Goal: Task Accomplishment & Management: Use online tool/utility

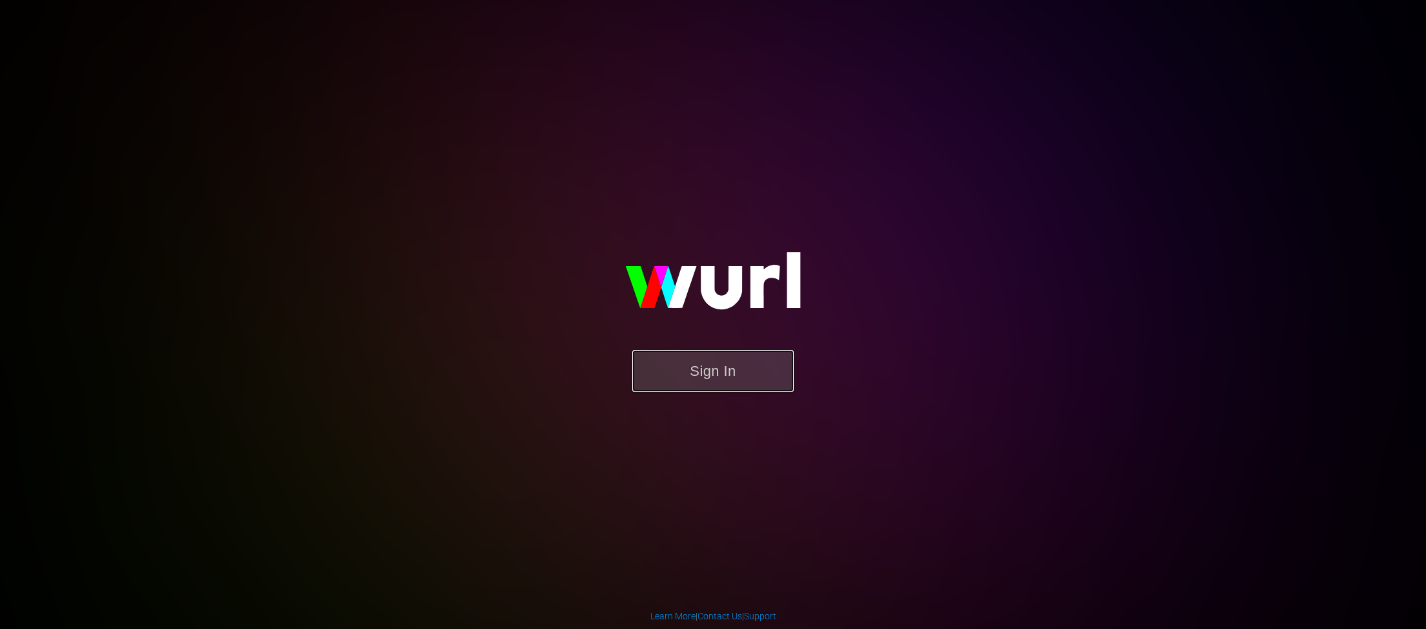
click at [736, 384] on button "Sign In" at bounding box center [713, 371] width 162 height 42
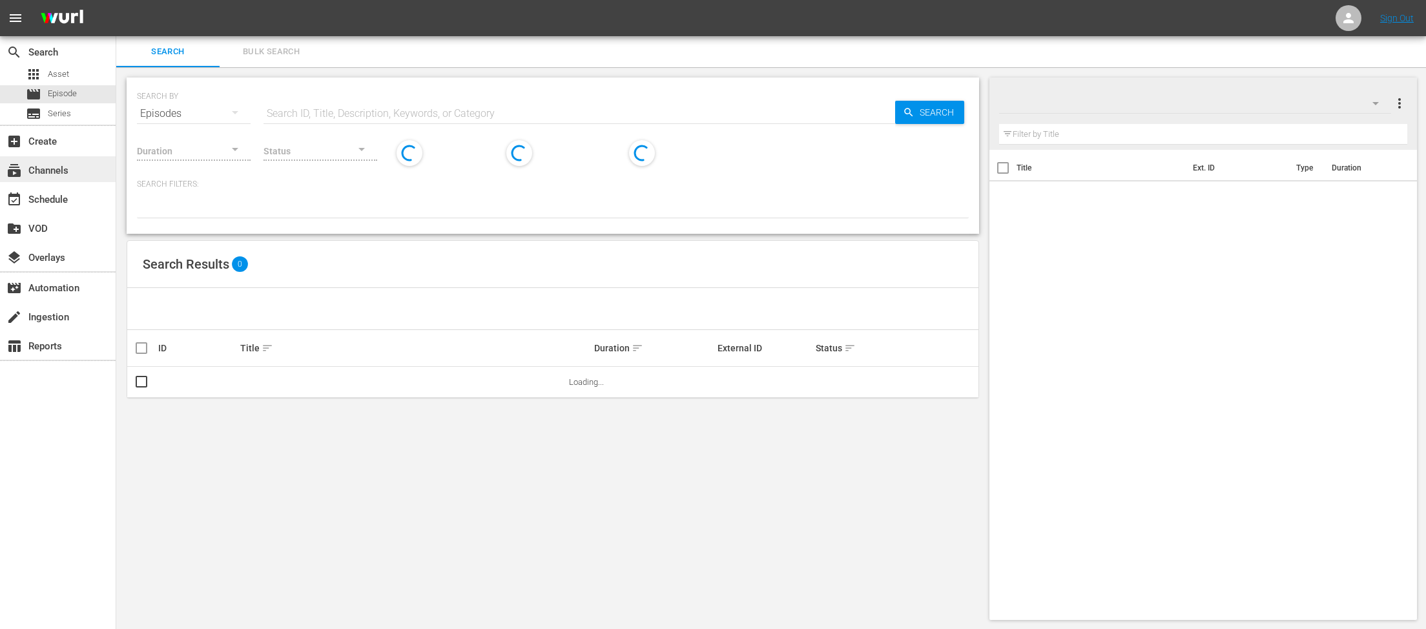
click at [70, 169] on div "subscriptions Channels" at bounding box center [36, 169] width 72 height 12
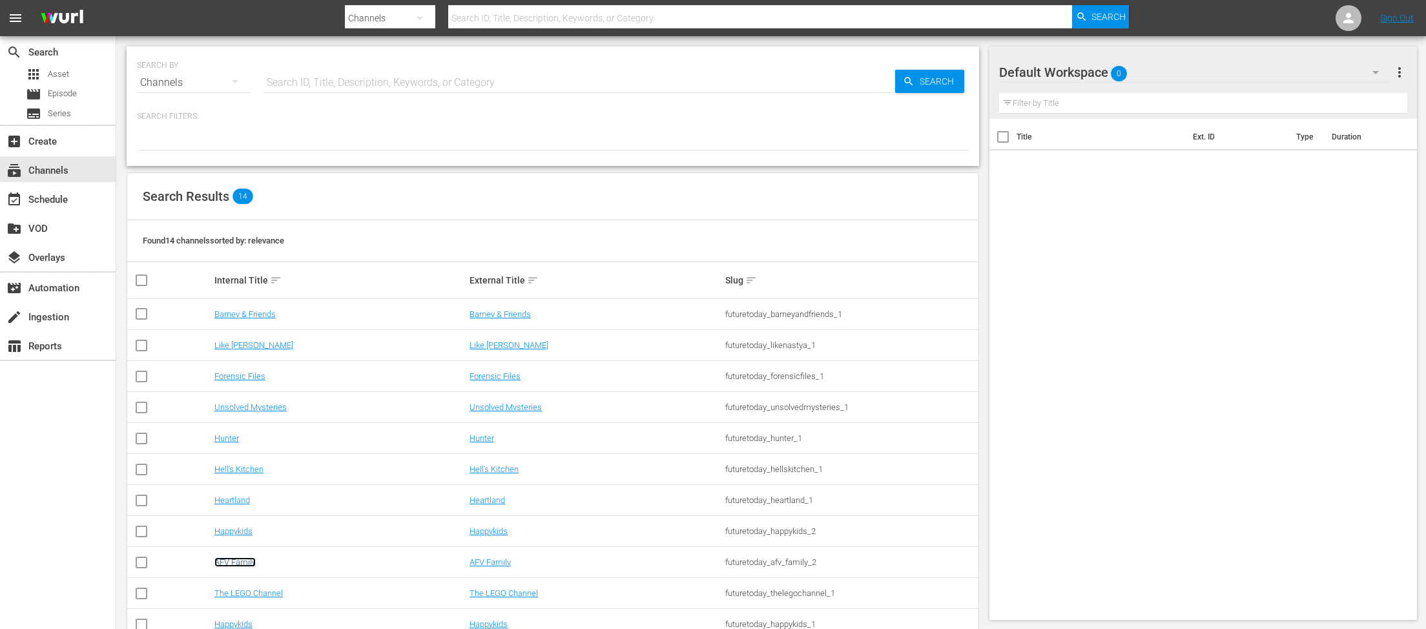
click at [220, 560] on link "AFV Family" at bounding box center [234, 563] width 41 height 10
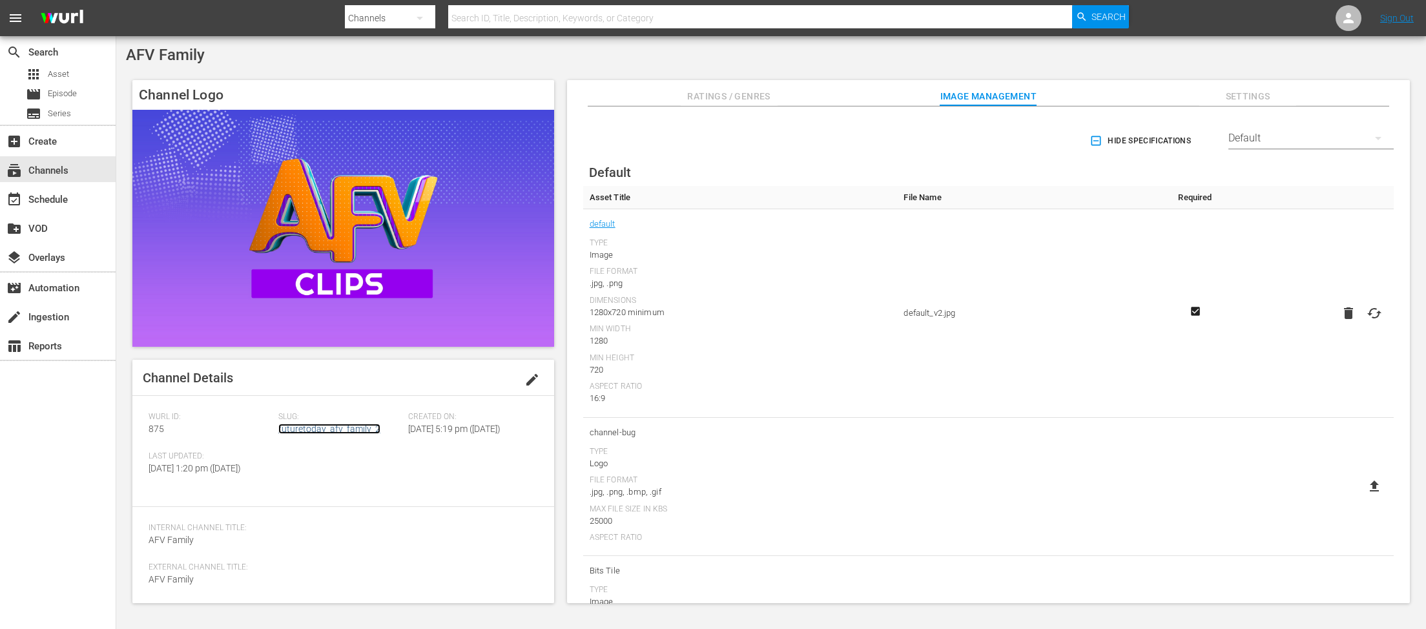
click at [335, 430] on link "futuretoday_afv_family_2" at bounding box center [329, 429] width 102 height 10
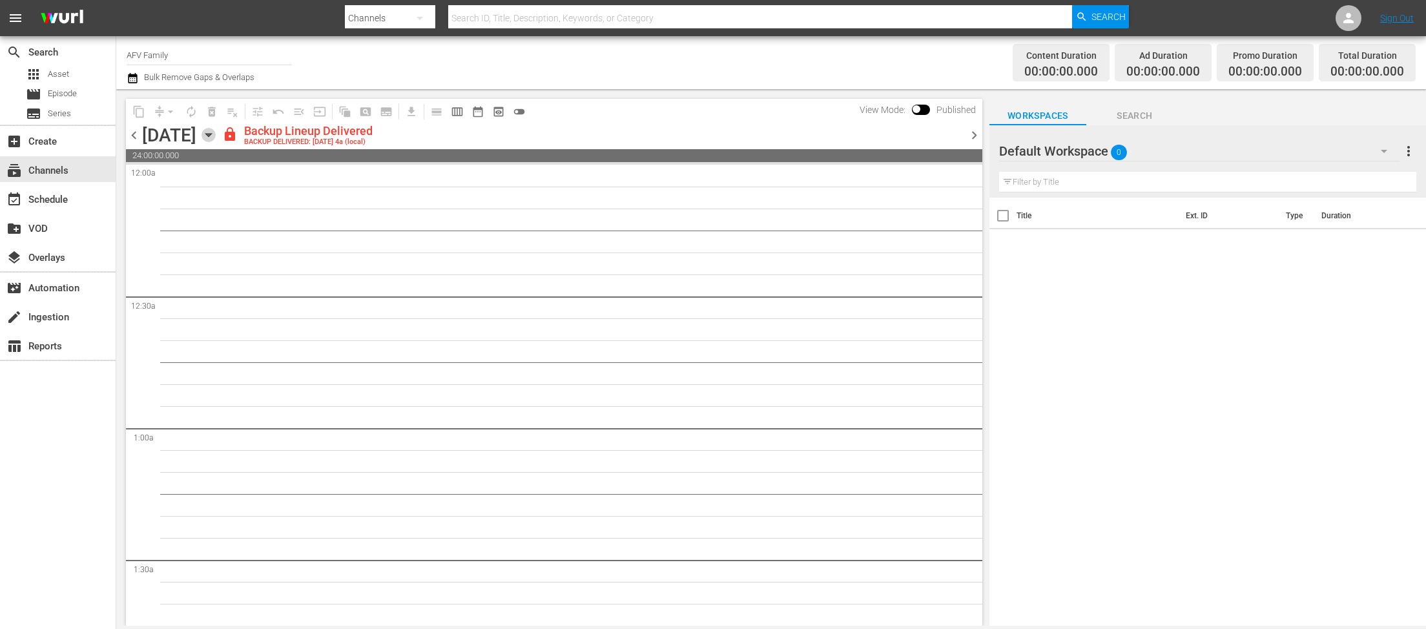
click at [216, 135] on icon "button" at bounding box center [209, 135] width 14 height 14
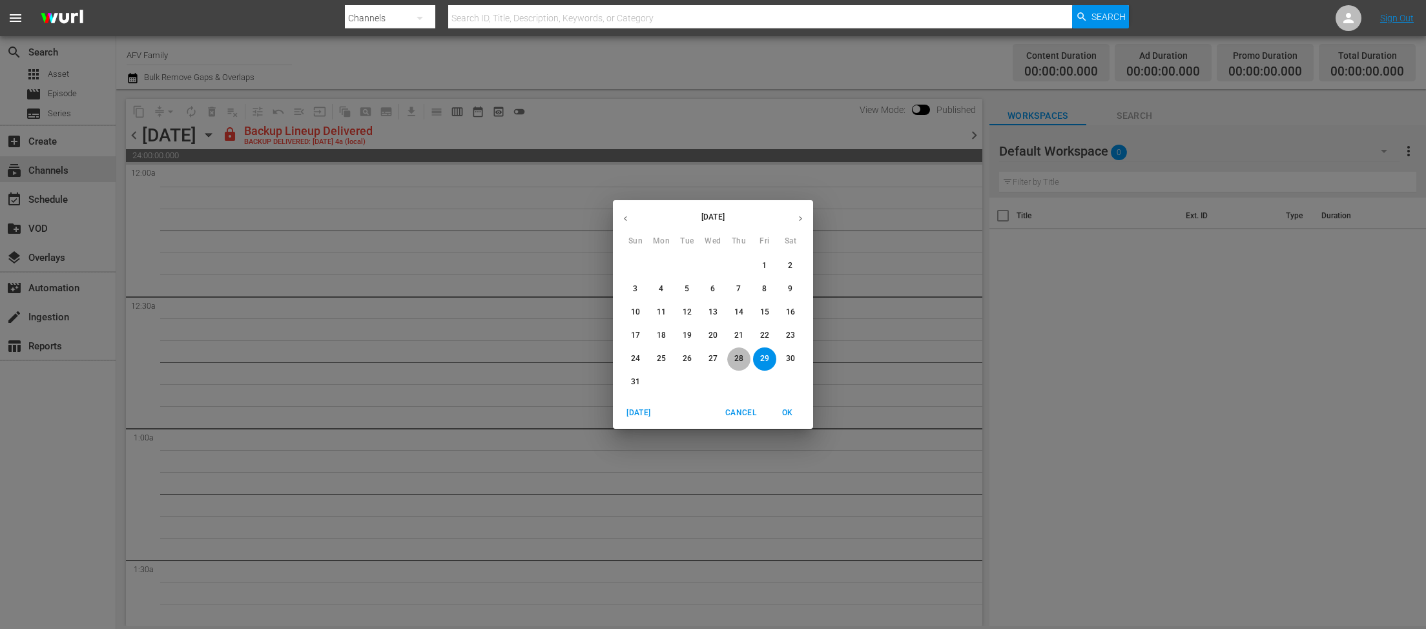
click at [745, 358] on span "28" at bounding box center [738, 358] width 23 height 11
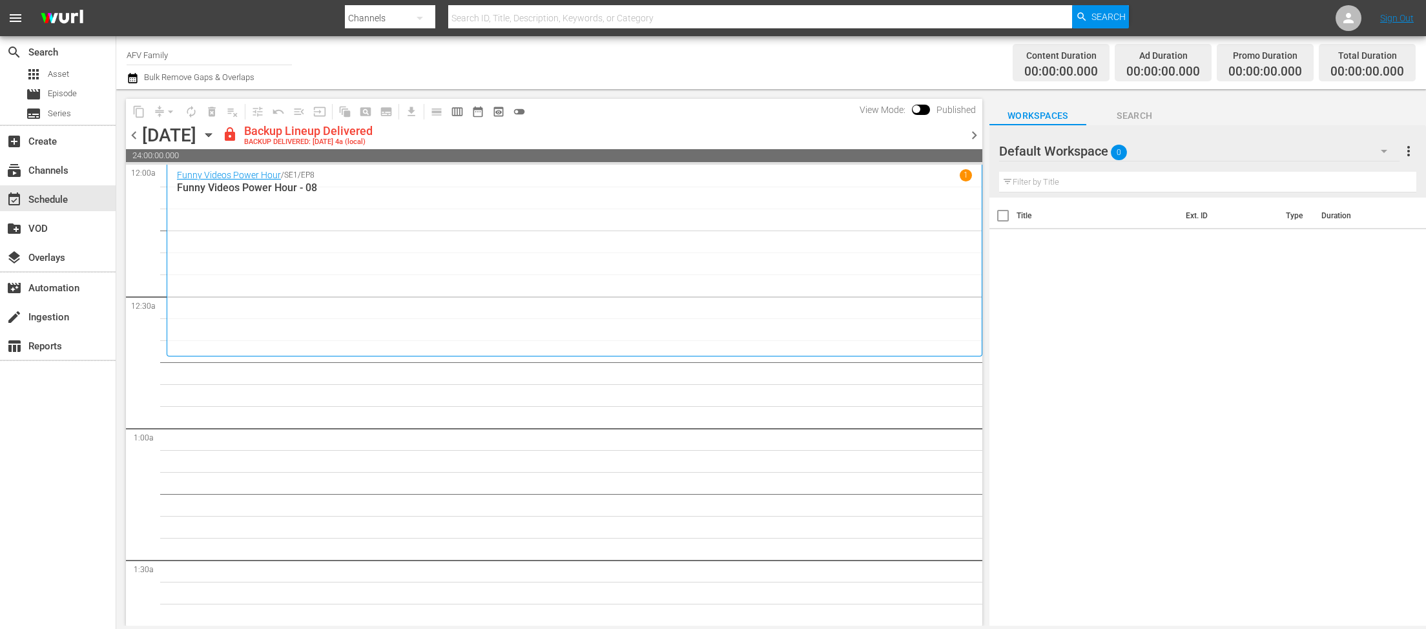
click at [216, 138] on icon "button" at bounding box center [209, 135] width 14 height 14
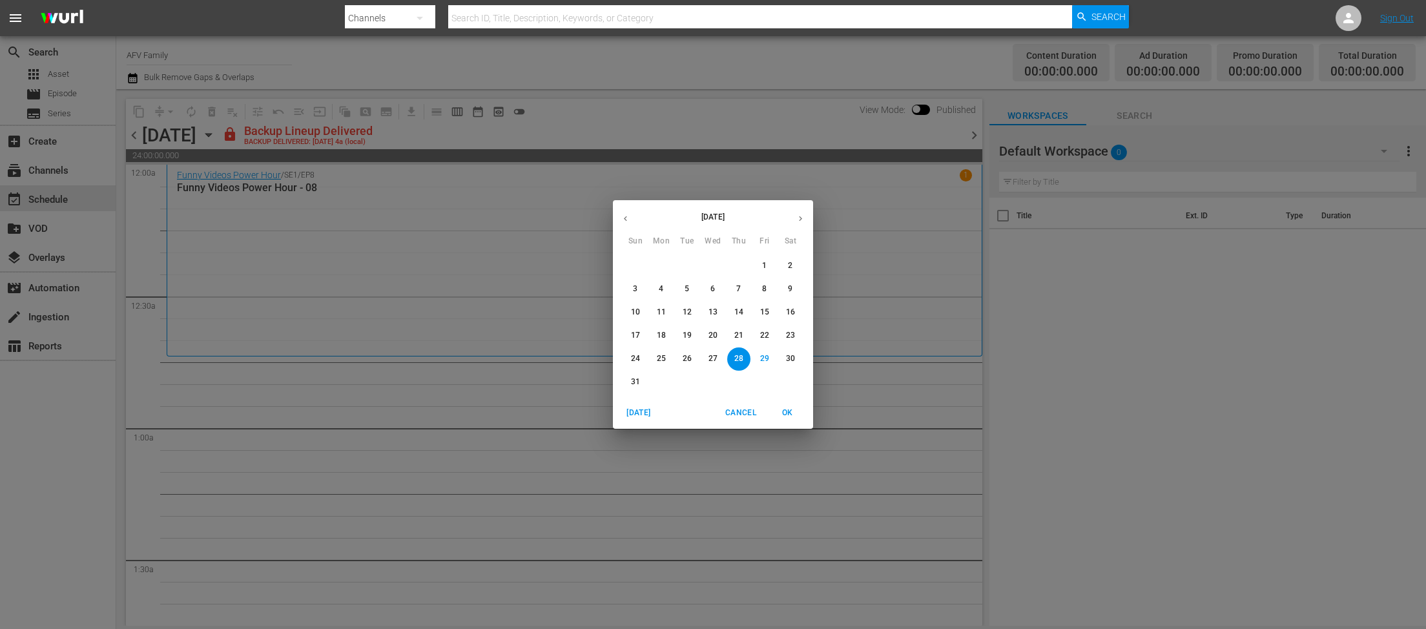
click at [715, 337] on p "20" at bounding box center [713, 335] width 9 height 11
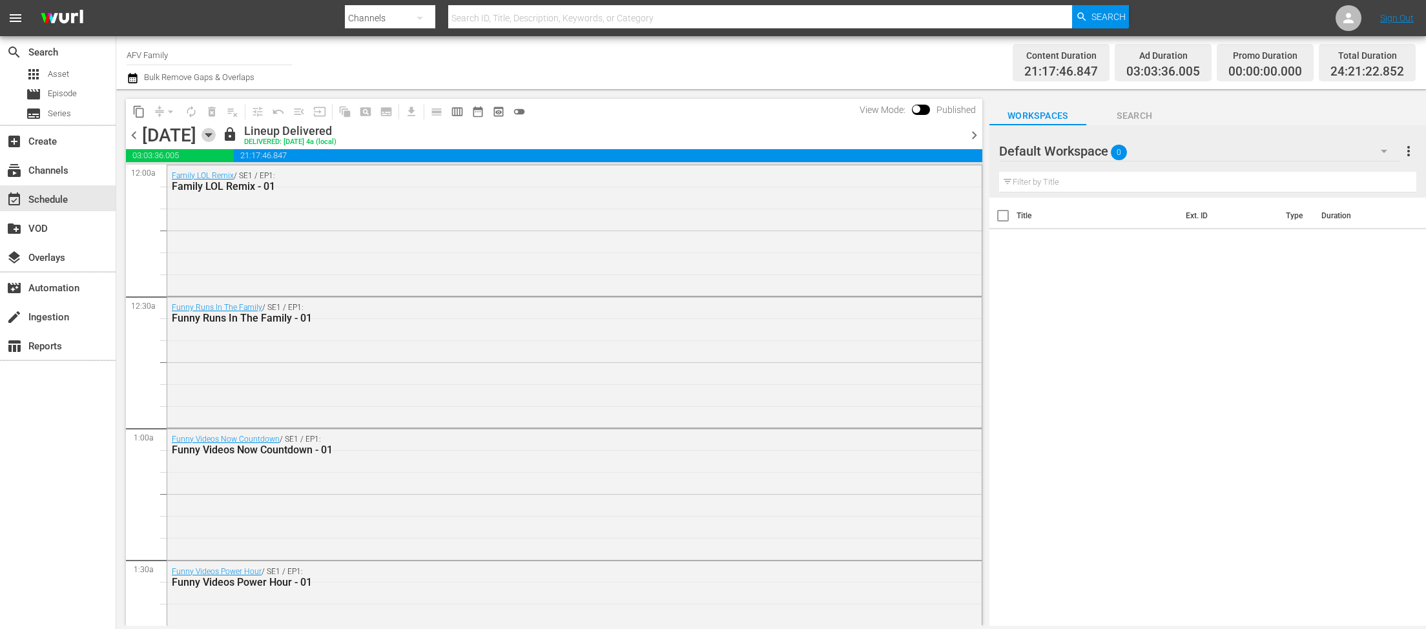
click at [216, 141] on icon "button" at bounding box center [209, 135] width 14 height 14
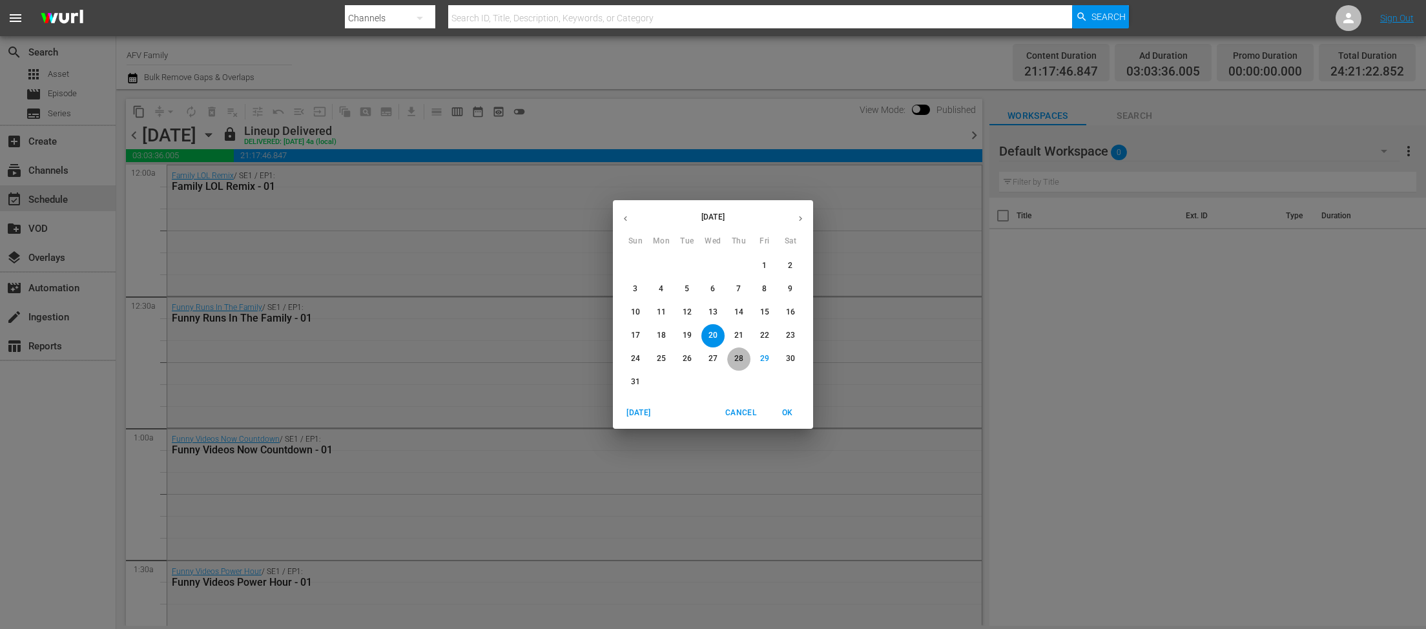
click at [733, 358] on span "28" at bounding box center [738, 358] width 23 height 11
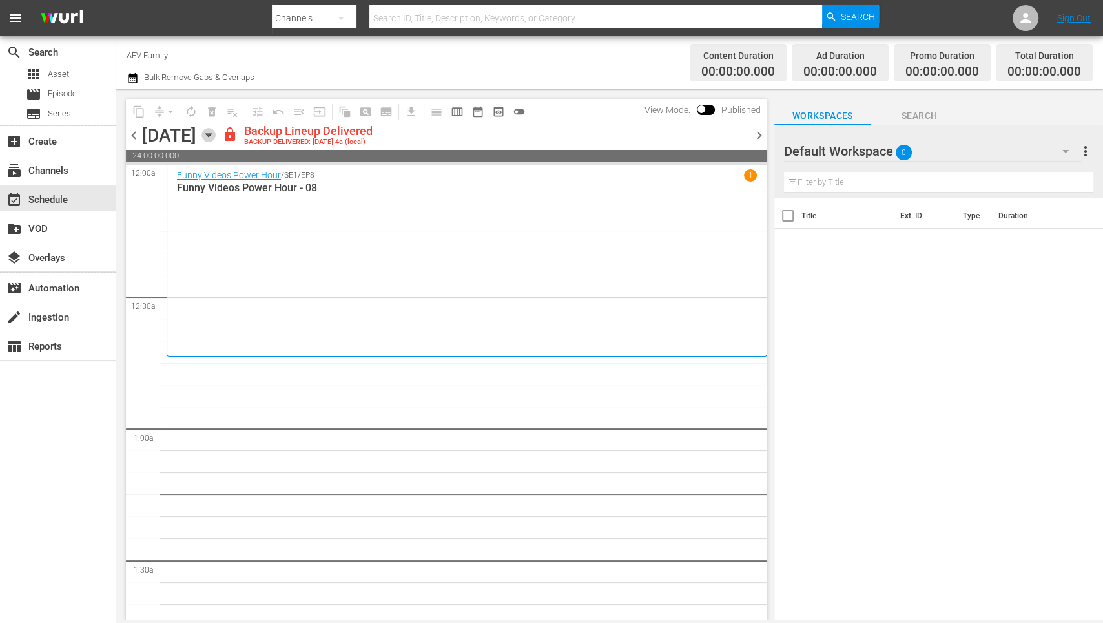
click at [216, 132] on icon "button" at bounding box center [209, 135] width 14 height 14
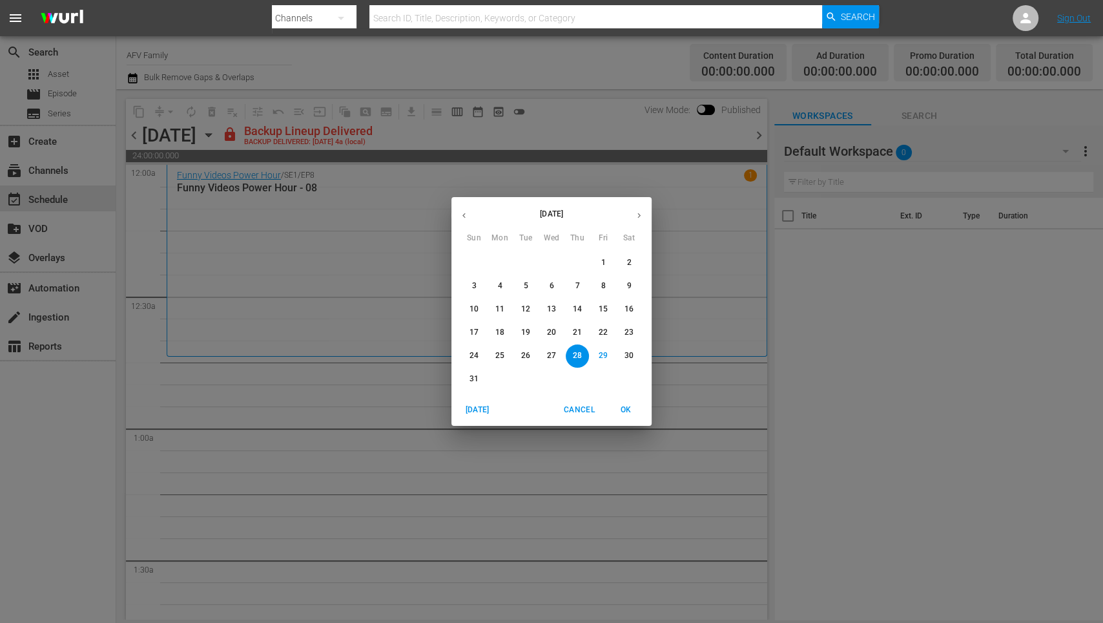
click at [628, 353] on p "30" at bounding box center [629, 355] width 9 height 11
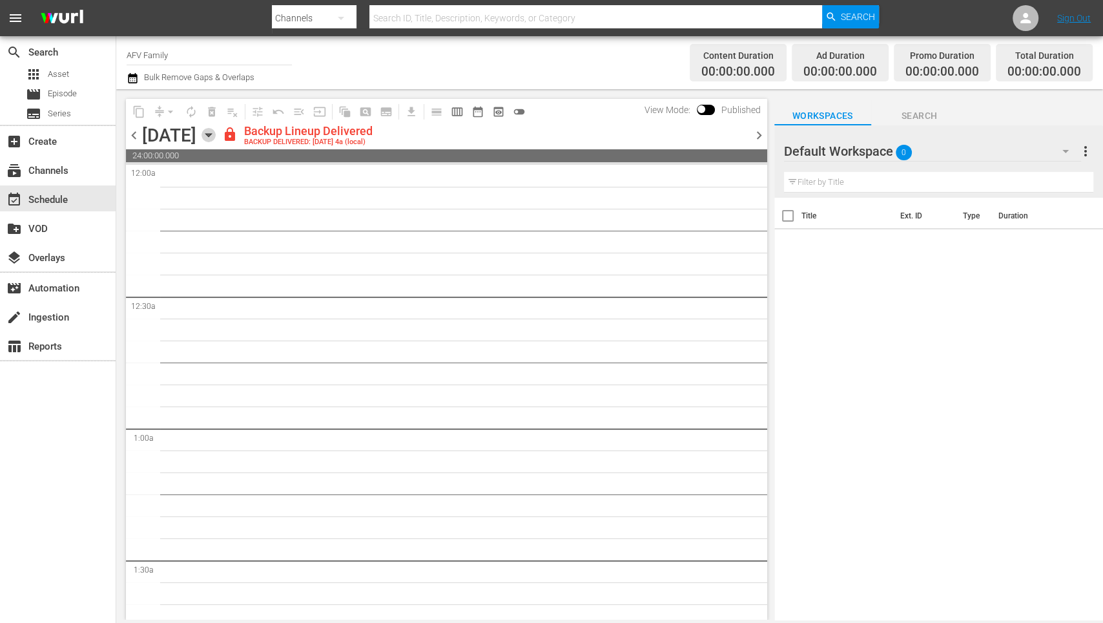
click at [216, 140] on icon "button" at bounding box center [209, 135] width 14 height 14
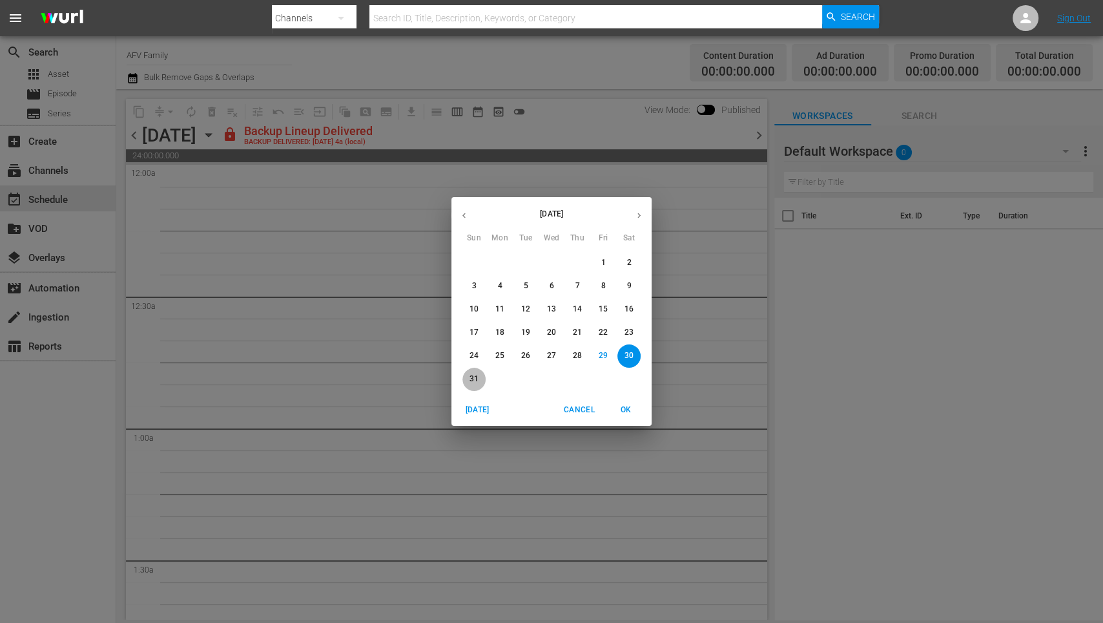
click at [472, 379] on p "31" at bounding box center [474, 378] width 9 height 11
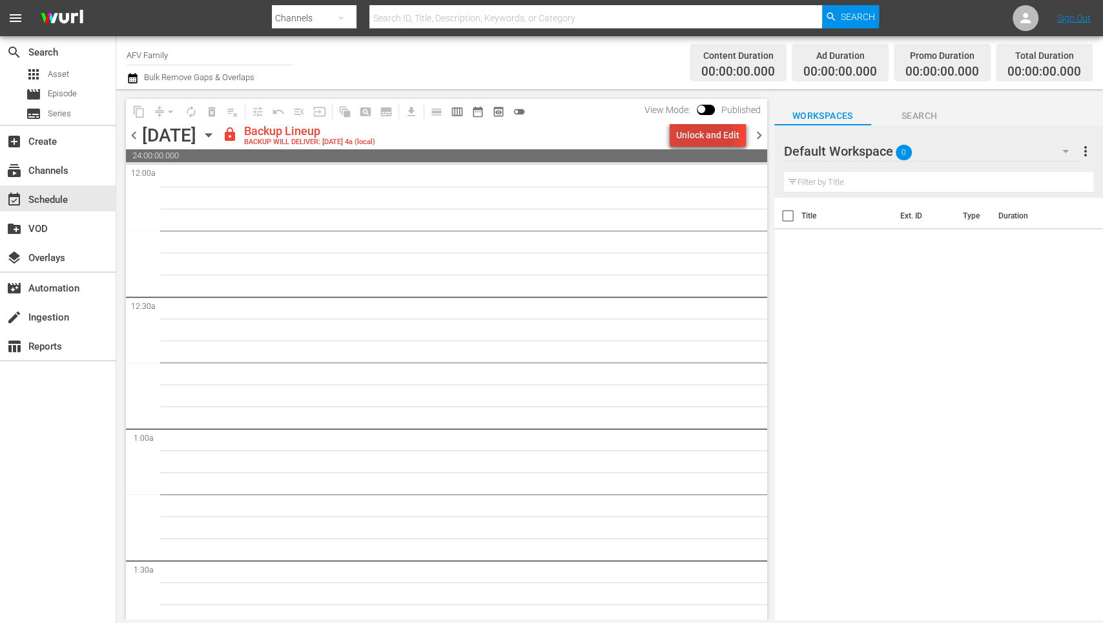
click at [680, 134] on div "Unlock and Edit" at bounding box center [707, 134] width 63 height 23
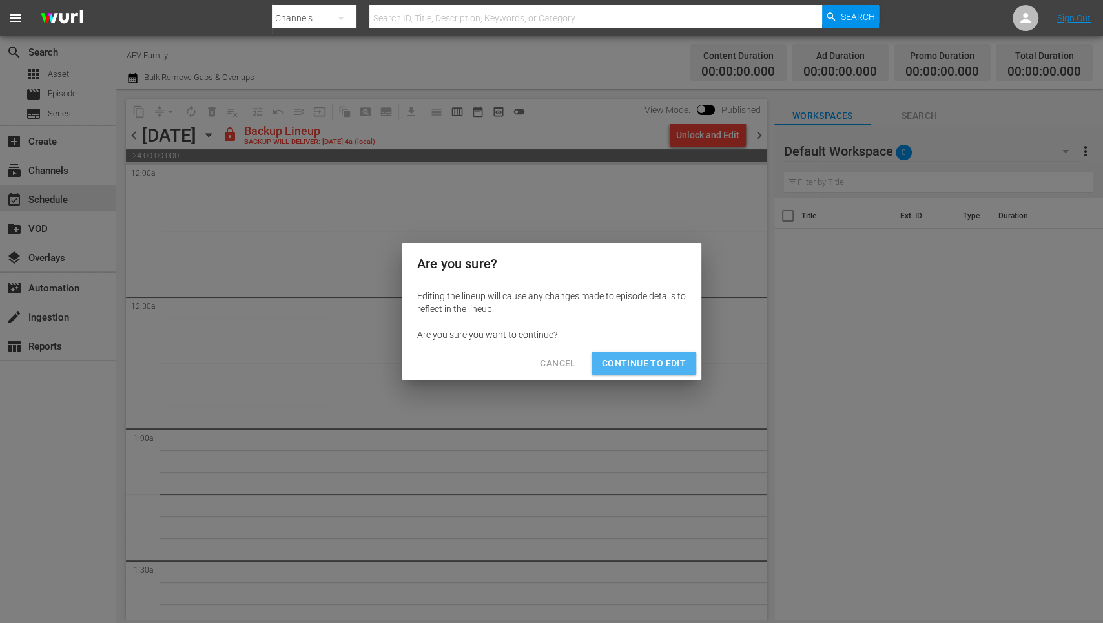
click at [660, 358] on span "Continue to Edit" at bounding box center [644, 363] width 84 height 16
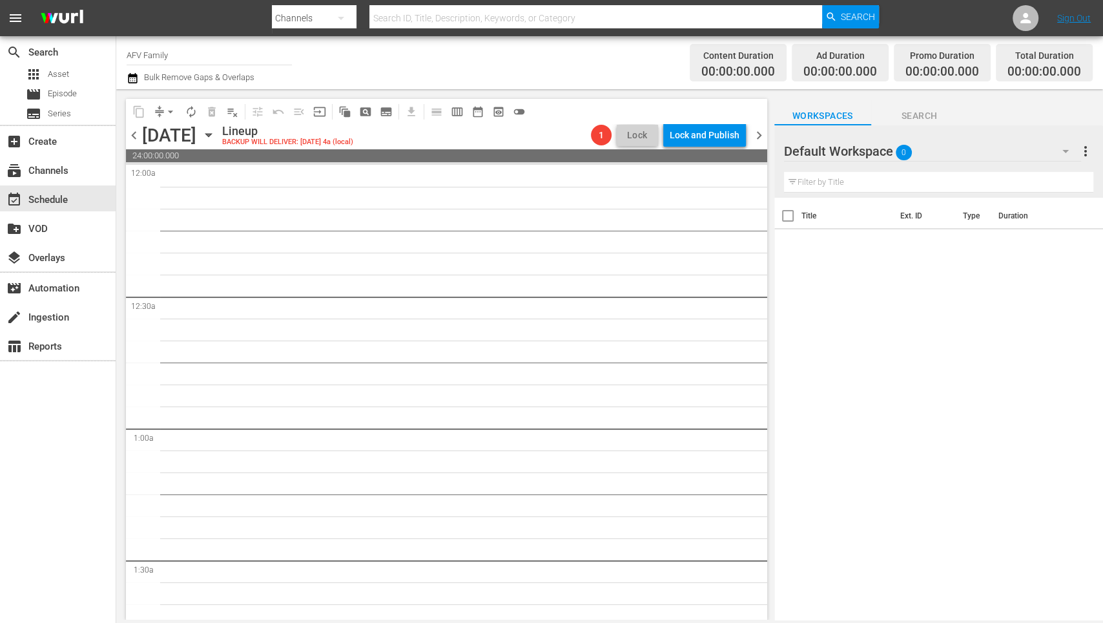
click at [211, 134] on icon "button" at bounding box center [208, 135] width 6 height 3
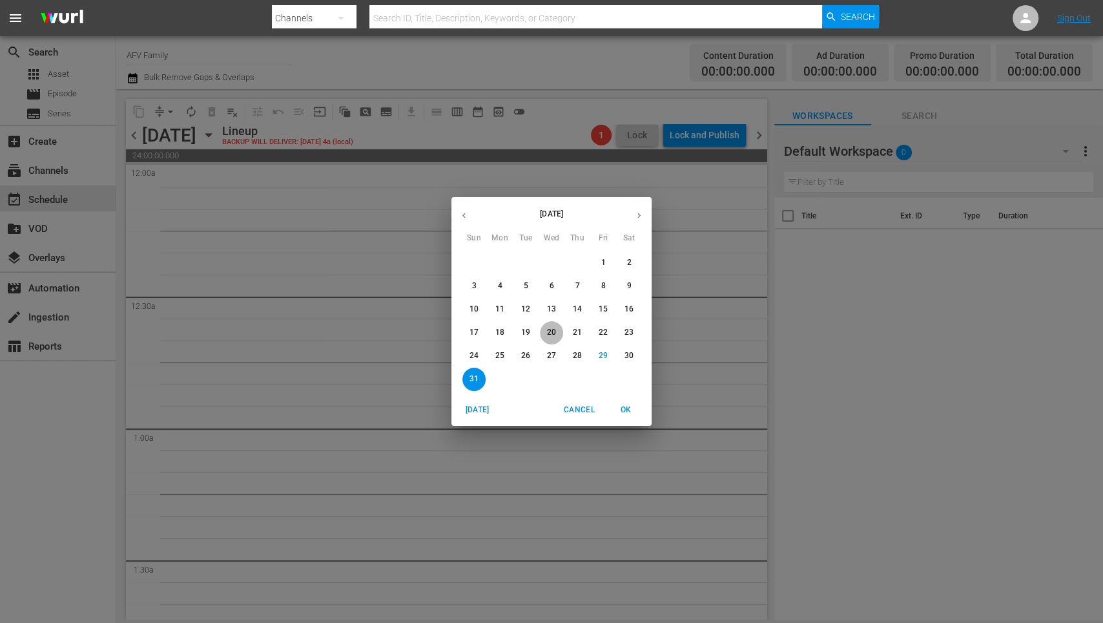
click at [555, 335] on p "20" at bounding box center [551, 332] width 9 height 11
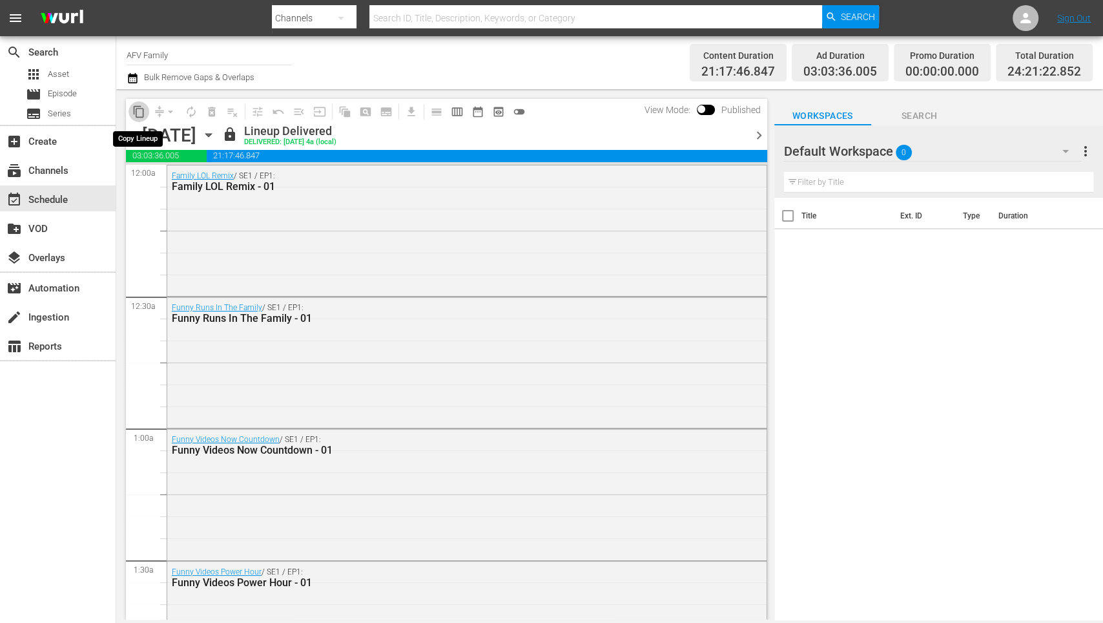
click at [142, 112] on span "content_copy" at bounding box center [138, 111] width 13 height 13
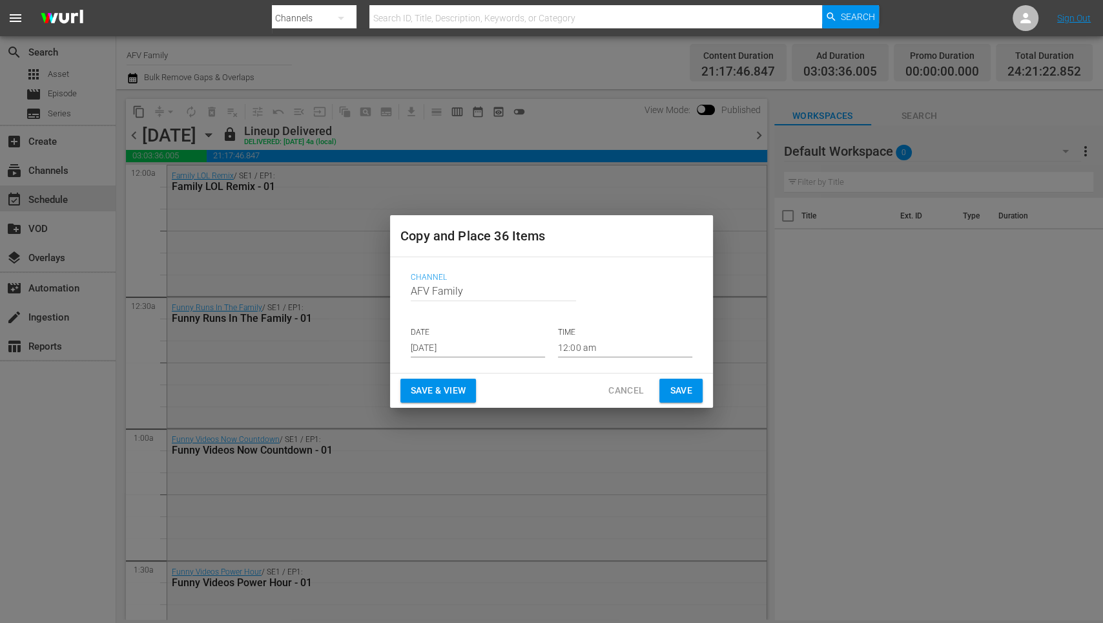
click at [530, 350] on input "[DATE]" at bounding box center [478, 347] width 134 height 19
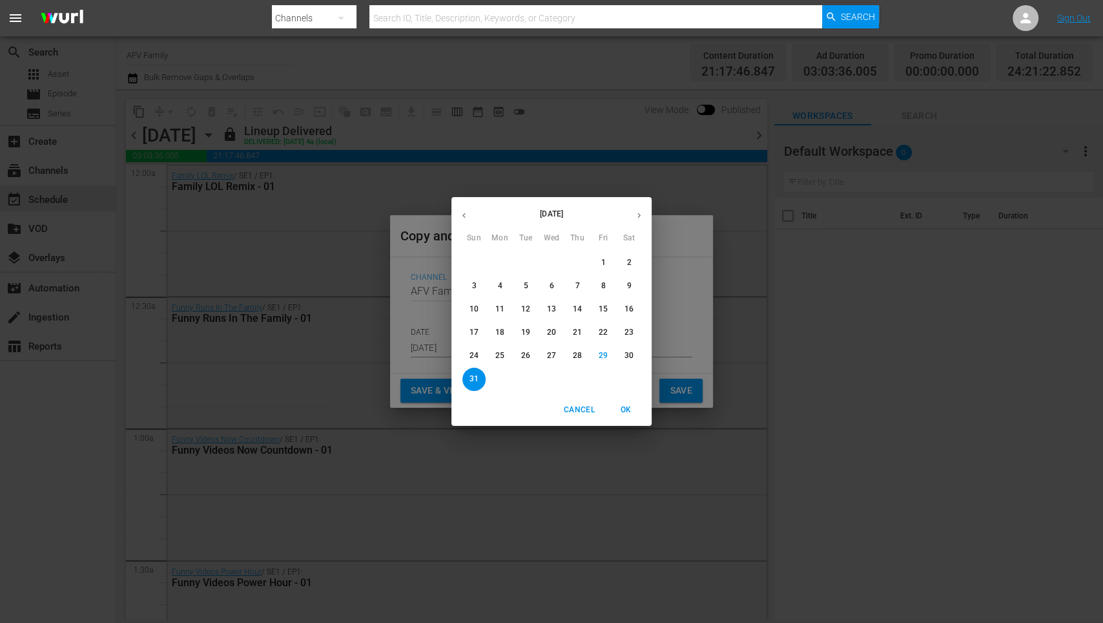
click at [641, 213] on icon "button" at bounding box center [639, 216] width 10 height 10
click at [464, 214] on icon "button" at bounding box center [464, 215] width 3 height 5
click at [479, 378] on p "31" at bounding box center [474, 378] width 9 height 11
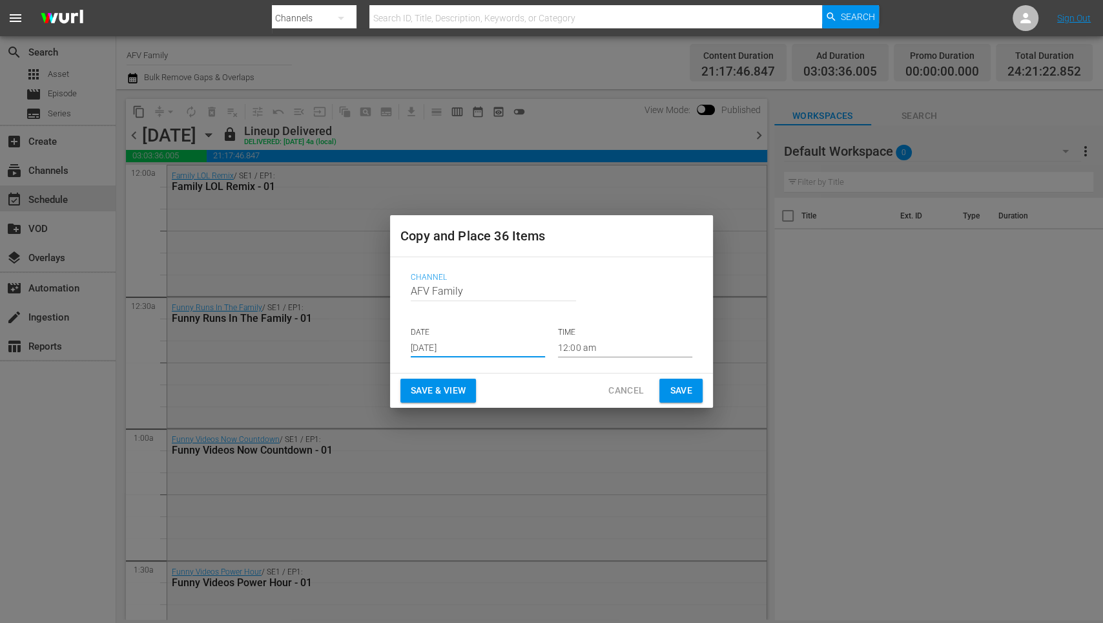
click at [432, 390] on span "Save & View" at bounding box center [438, 390] width 55 height 16
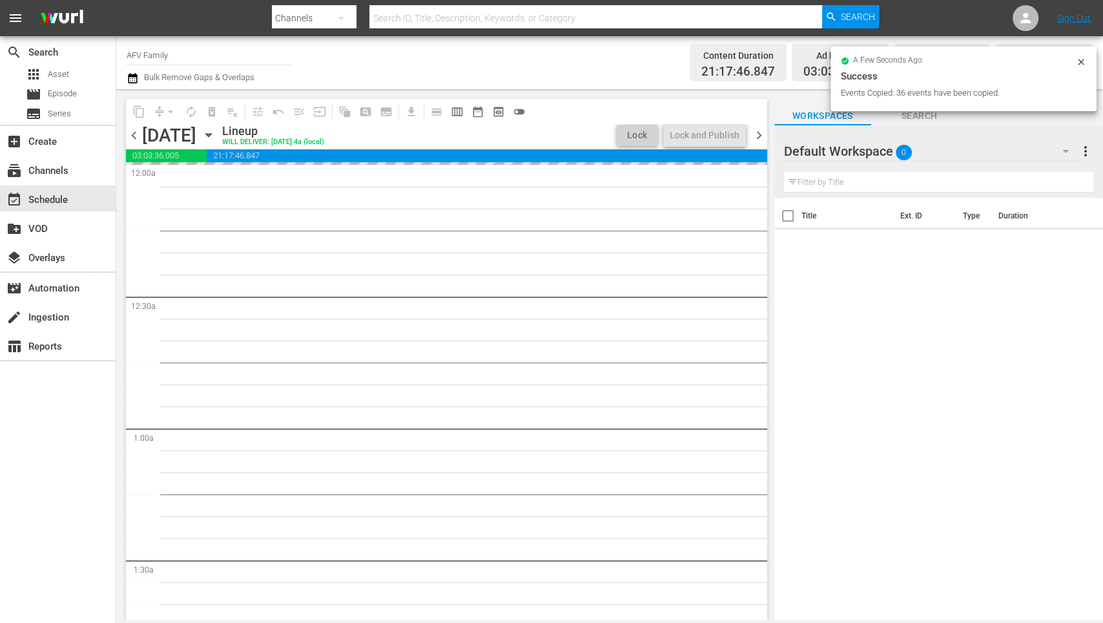
click at [773, 98] on div "content_copy compress arrow_drop_down autorenew_outlined delete_forever_outline…" at bounding box center [445, 354] width 658 height 530
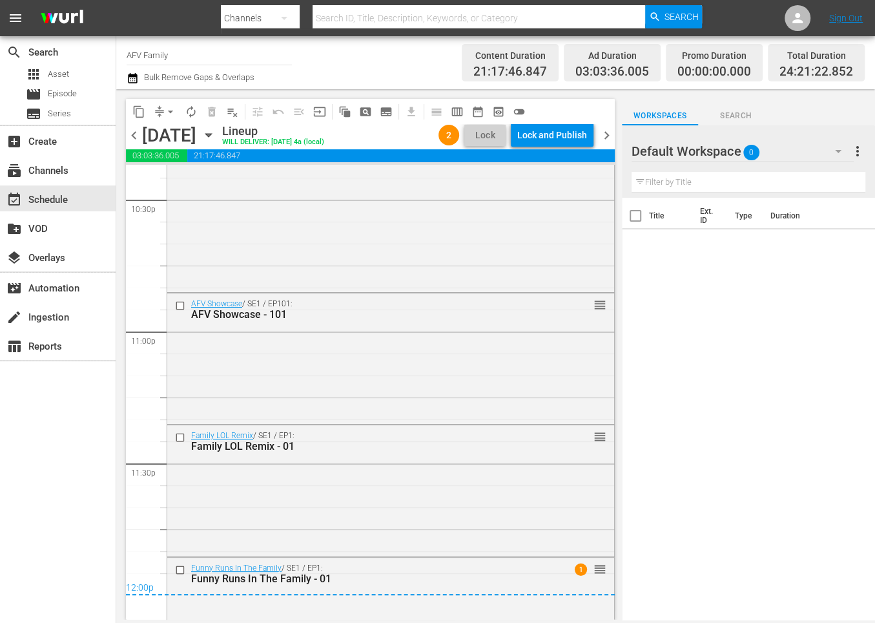
scroll to position [5964, 0]
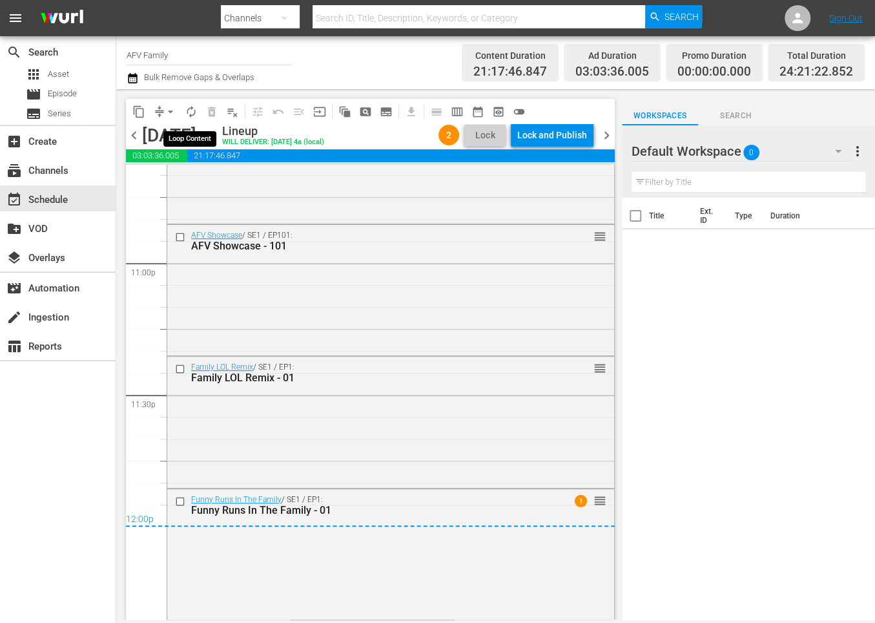
click at [189, 112] on span "autorenew_outlined" at bounding box center [191, 111] width 13 height 13
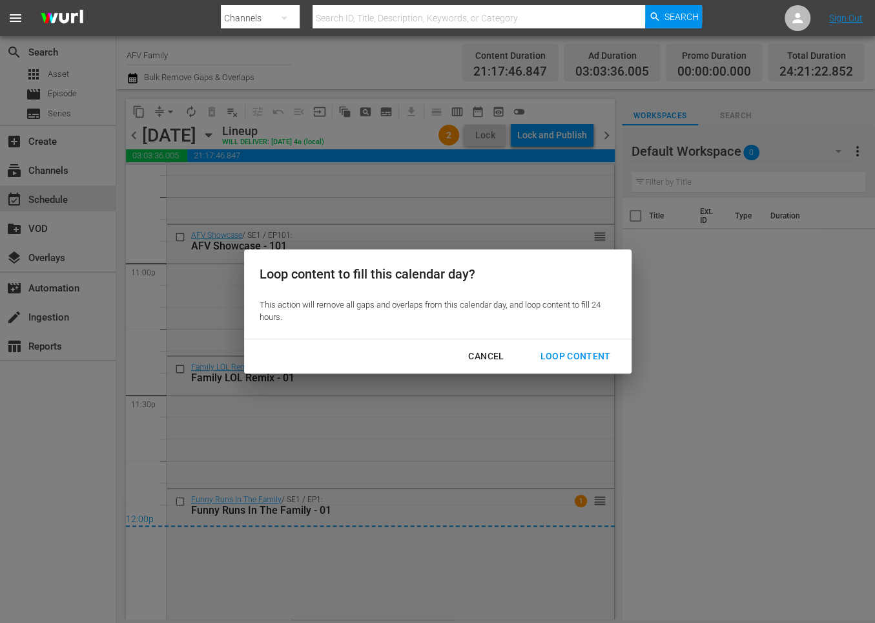
click at [481, 351] on div "Cancel" at bounding box center [486, 356] width 56 height 16
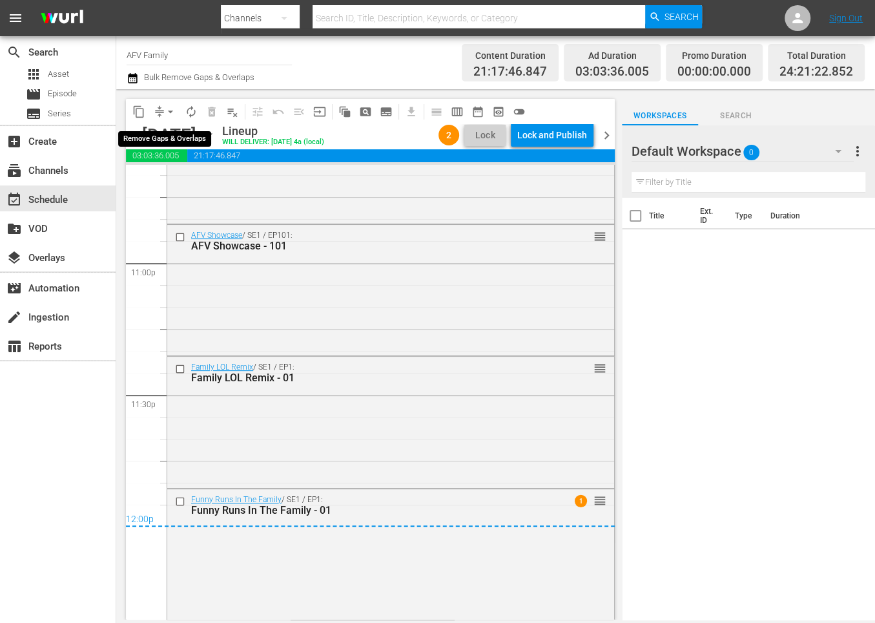
click at [163, 107] on button "arrow_drop_down" at bounding box center [170, 111] width 21 height 21
click at [190, 135] on li "Align to Midnight" at bounding box center [171, 137] width 107 height 21
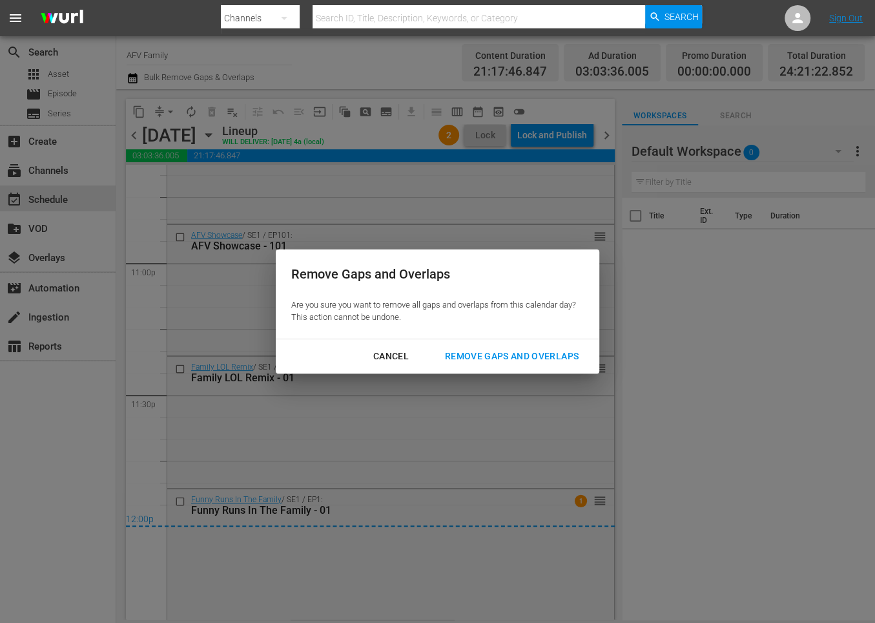
click at [539, 353] on div "Remove Gaps and Overlaps" at bounding box center [512, 356] width 154 height 16
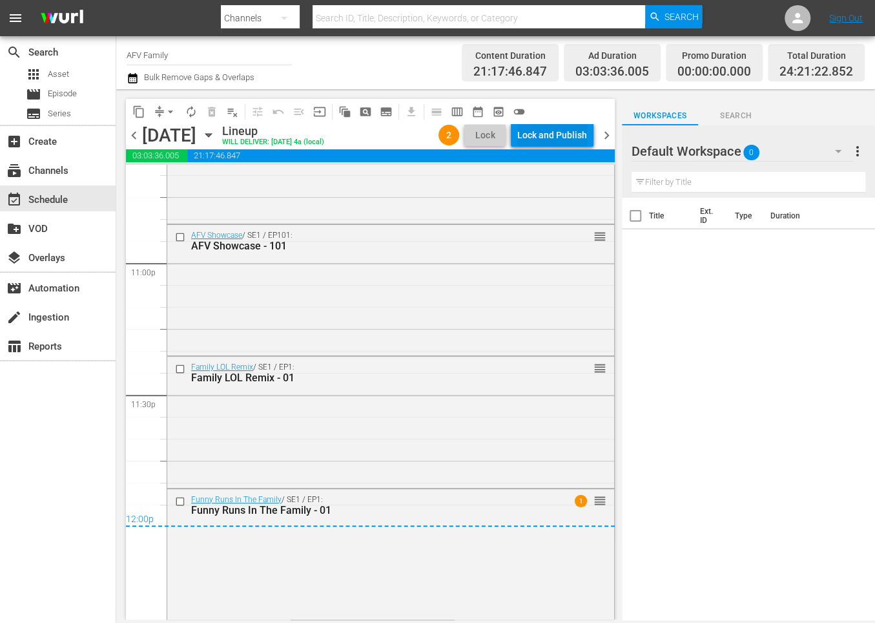
click at [571, 137] on div "Lock and Publish" at bounding box center [552, 134] width 70 height 23
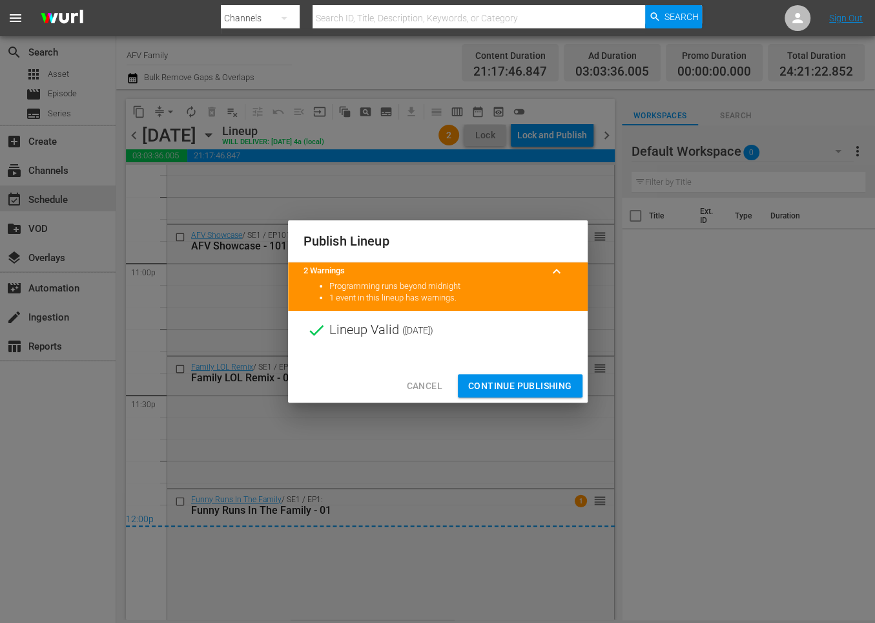
click at [529, 373] on div "Cancel Continue Publishing" at bounding box center [438, 386] width 300 height 34
click at [525, 381] on span "Continue Publishing" at bounding box center [520, 386] width 104 height 16
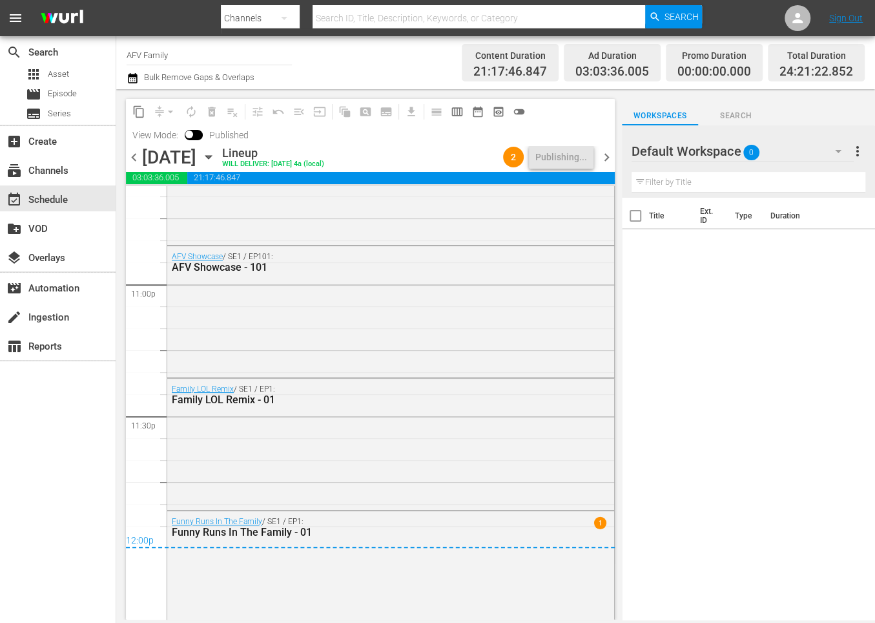
click at [211, 158] on icon "button" at bounding box center [208, 157] width 6 height 3
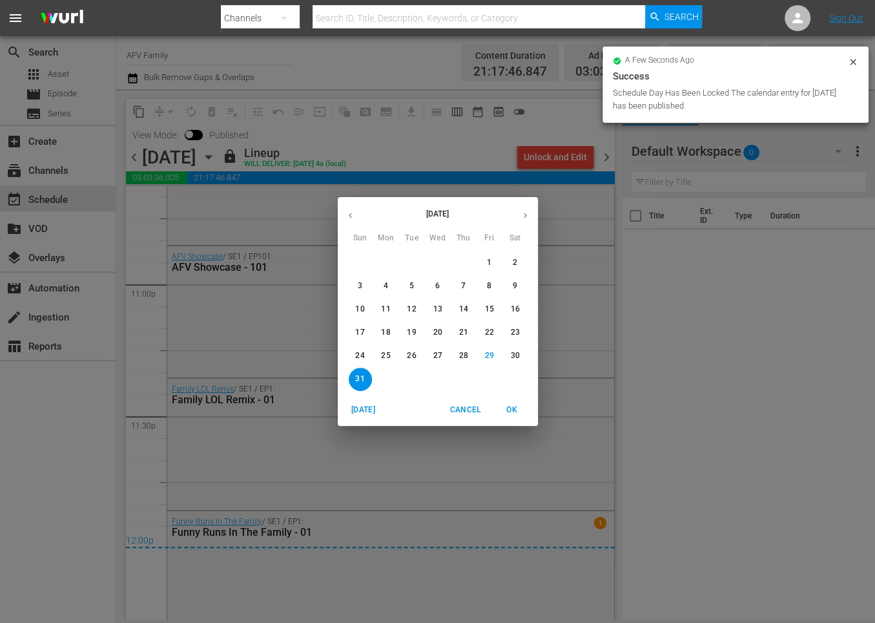
click at [525, 210] on button "button" at bounding box center [525, 215] width 25 height 25
click at [385, 262] on p "1" at bounding box center [386, 262] width 5 height 11
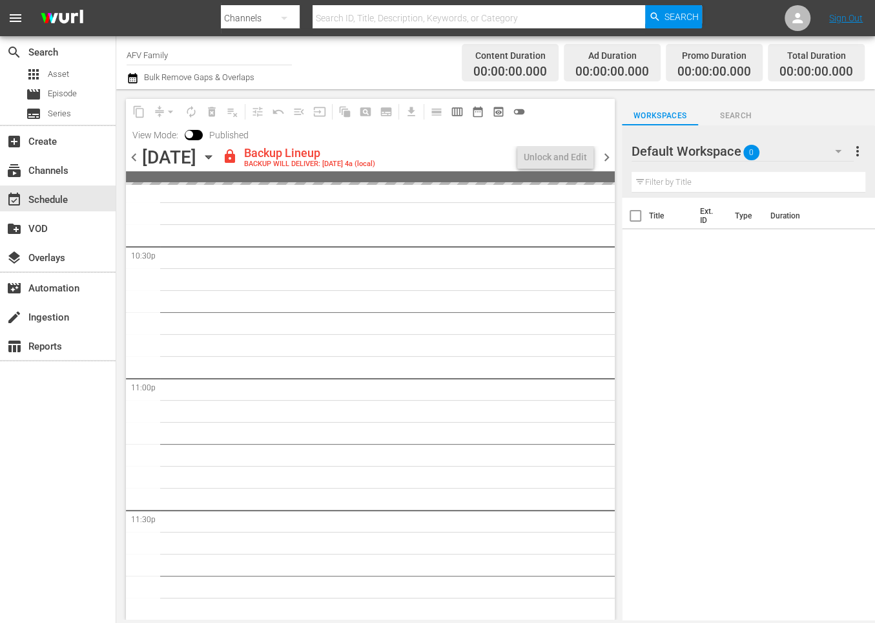
scroll to position [5847, 0]
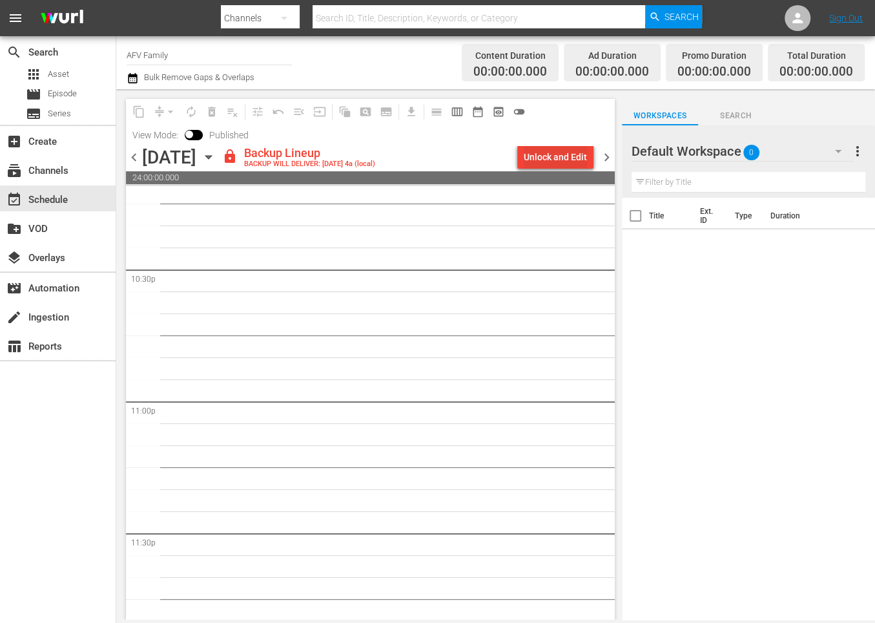
click at [534, 153] on div "Unlock and Edit" at bounding box center [555, 156] width 63 height 23
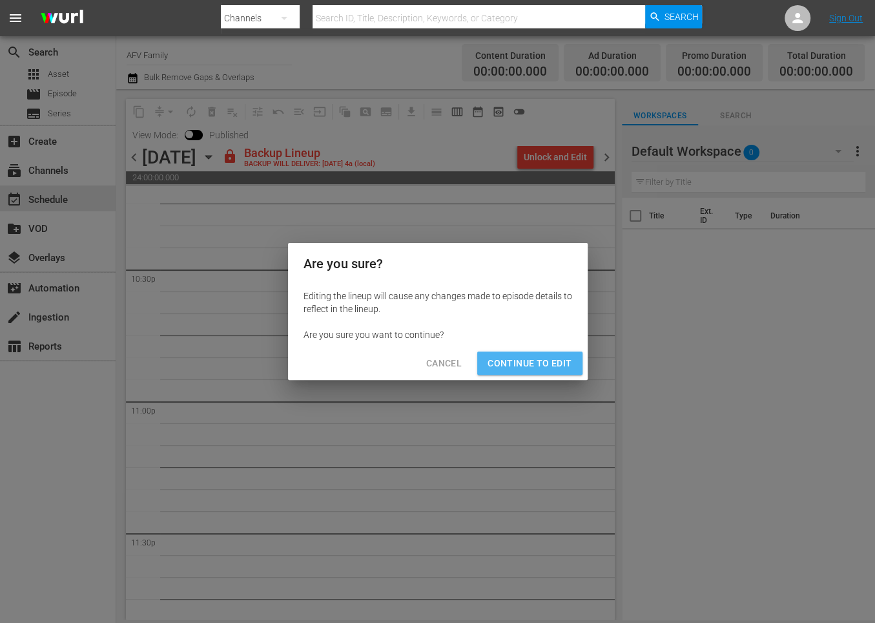
click at [545, 363] on span "Continue to Edit" at bounding box center [530, 363] width 84 height 16
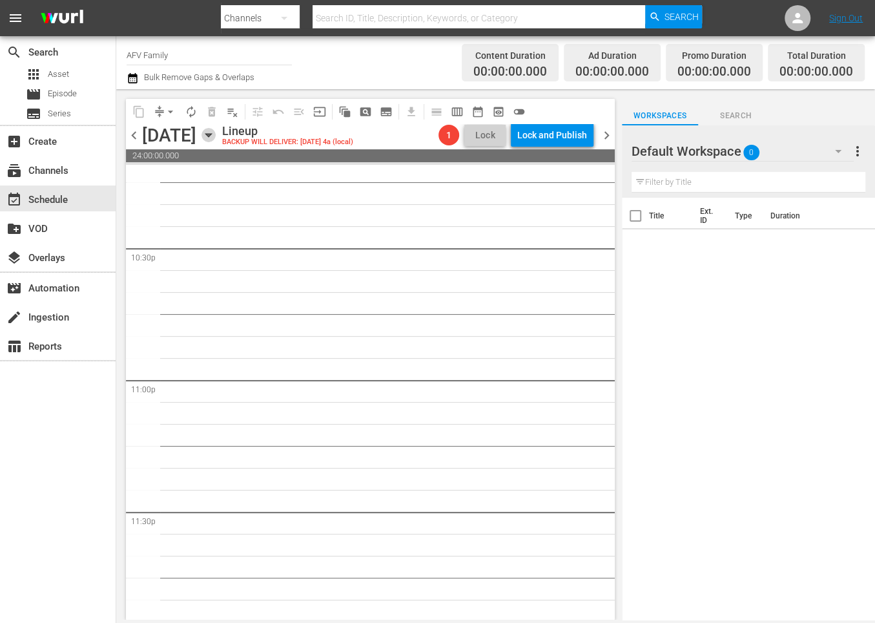
click at [216, 138] on icon "button" at bounding box center [209, 135] width 14 height 14
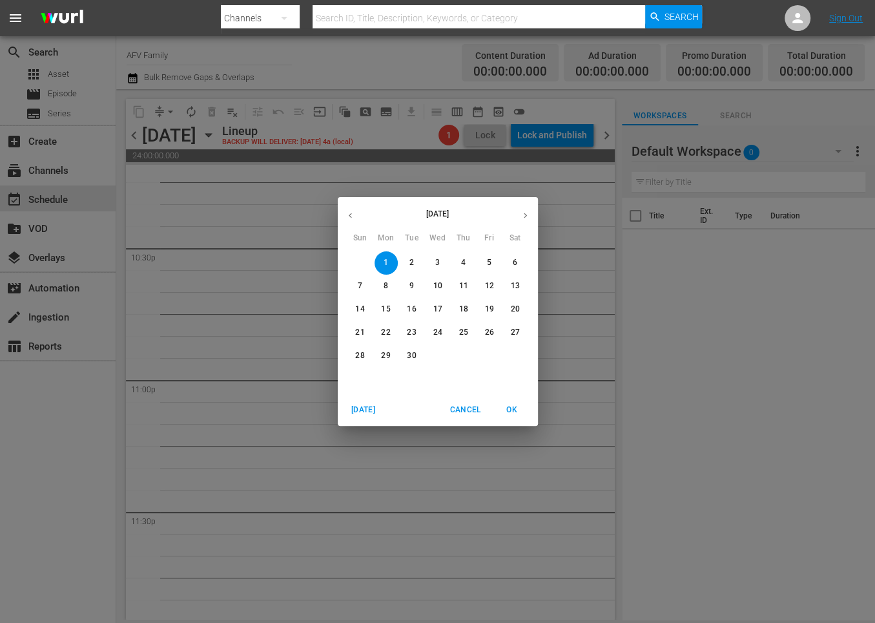
click at [351, 218] on icon "button" at bounding box center [351, 216] width 10 height 10
click at [462, 330] on p "21" at bounding box center [463, 332] width 9 height 11
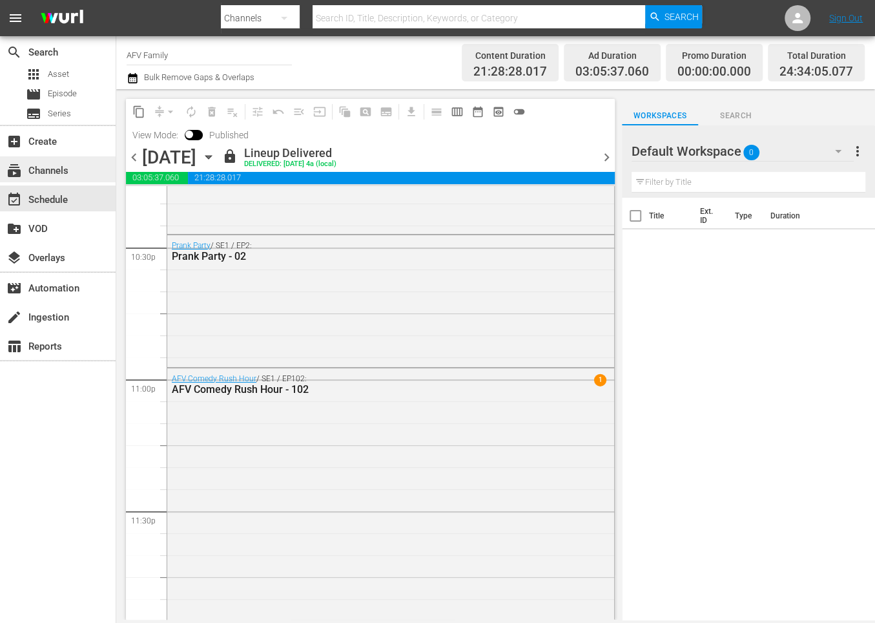
scroll to position [5320, 0]
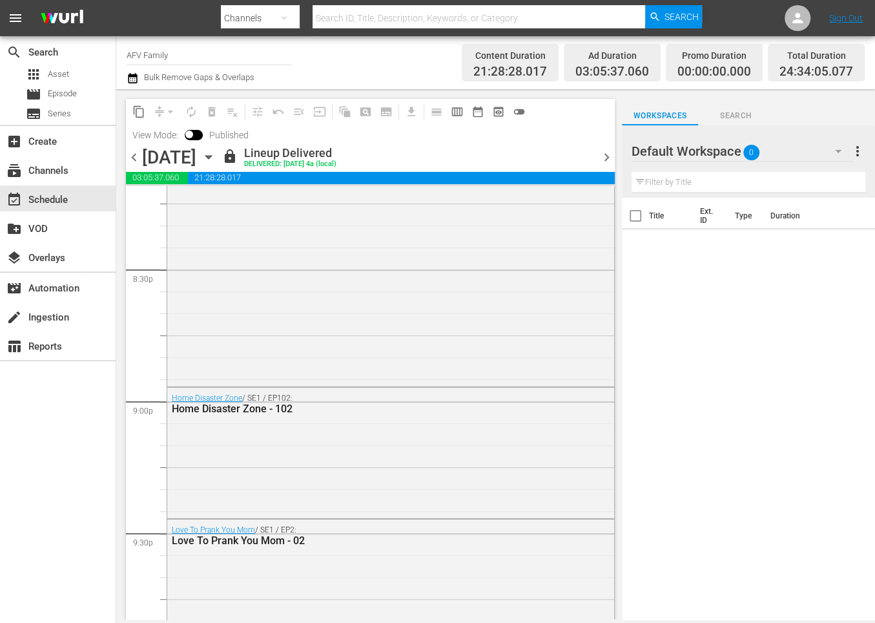
click at [140, 112] on span "content_copy" at bounding box center [138, 111] width 13 height 13
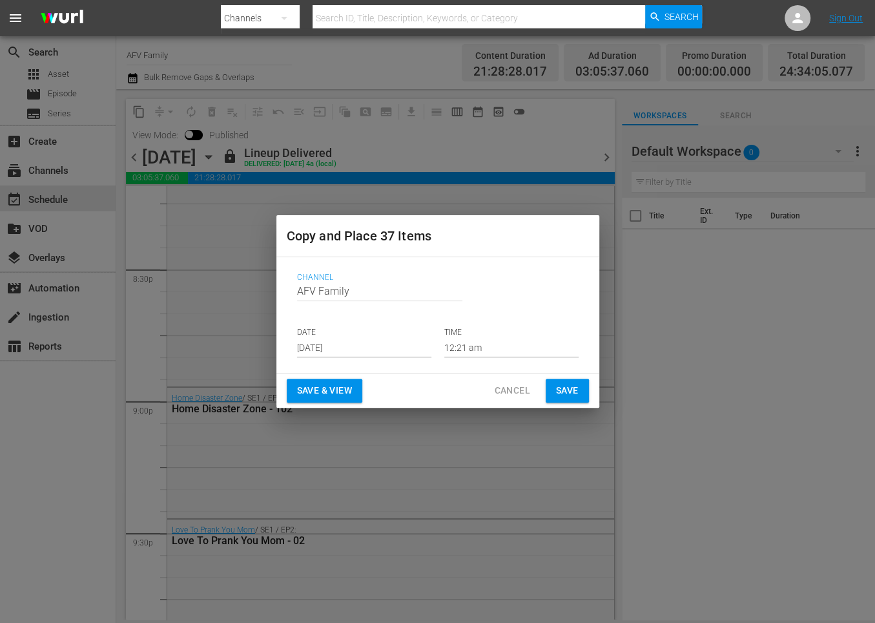
click at [381, 332] on p "DATE" at bounding box center [364, 332] width 134 height 11
click at [377, 340] on input "[DATE]" at bounding box center [364, 347] width 134 height 19
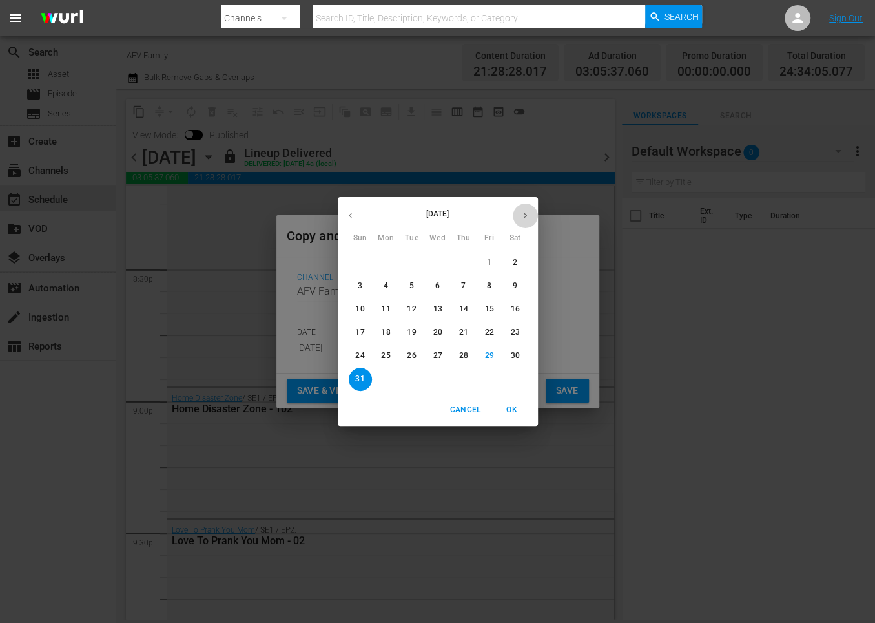
click at [529, 213] on icon "button" at bounding box center [526, 216] width 10 height 10
click at [391, 266] on span "1" at bounding box center [386, 262] width 23 height 11
type input "[DATE]"
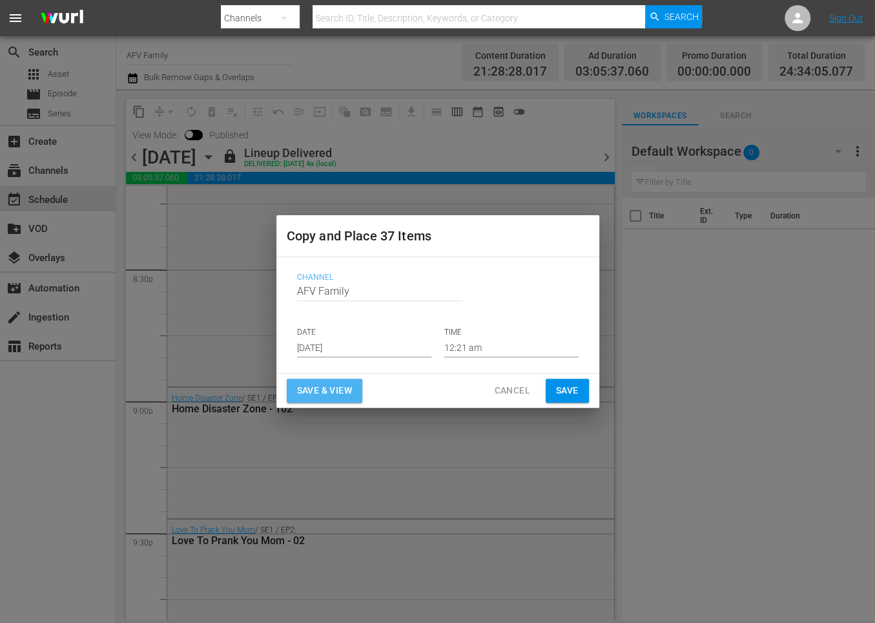
click at [343, 382] on span "Save & View" at bounding box center [324, 390] width 55 height 16
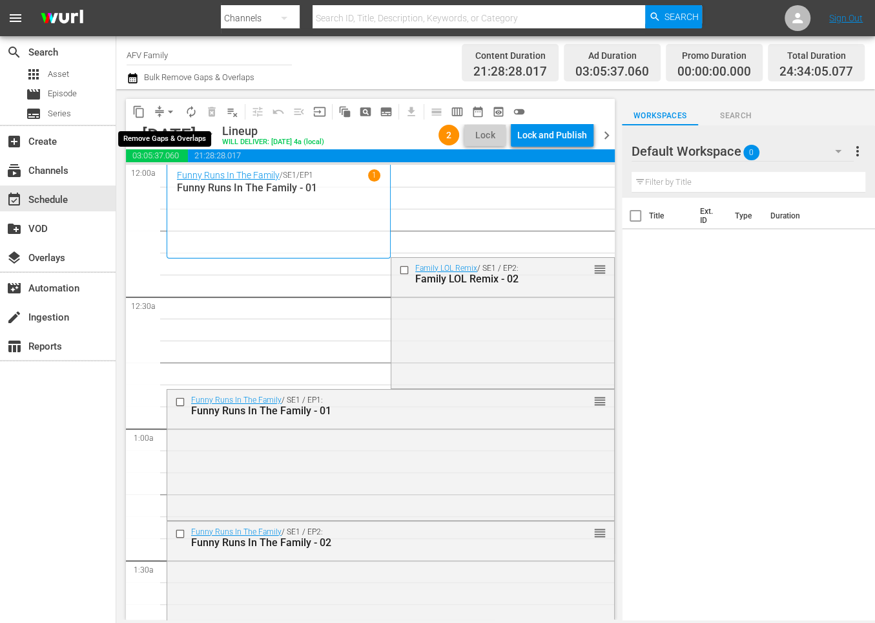
click at [163, 106] on button "arrow_drop_down" at bounding box center [170, 111] width 21 height 21
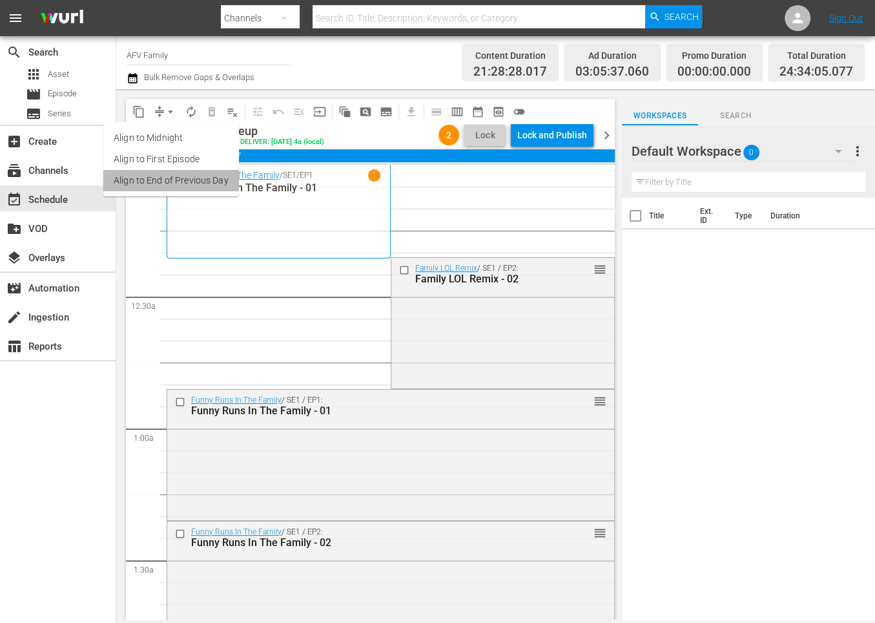
click at [164, 180] on li "Align to End of Previous Day" at bounding box center [171, 180] width 136 height 21
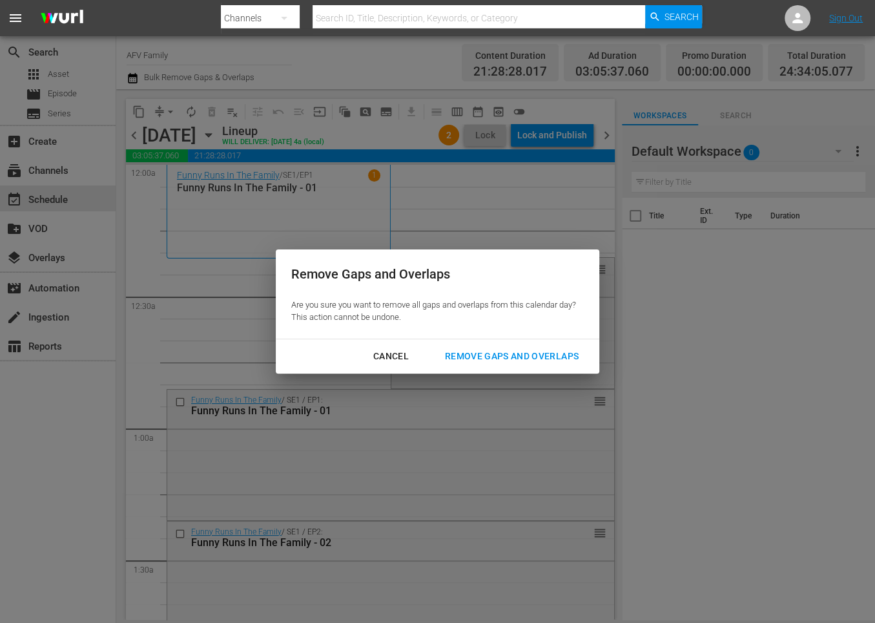
click at [536, 347] on button "Remove Gaps and Overlaps" at bounding box center [512, 356] width 165 height 24
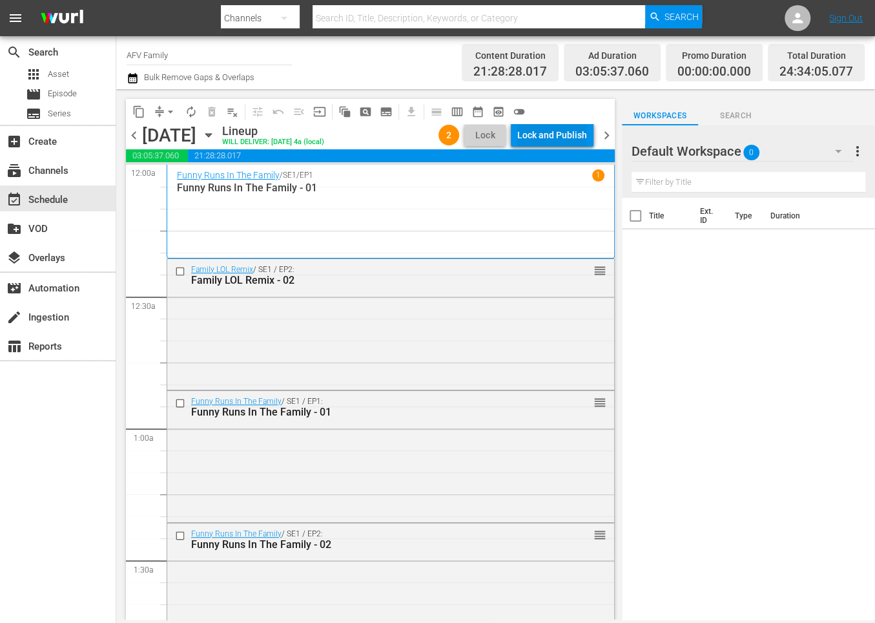
click at [543, 129] on div "Lock and Publish" at bounding box center [552, 134] width 70 height 23
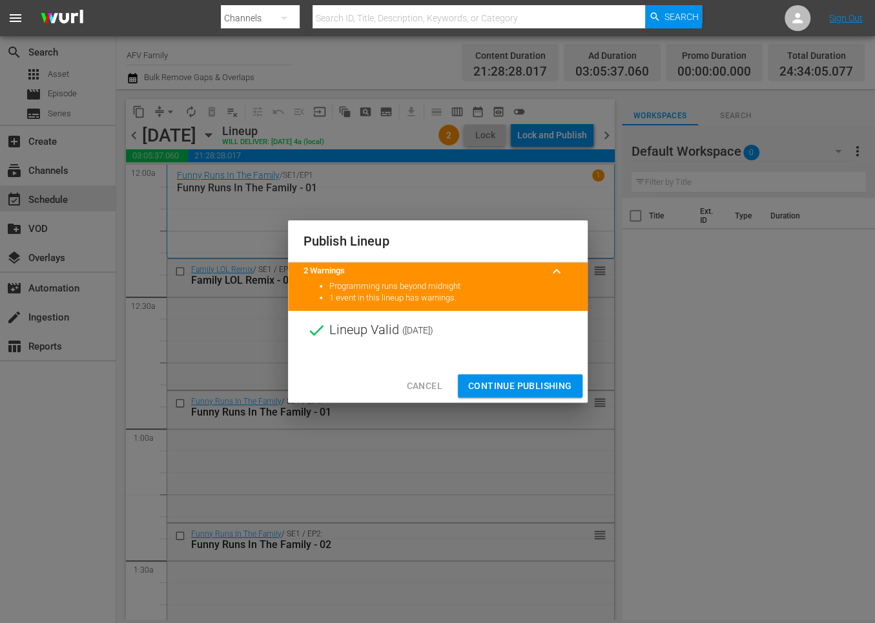
click at [534, 382] on span "Continue Publishing" at bounding box center [520, 386] width 104 height 16
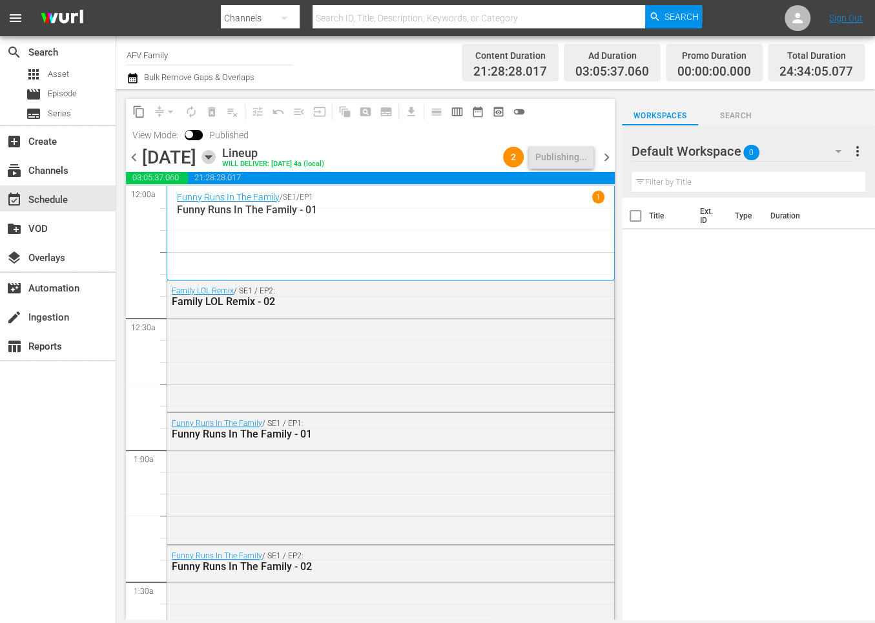
click at [216, 153] on icon "button" at bounding box center [209, 157] width 14 height 14
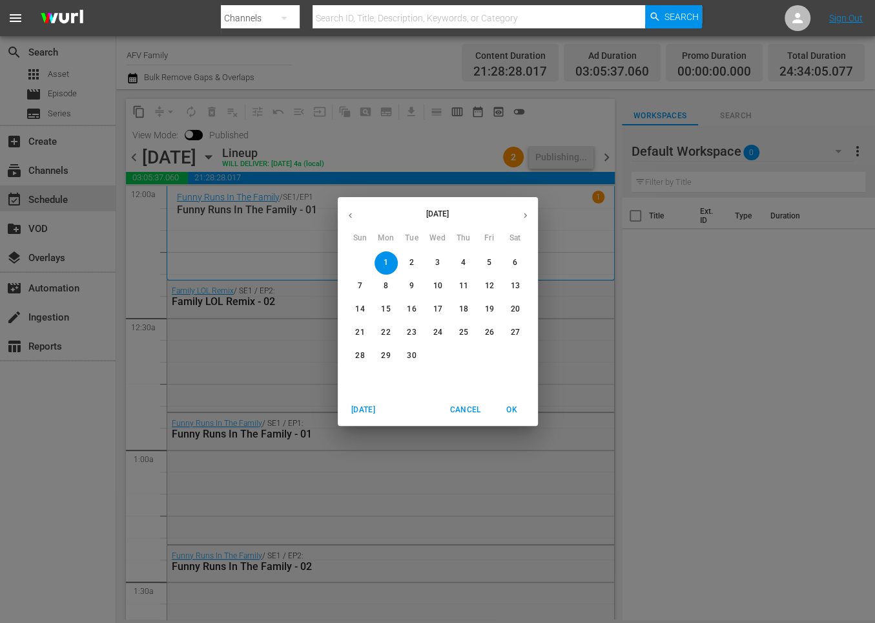
click at [410, 257] on button "2" at bounding box center [412, 262] width 23 height 23
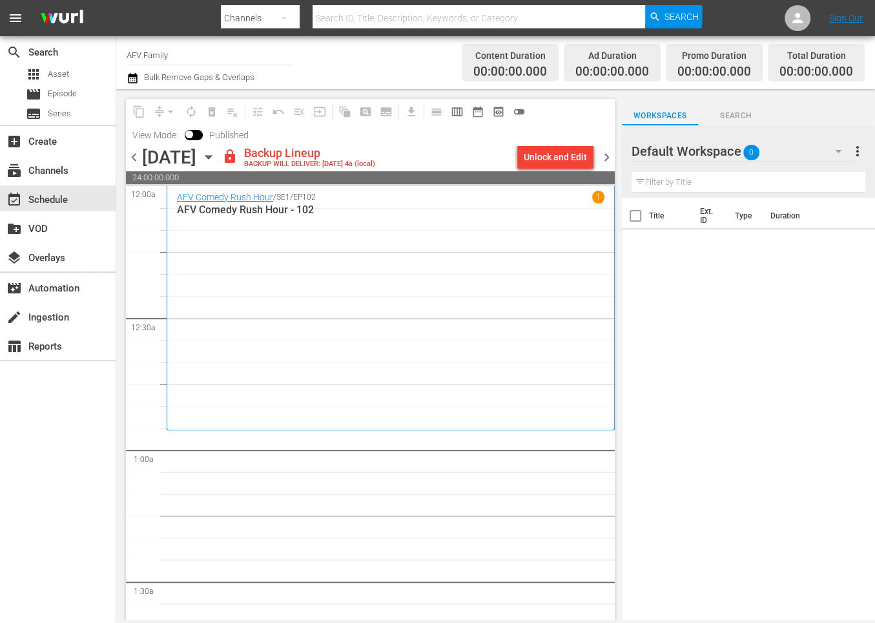
click at [568, 159] on div "Unlock and Edit" at bounding box center [555, 156] width 63 height 23
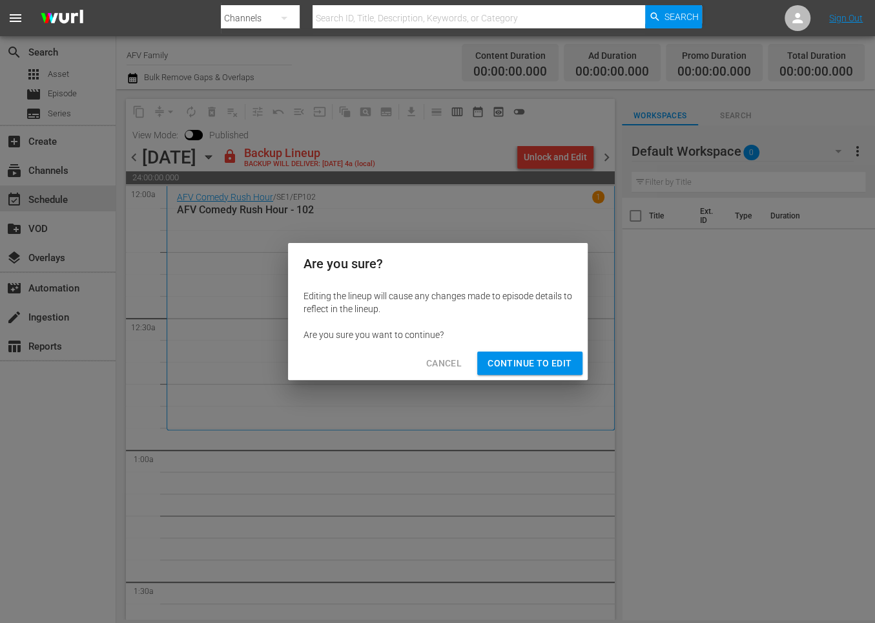
click at [550, 366] on span "Continue to Edit" at bounding box center [530, 363] width 84 height 16
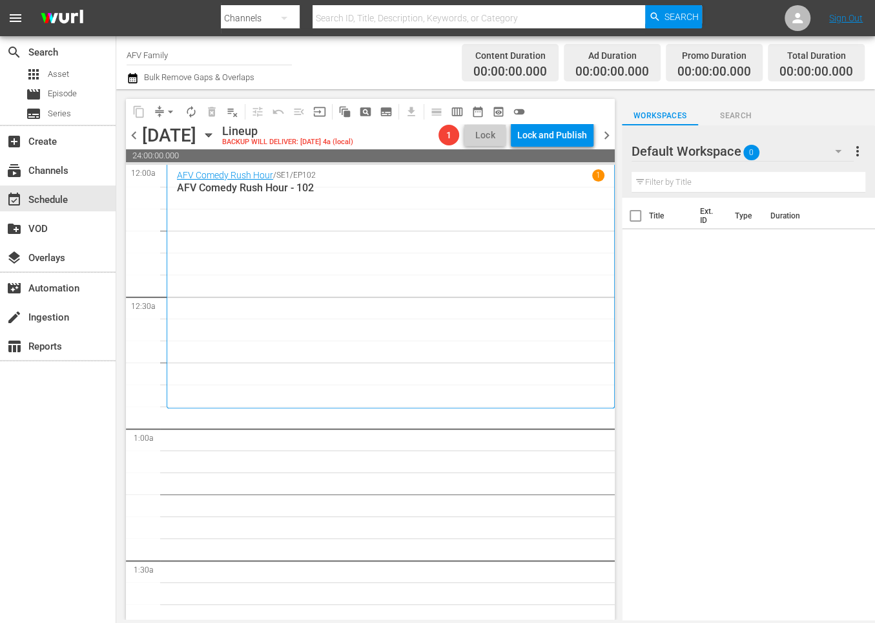
click at [216, 133] on icon "button" at bounding box center [209, 135] width 14 height 14
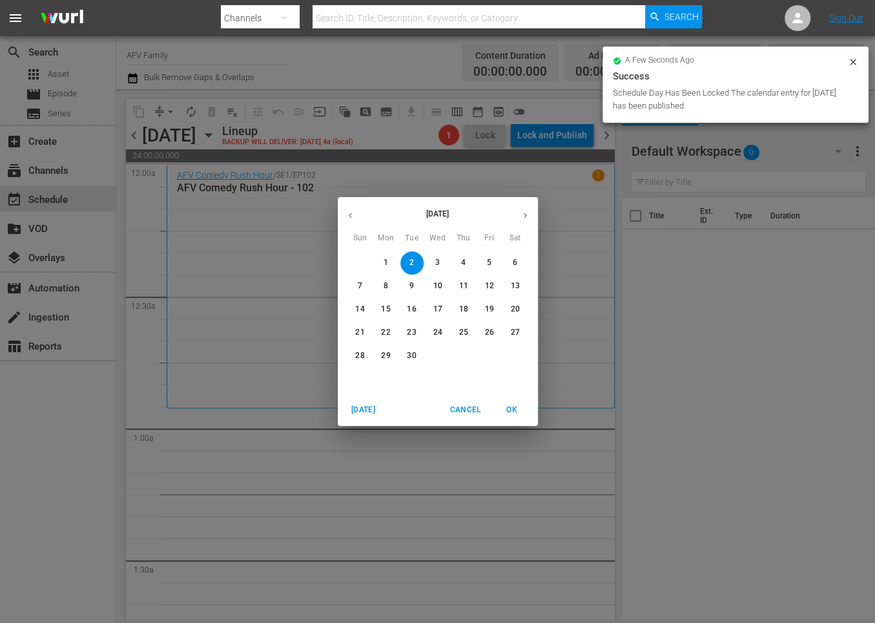
click at [350, 213] on icon "button" at bounding box center [351, 216] width 10 height 10
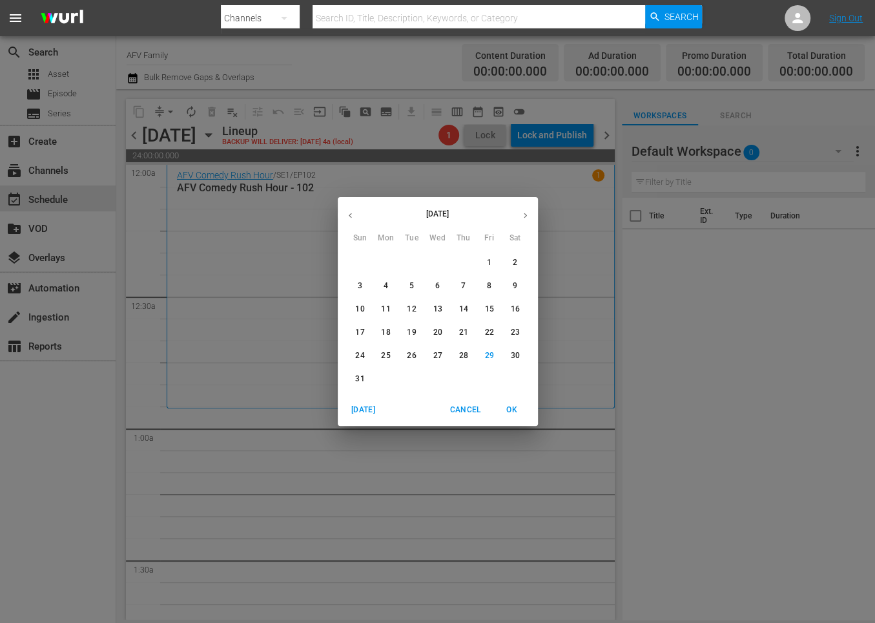
click at [485, 333] on span "22" at bounding box center [489, 332] width 23 height 11
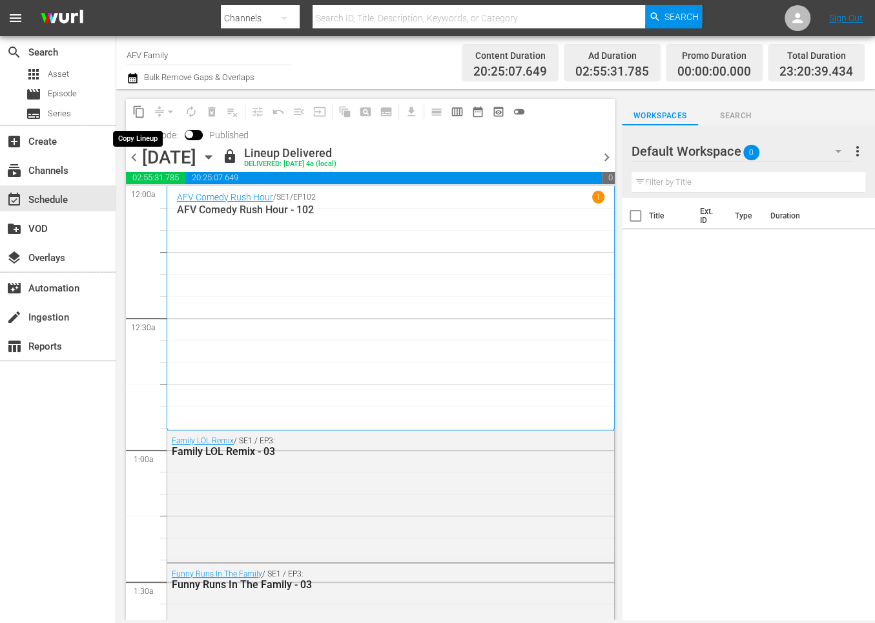
click at [141, 109] on span "content_copy" at bounding box center [138, 111] width 13 height 13
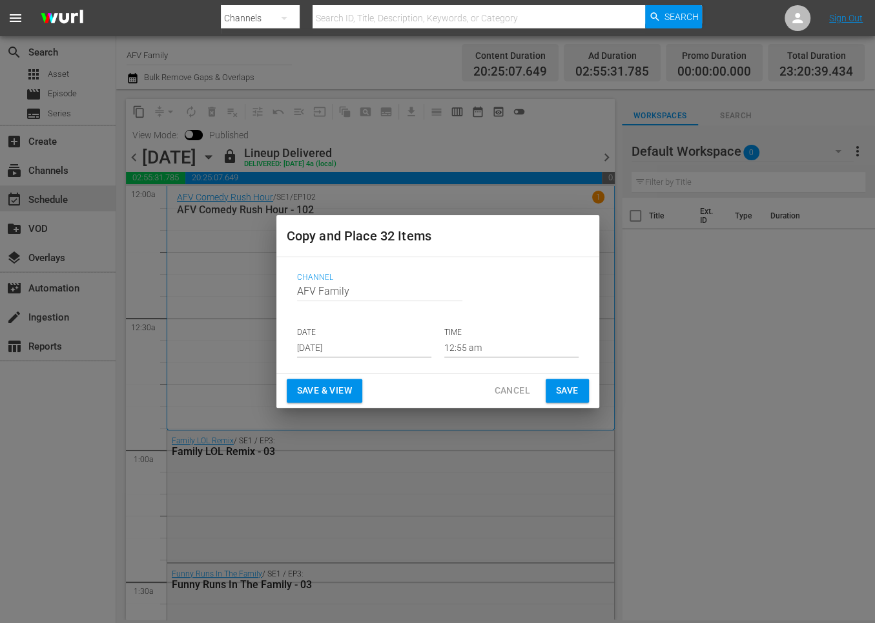
click at [353, 342] on input "[DATE]" at bounding box center [364, 347] width 134 height 19
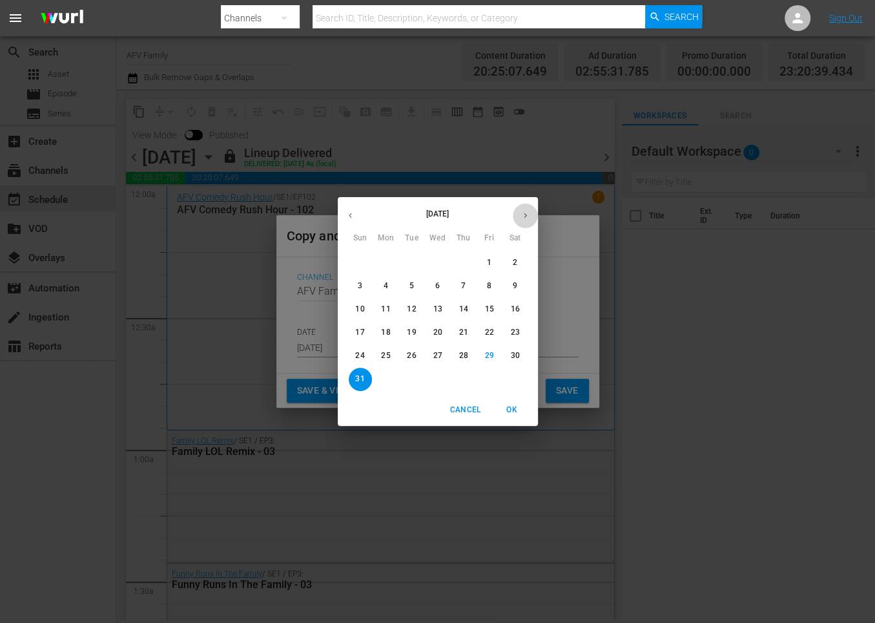
click at [521, 210] on button "button" at bounding box center [525, 215] width 25 height 25
click at [406, 266] on span "2" at bounding box center [412, 262] width 23 height 11
type input "[DATE]"
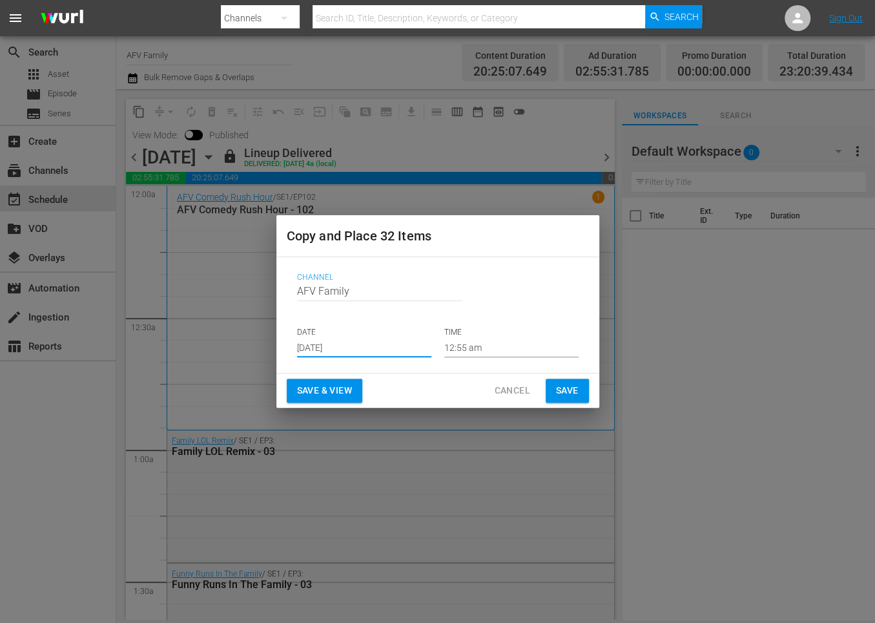
click at [346, 394] on span "Save & View" at bounding box center [324, 390] width 55 height 16
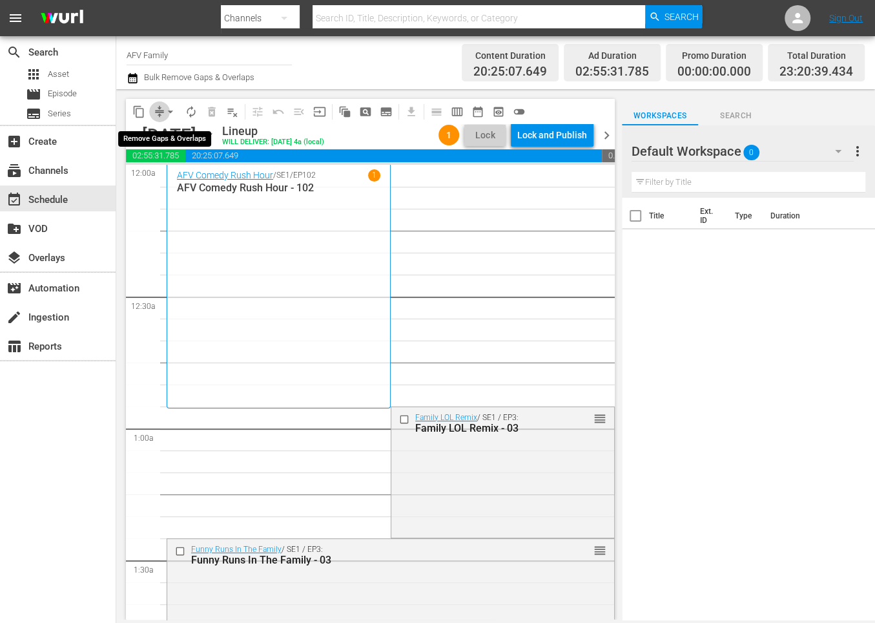
click at [158, 108] on span "compress" at bounding box center [159, 111] width 13 height 13
click at [168, 115] on span "arrow_drop_down" at bounding box center [170, 111] width 13 height 13
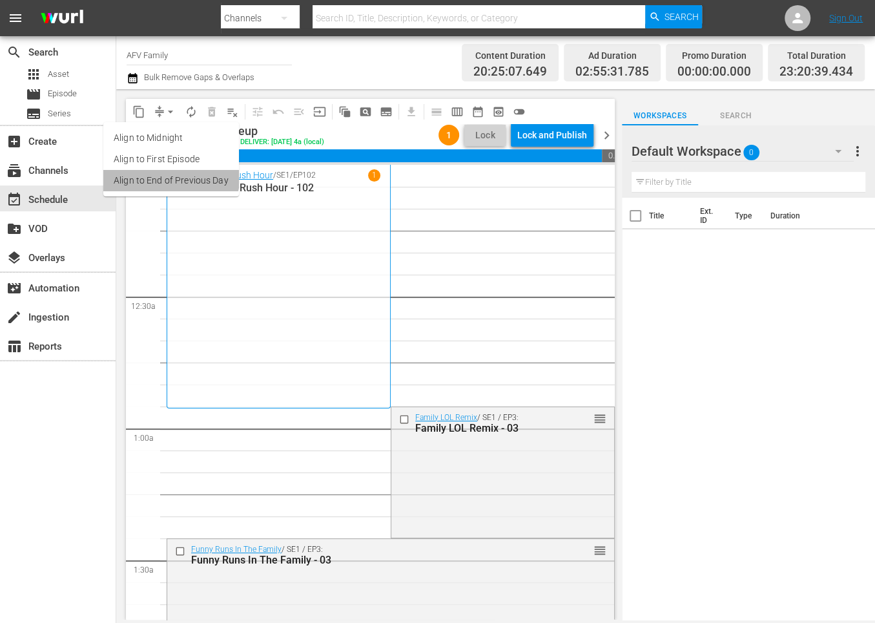
click at [165, 174] on li "Align to End of Previous Day" at bounding box center [171, 180] width 136 height 21
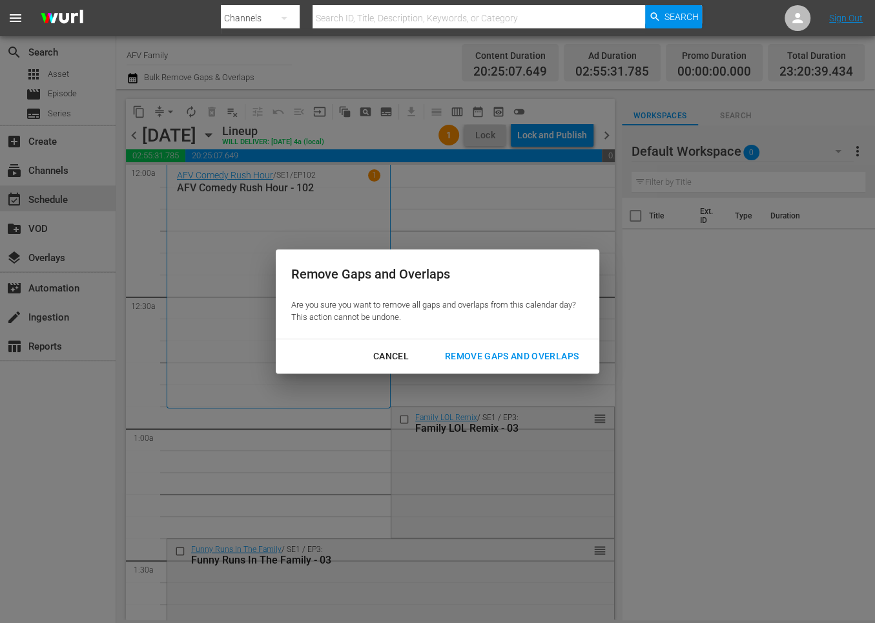
click at [506, 355] on div "Remove Gaps and Overlaps" at bounding box center [512, 356] width 154 height 16
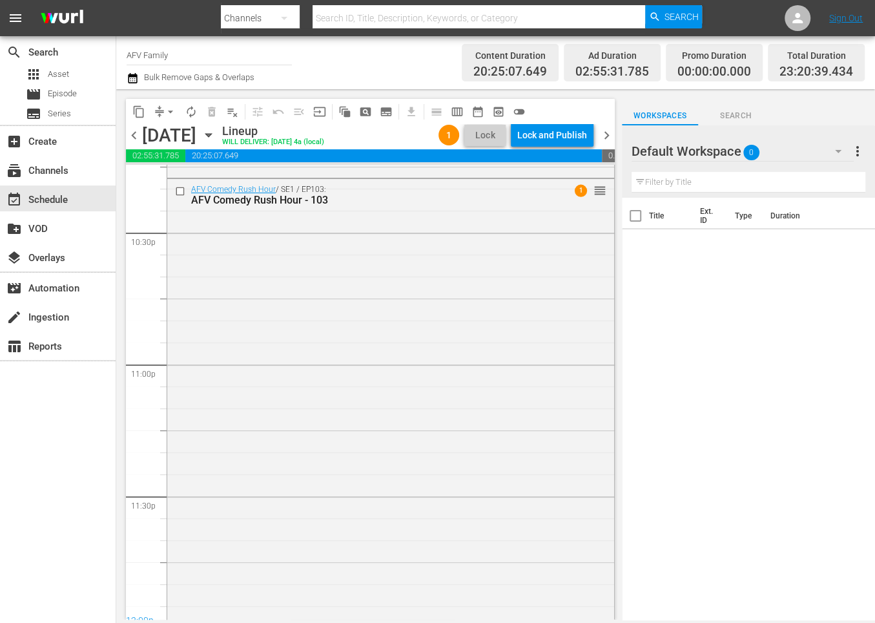
scroll to position [5942, 0]
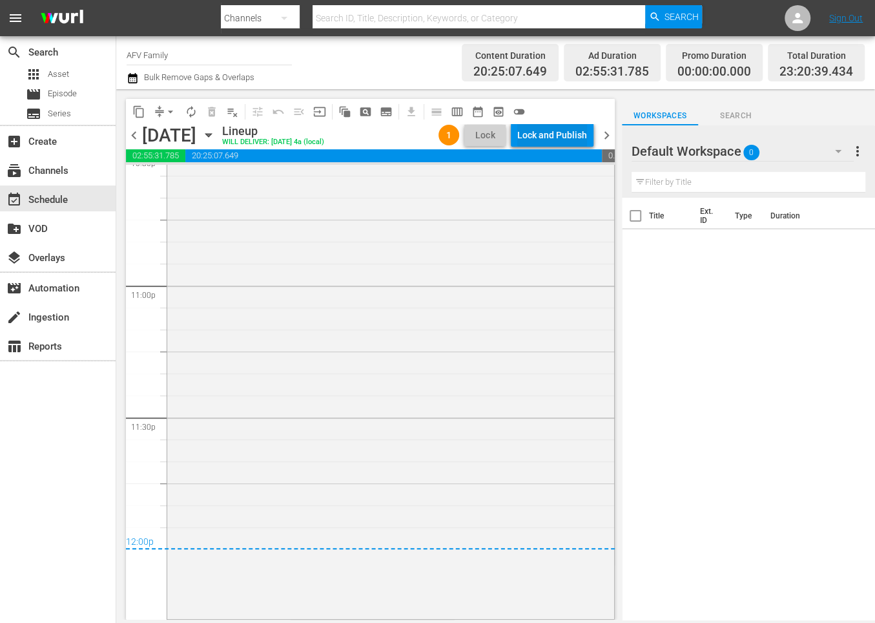
click at [552, 130] on div "Lock and Publish" at bounding box center [552, 134] width 70 height 23
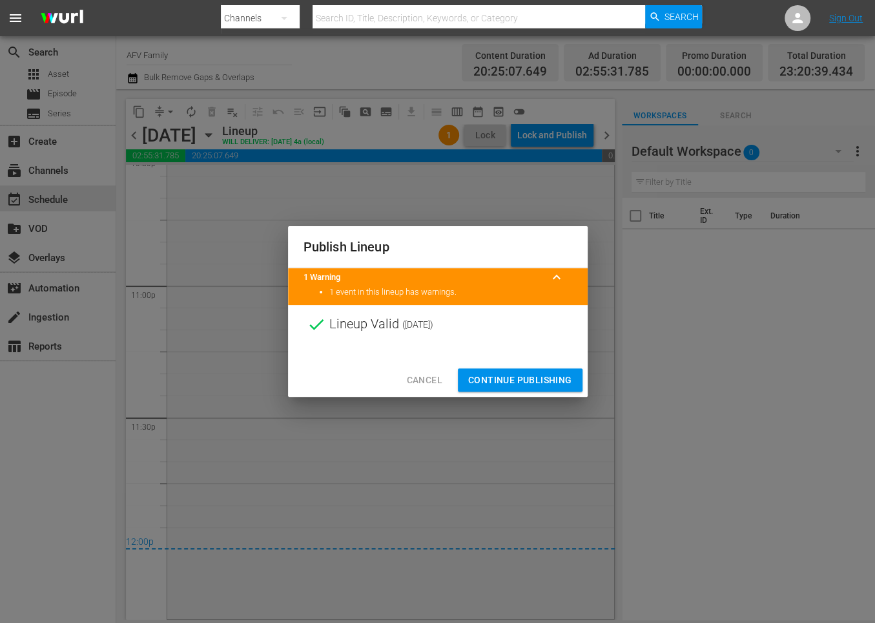
click at [519, 381] on span "Continue Publishing" at bounding box center [520, 380] width 104 height 16
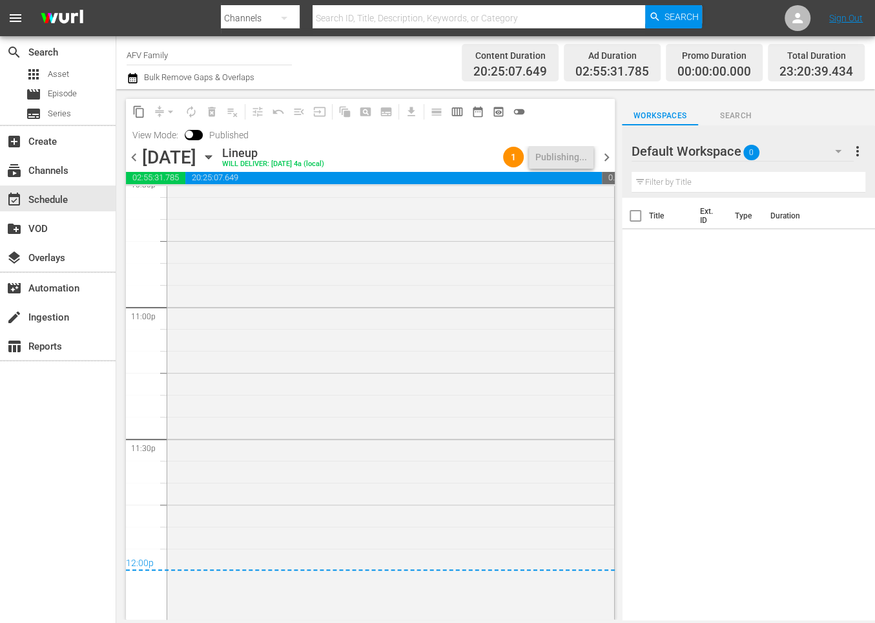
click at [216, 154] on icon "button" at bounding box center [209, 157] width 14 height 14
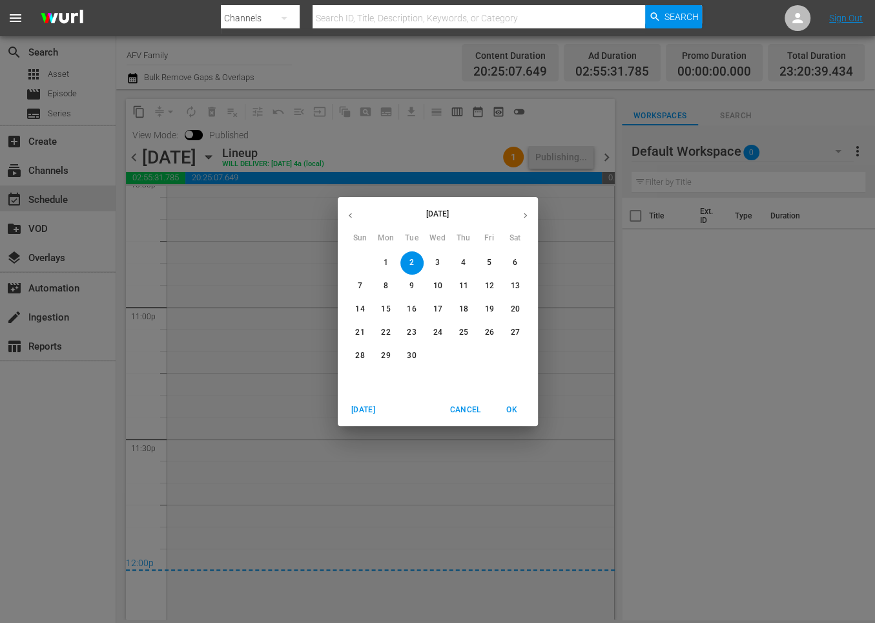
click at [439, 260] on p "3" at bounding box center [437, 262] width 5 height 11
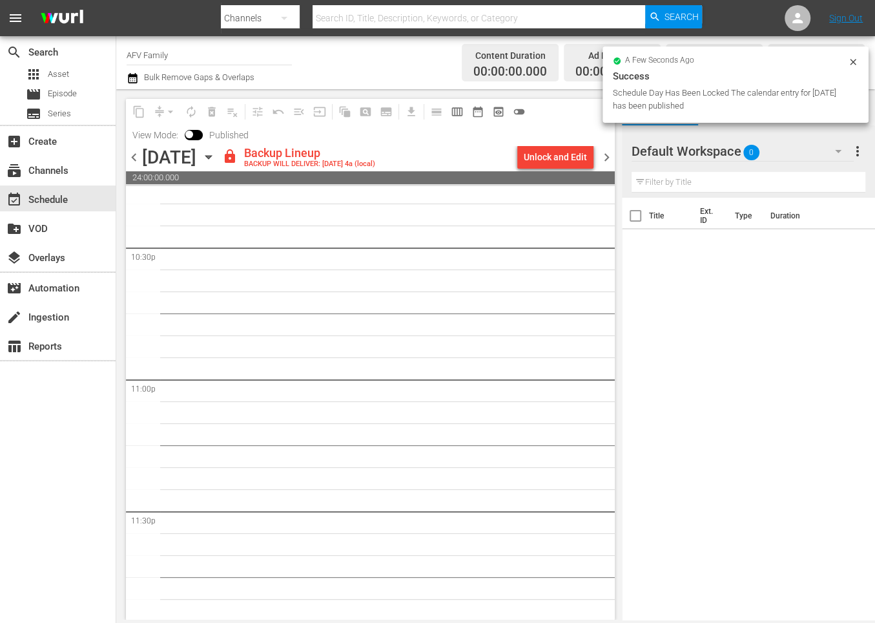
scroll to position [5847, 0]
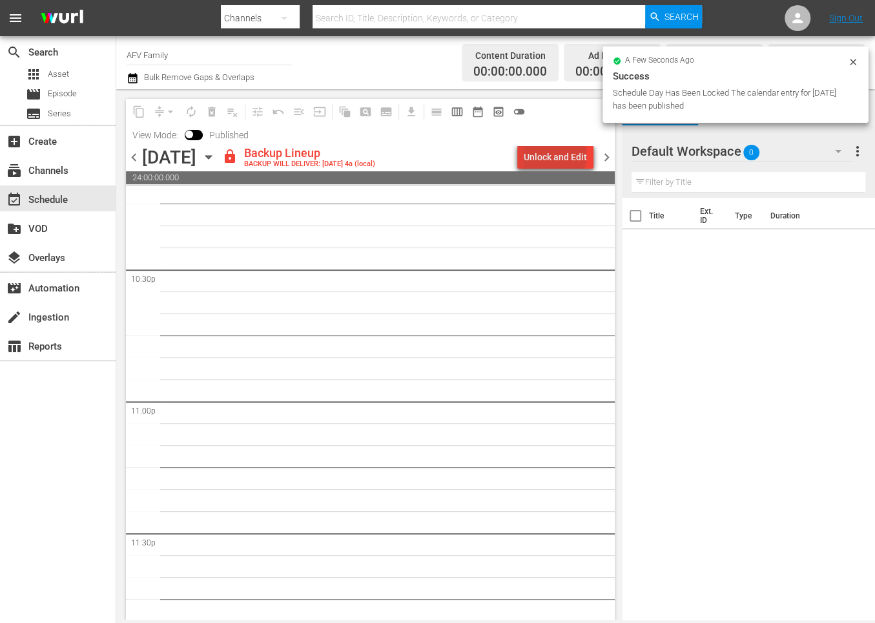
click at [558, 154] on div "Unlock and Edit" at bounding box center [555, 156] width 63 height 23
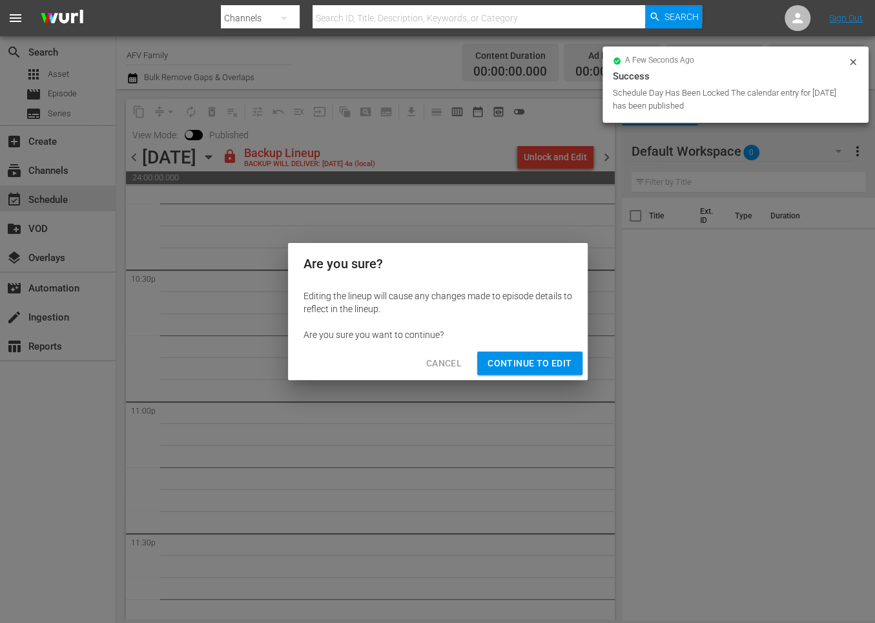
click at [540, 360] on span "Continue to Edit" at bounding box center [530, 363] width 84 height 16
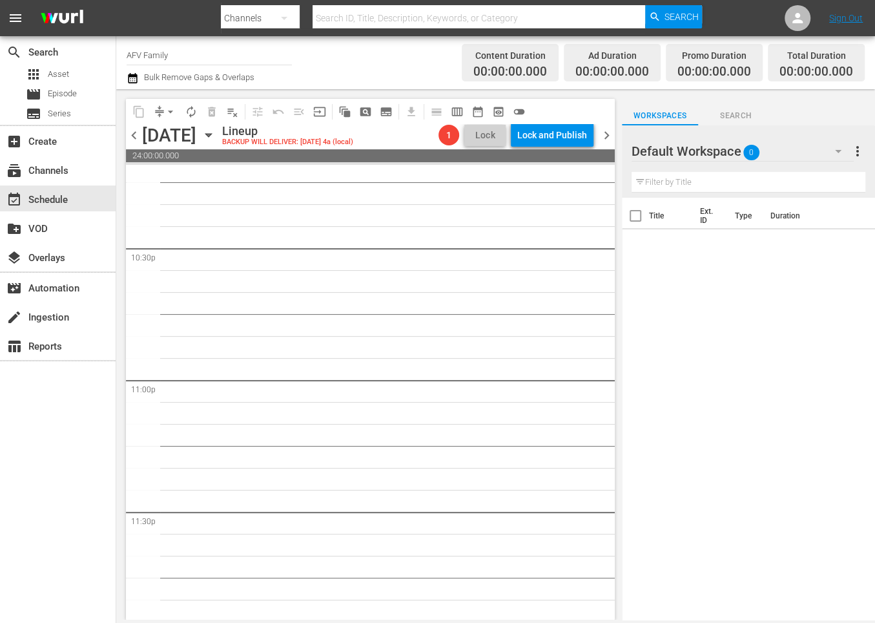
click at [216, 137] on icon "button" at bounding box center [209, 135] width 14 height 14
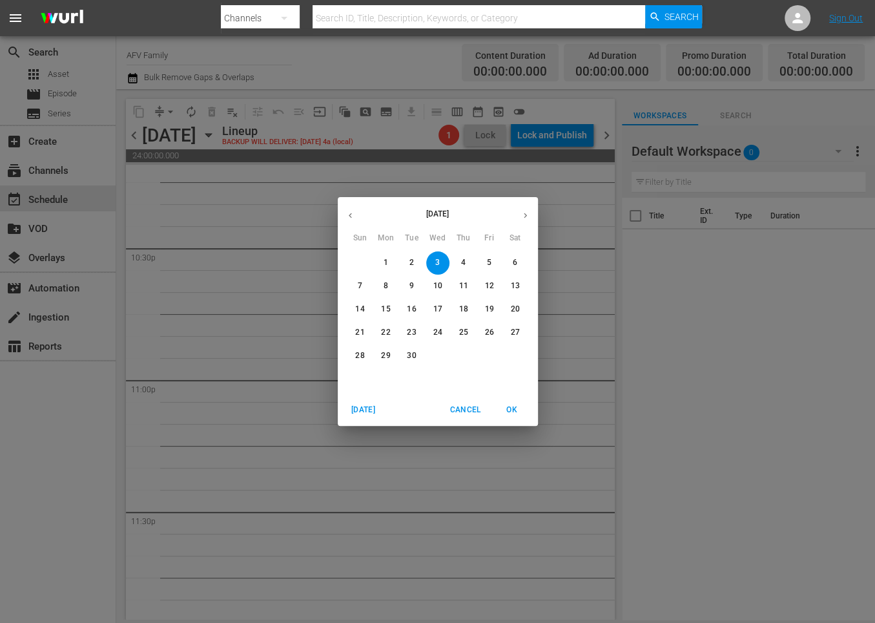
click at [352, 212] on icon "button" at bounding box center [351, 216] width 10 height 10
click at [511, 337] on p "23" at bounding box center [514, 332] width 9 height 11
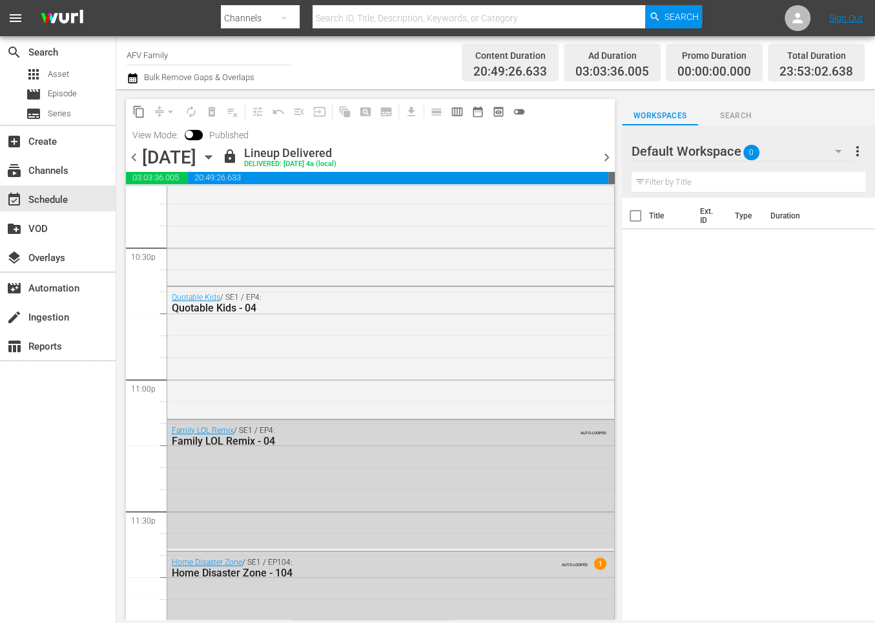
scroll to position [5606, 0]
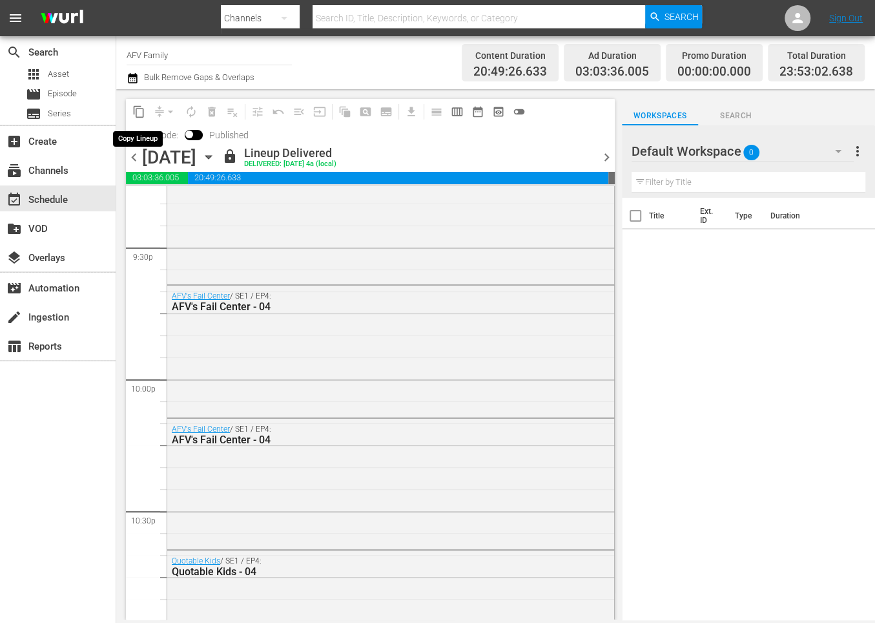
click at [135, 110] on span "content_copy" at bounding box center [138, 111] width 13 height 13
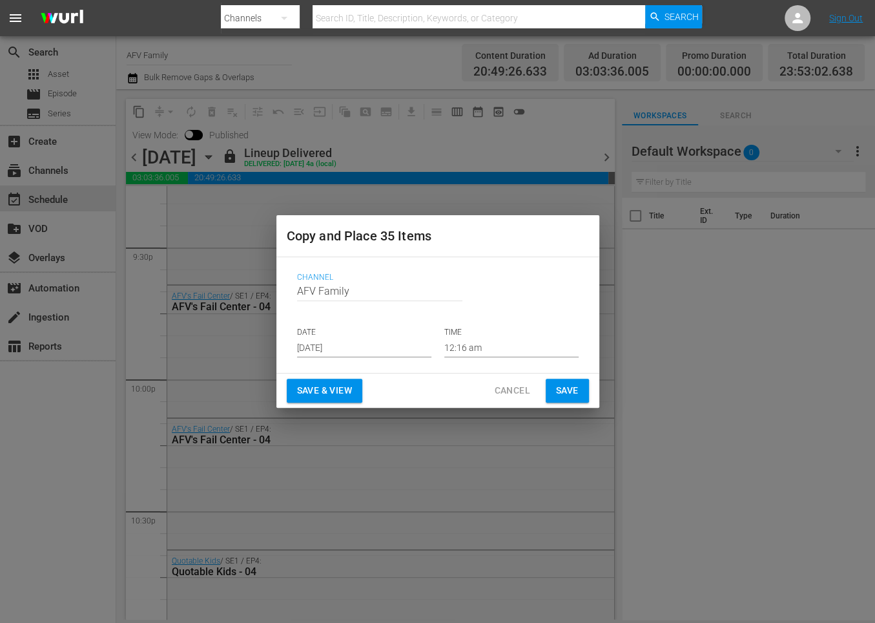
click at [410, 345] on input "[DATE]" at bounding box center [364, 347] width 134 height 19
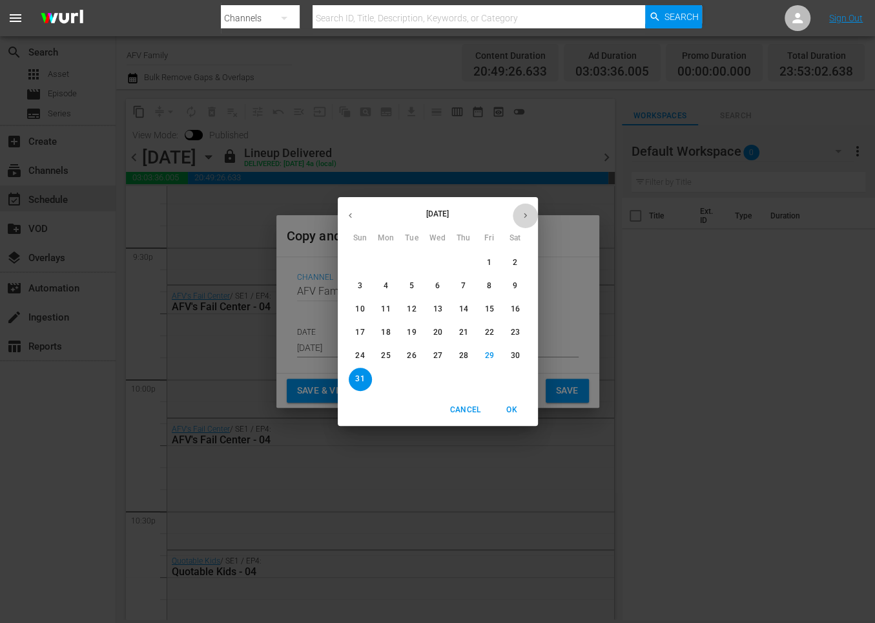
click at [521, 216] on icon "button" at bounding box center [526, 216] width 10 height 10
click at [441, 260] on span "3" at bounding box center [437, 262] width 23 height 11
type input "[DATE]"
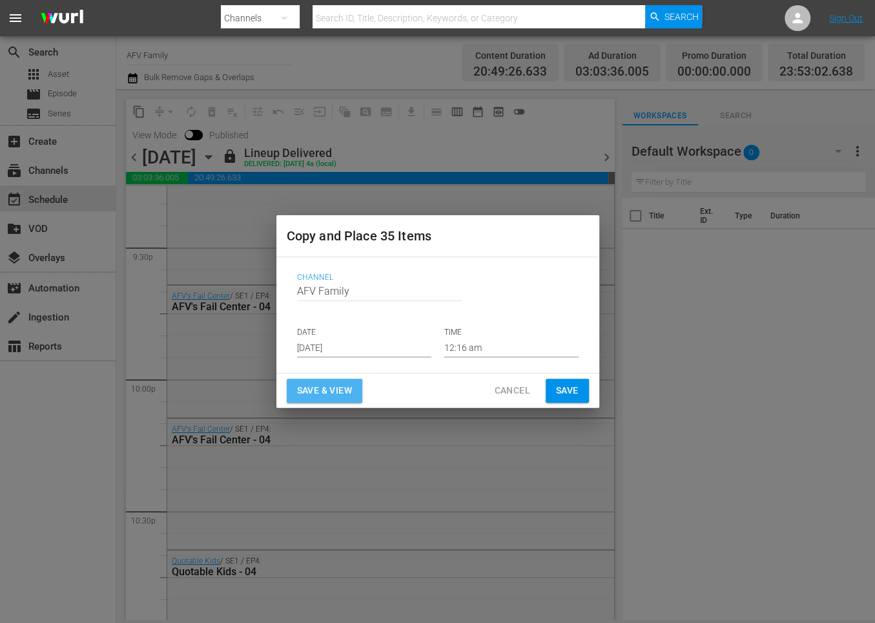
click at [352, 395] on span "Save & View" at bounding box center [324, 390] width 55 height 16
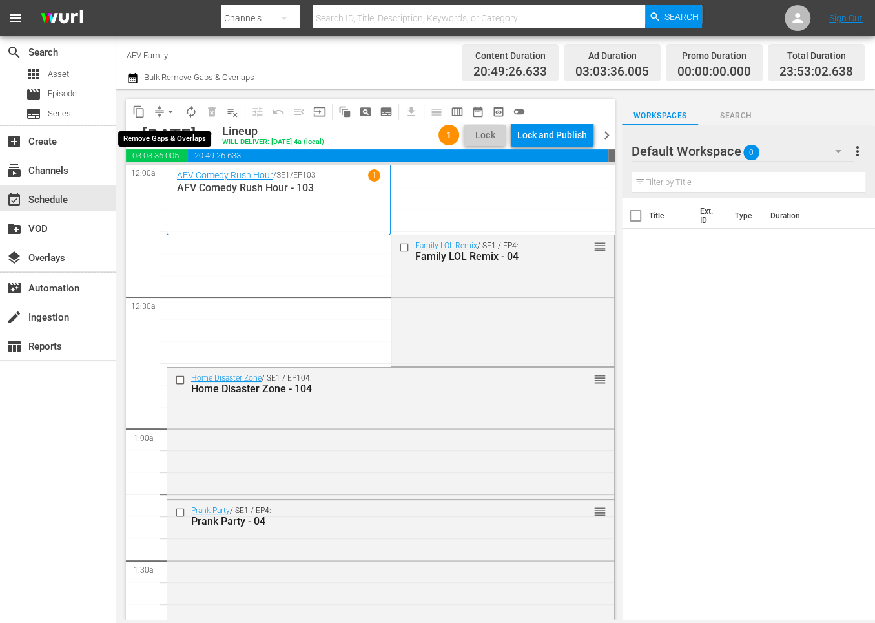
click at [169, 102] on button "arrow_drop_down" at bounding box center [170, 111] width 21 height 21
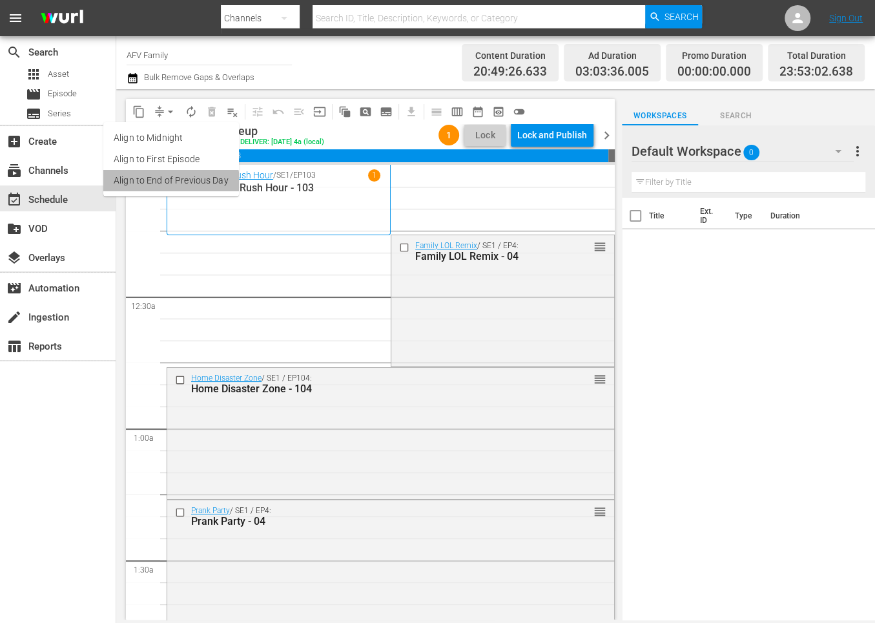
click at [164, 186] on li "Align to End of Previous Day" at bounding box center [171, 180] width 136 height 21
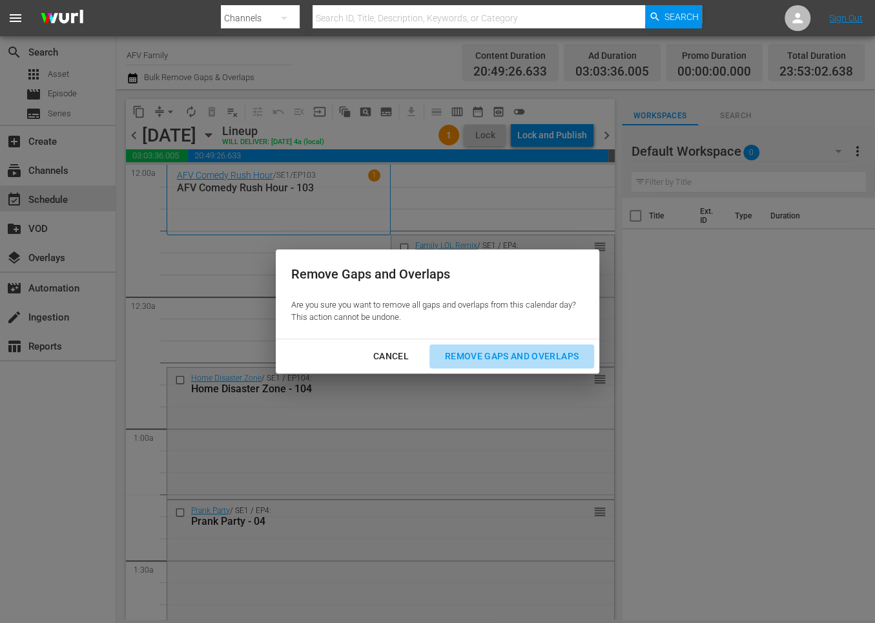
click at [534, 356] on div "Remove Gaps and Overlaps" at bounding box center [512, 356] width 154 height 16
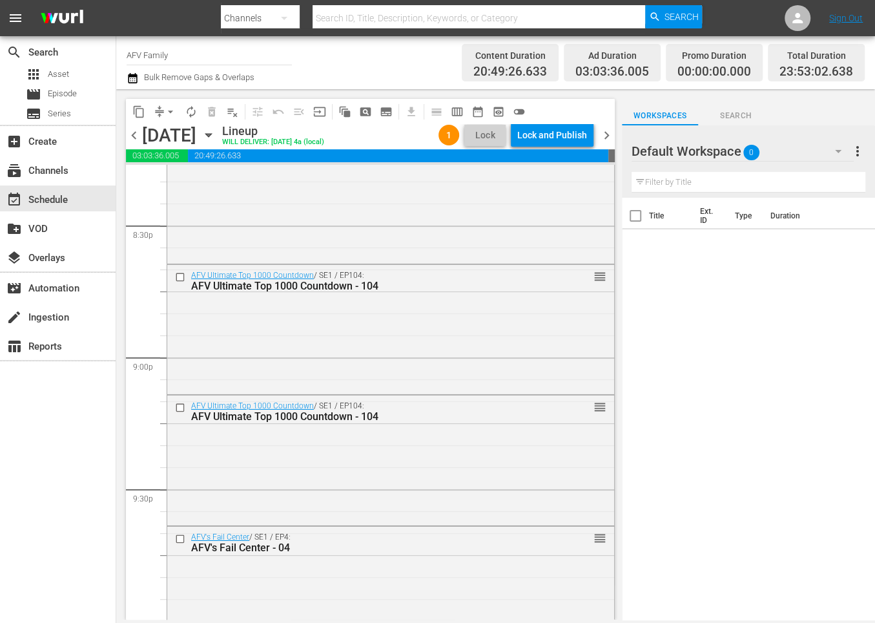
scroll to position [5911, 0]
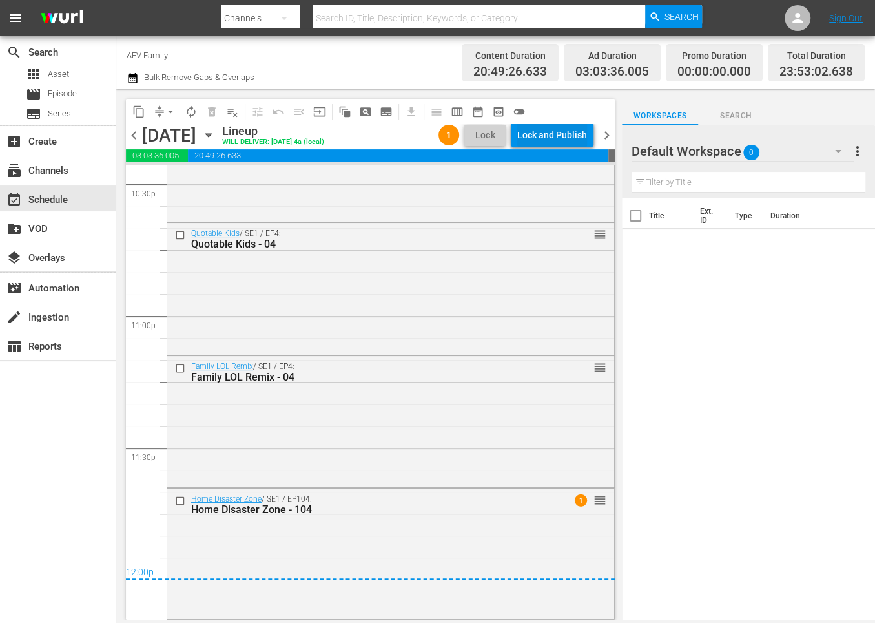
click at [541, 132] on div "Lock and Publish" at bounding box center [552, 134] width 70 height 23
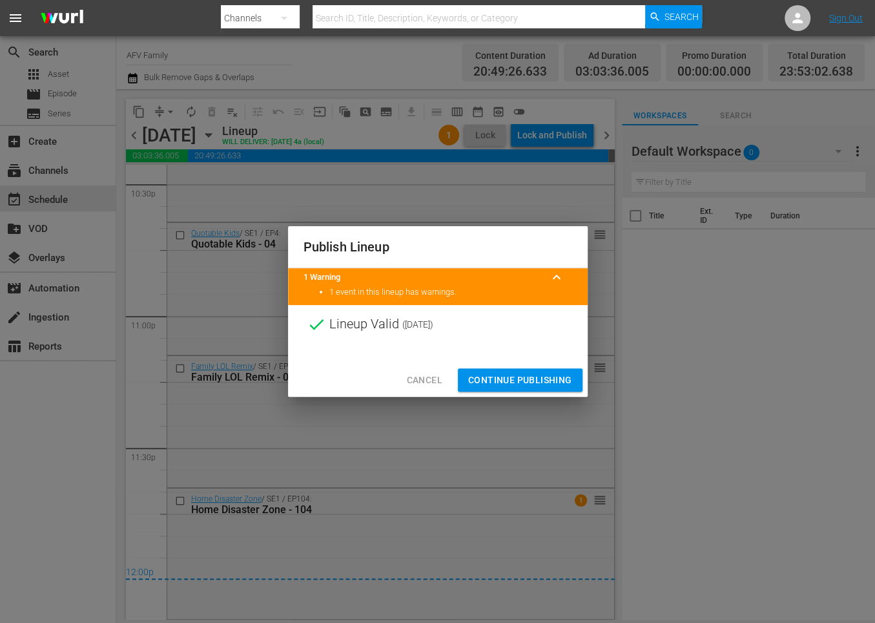
click at [539, 376] on span "Continue Publishing" at bounding box center [520, 380] width 104 height 16
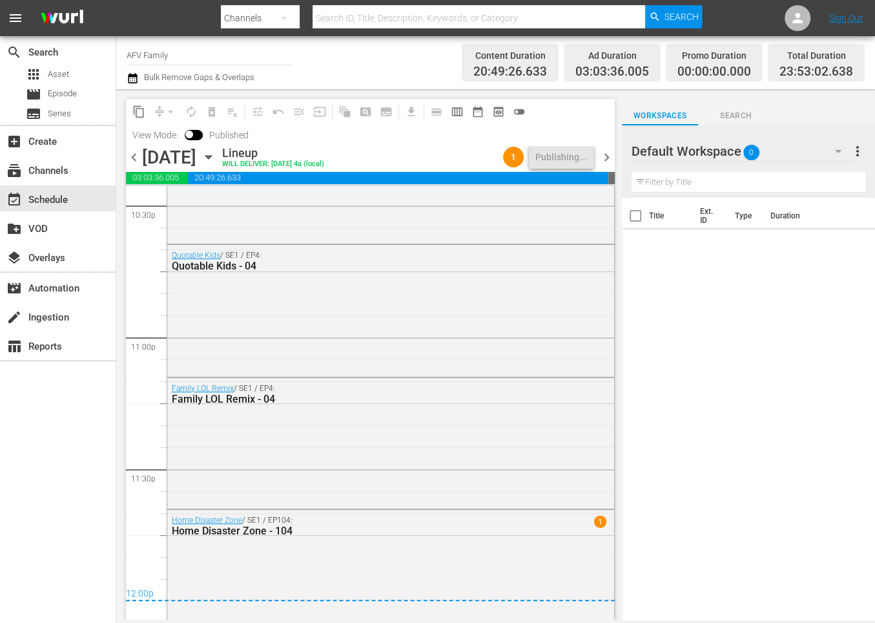
click at [216, 154] on icon "button" at bounding box center [209, 157] width 14 height 14
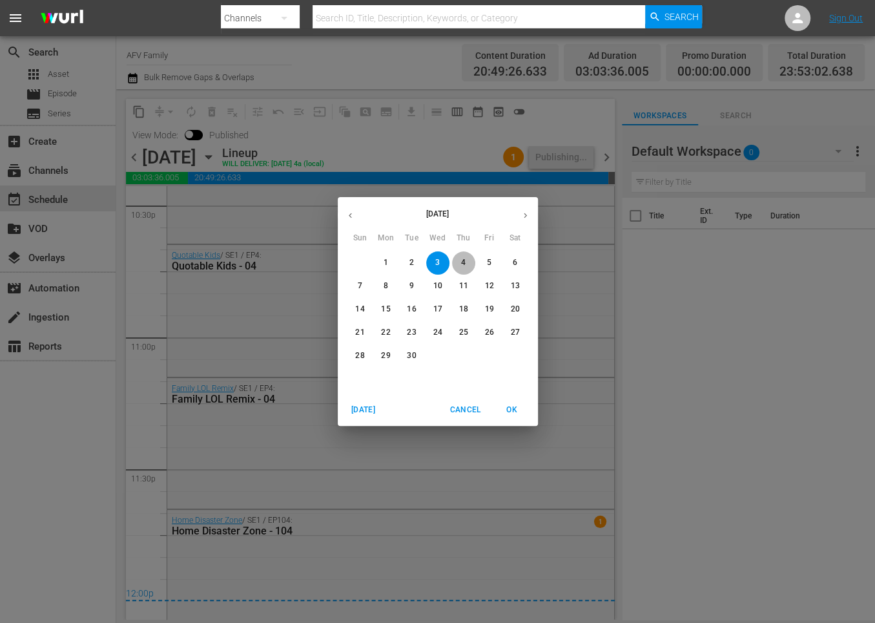
click at [460, 259] on span "4" at bounding box center [463, 262] width 23 height 11
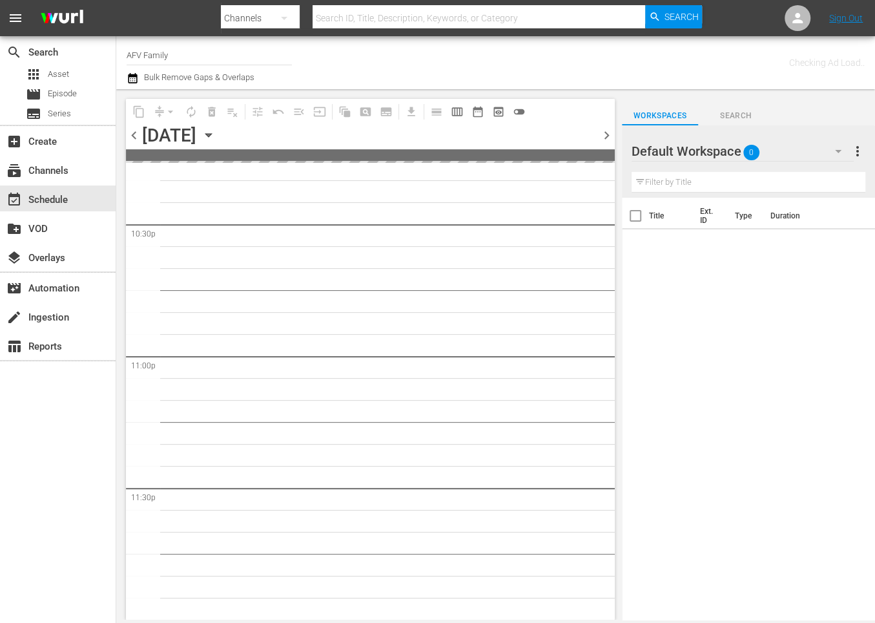
scroll to position [5869, 0]
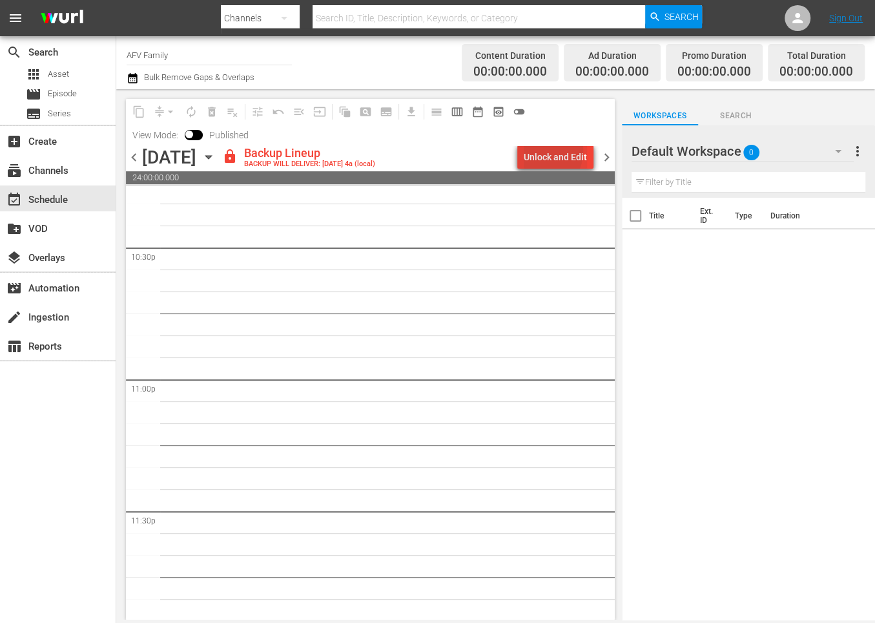
click at [540, 151] on div "Unlock and Edit" at bounding box center [555, 156] width 63 height 23
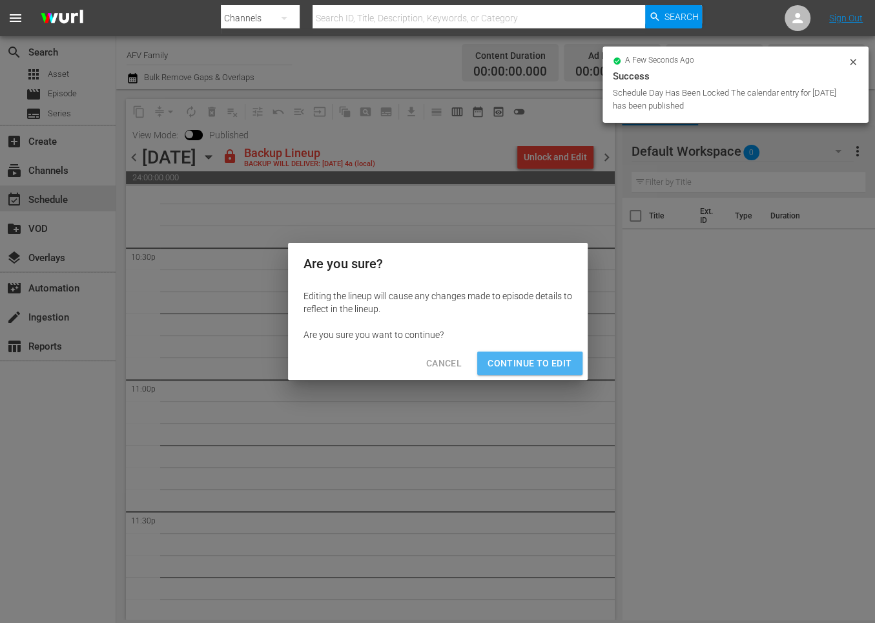
click at [506, 365] on span "Continue to Edit" at bounding box center [530, 363] width 84 height 16
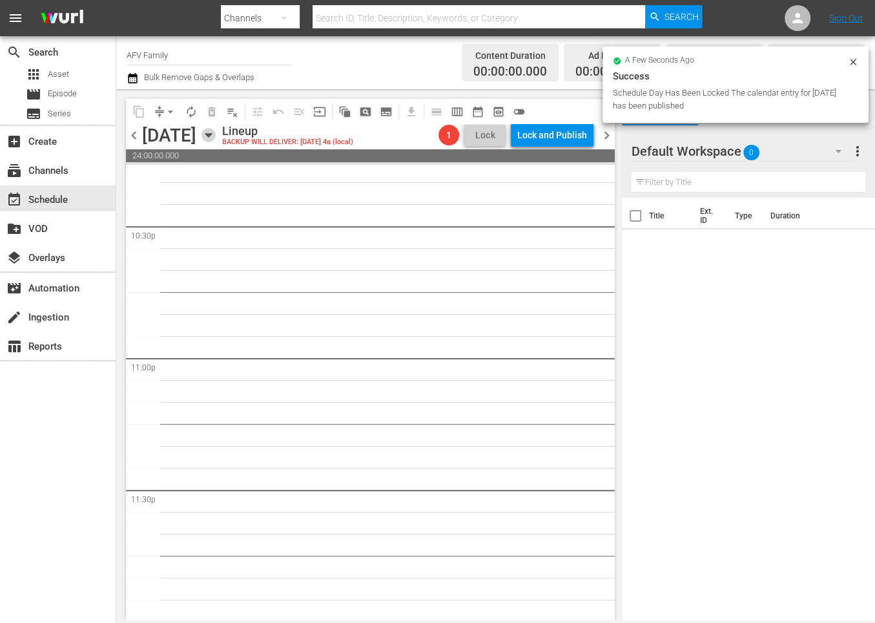
click at [216, 136] on icon "button" at bounding box center [209, 135] width 14 height 14
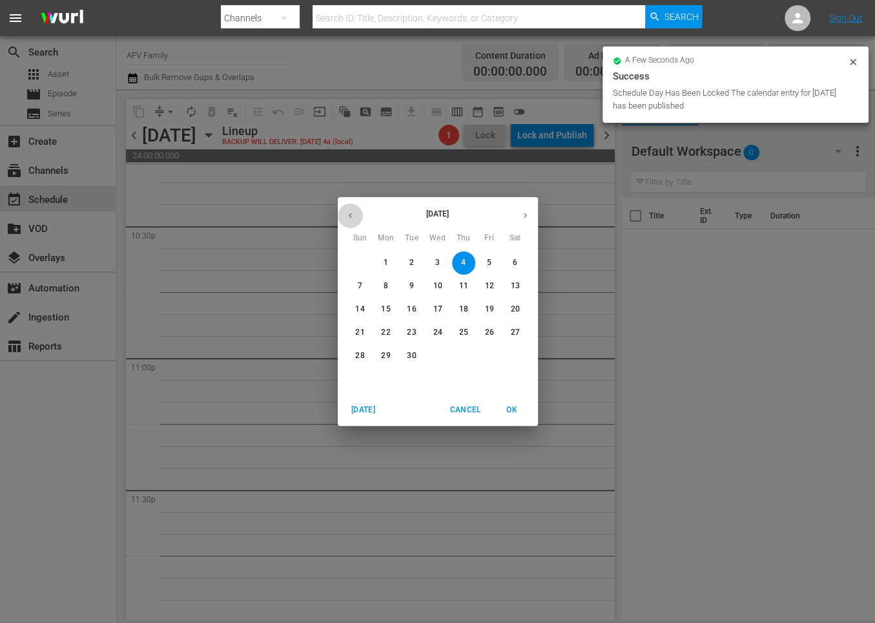
click at [350, 207] on button "button" at bounding box center [350, 215] width 25 height 25
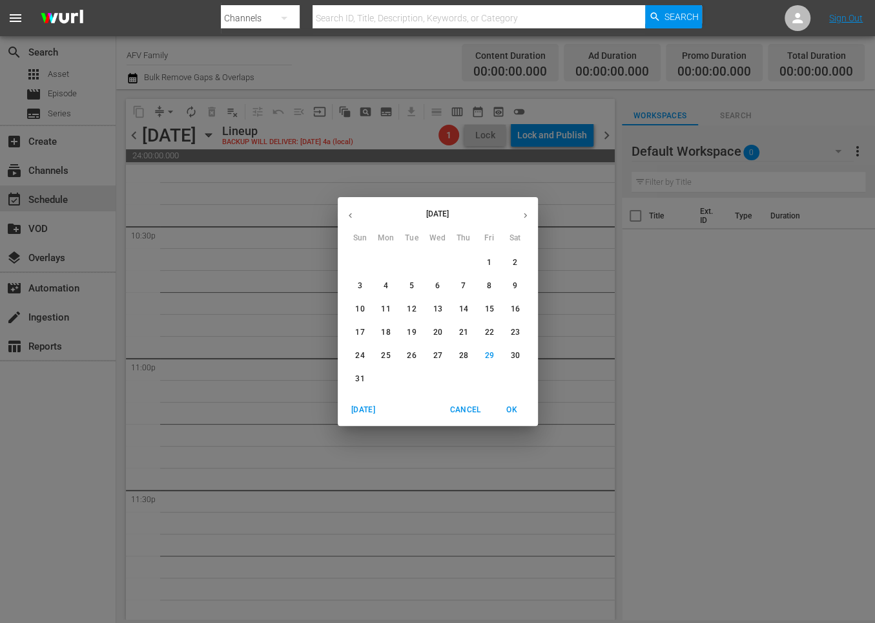
click at [357, 356] on p "24" at bounding box center [359, 355] width 9 height 11
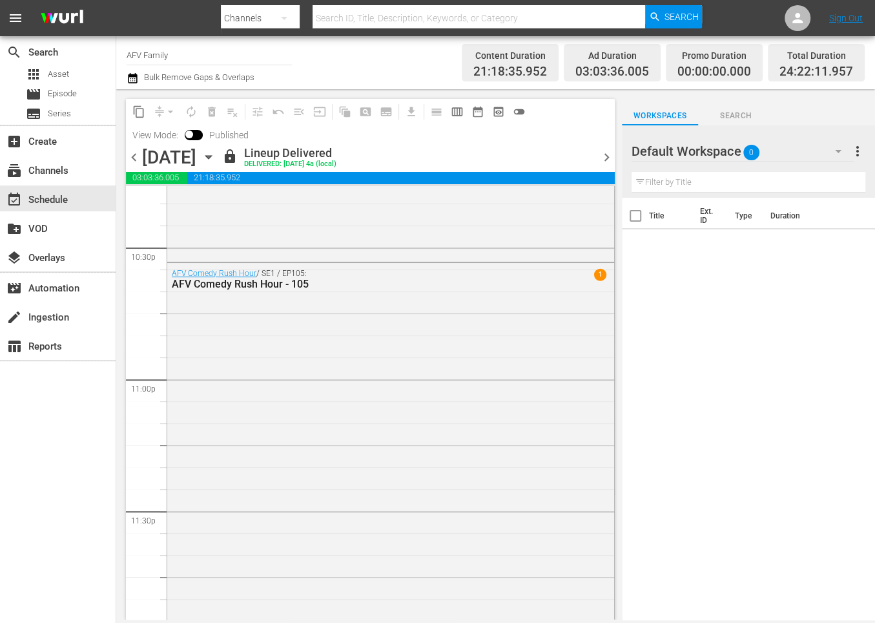
scroll to position [5518, 0]
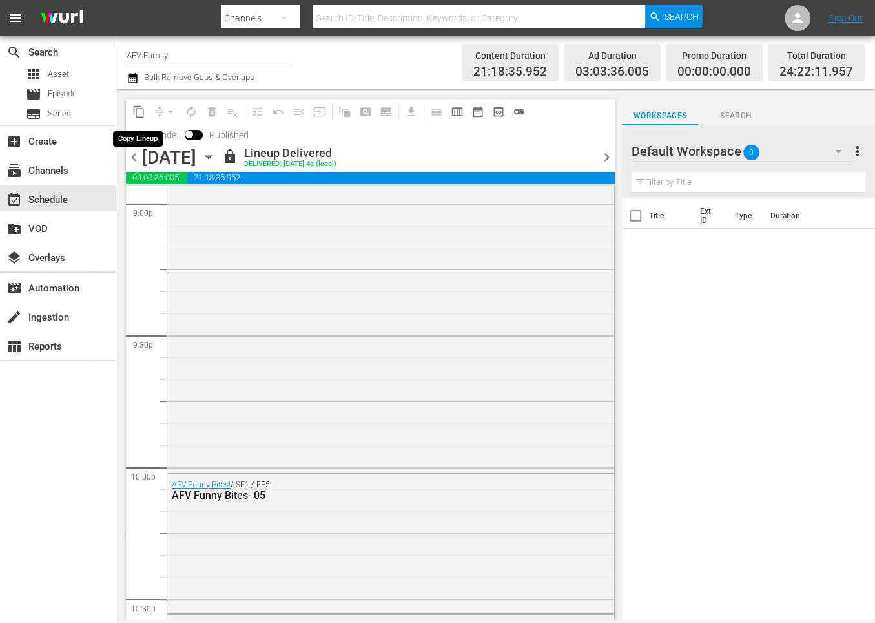
click at [143, 112] on span "content_copy" at bounding box center [138, 111] width 13 height 13
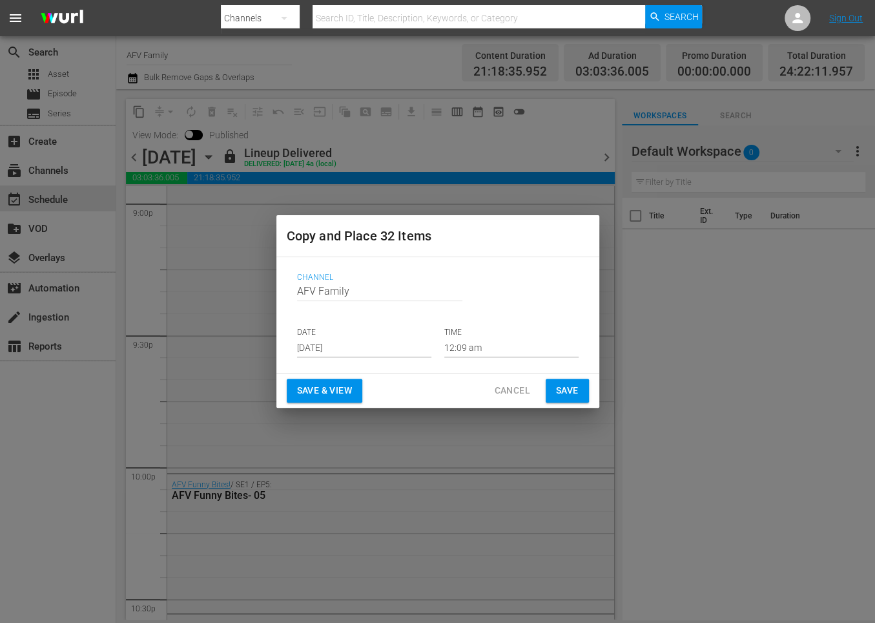
click at [395, 347] on input "[DATE]" at bounding box center [364, 347] width 134 height 19
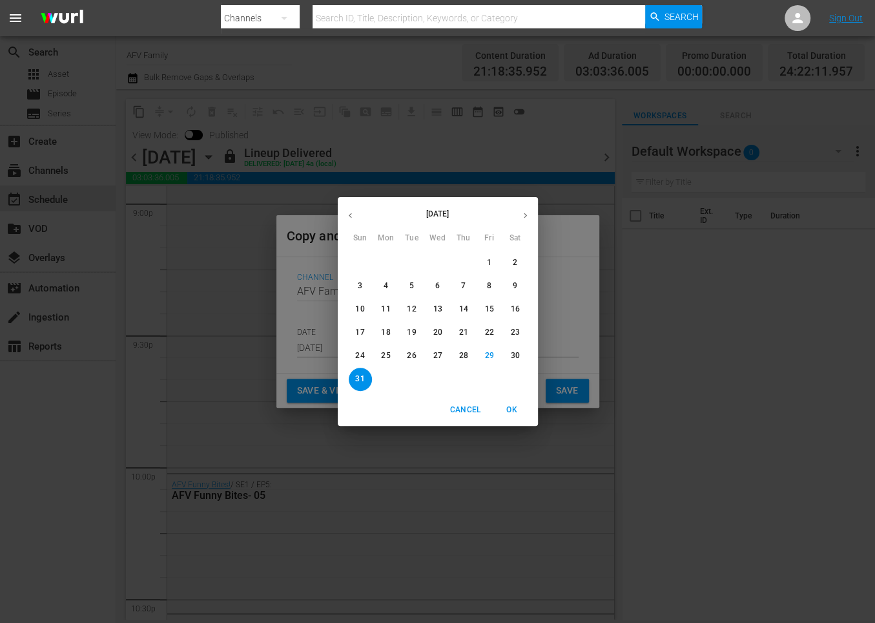
click at [524, 214] on icon "button" at bounding box center [526, 216] width 10 height 10
click at [468, 263] on span "4" at bounding box center [463, 262] width 23 height 11
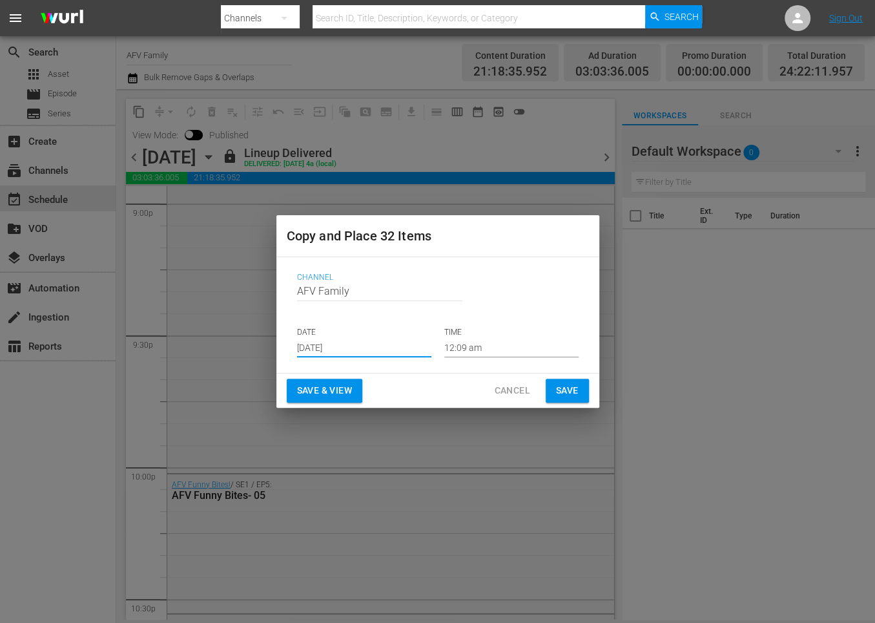
type input "[DATE]"
click at [314, 382] on span "Save & View" at bounding box center [324, 390] width 55 height 16
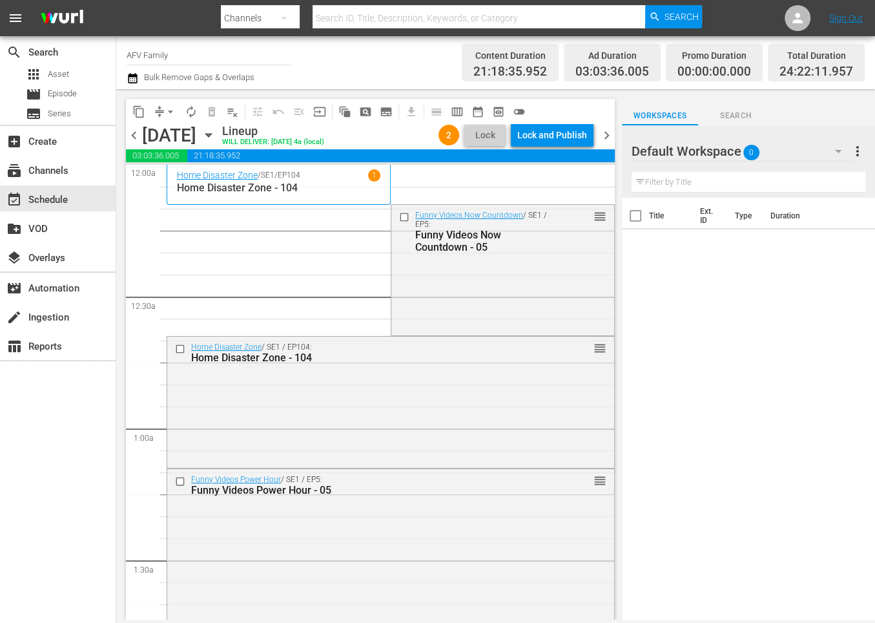
click at [165, 109] on span "arrow_drop_down" at bounding box center [170, 111] width 13 height 13
click at [174, 179] on li "Align to End of Previous Day" at bounding box center [171, 180] width 136 height 21
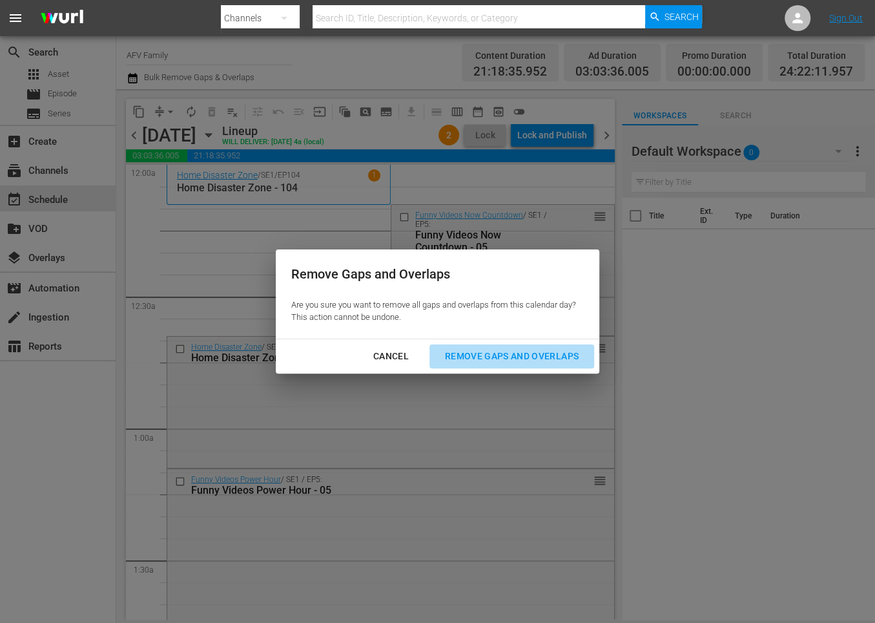
click at [475, 352] on div "Remove Gaps and Overlaps" at bounding box center [512, 356] width 154 height 16
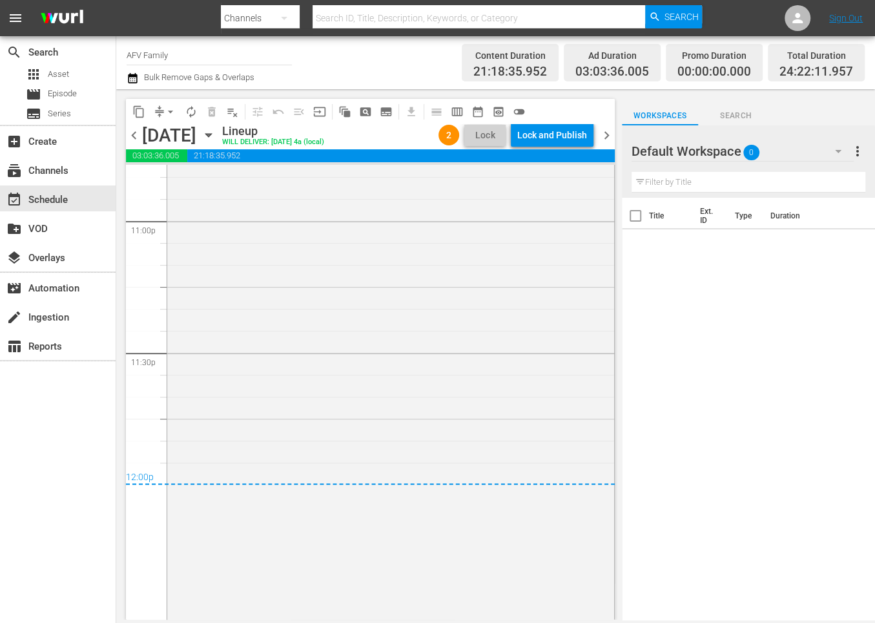
scroll to position [6009, 0]
click at [547, 127] on div "Lock and Publish" at bounding box center [552, 134] width 70 height 23
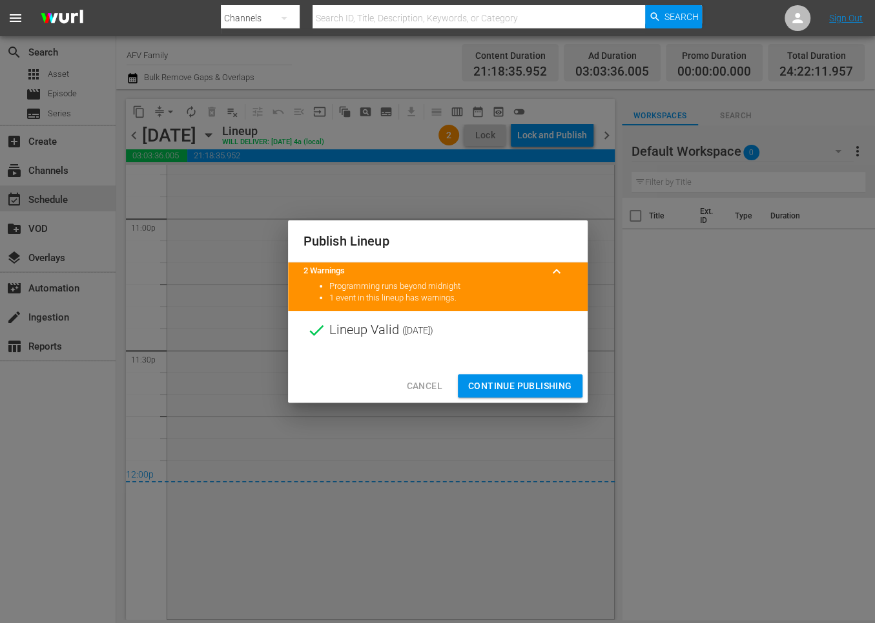
click at [496, 385] on span "Continue Publishing" at bounding box center [520, 386] width 104 height 16
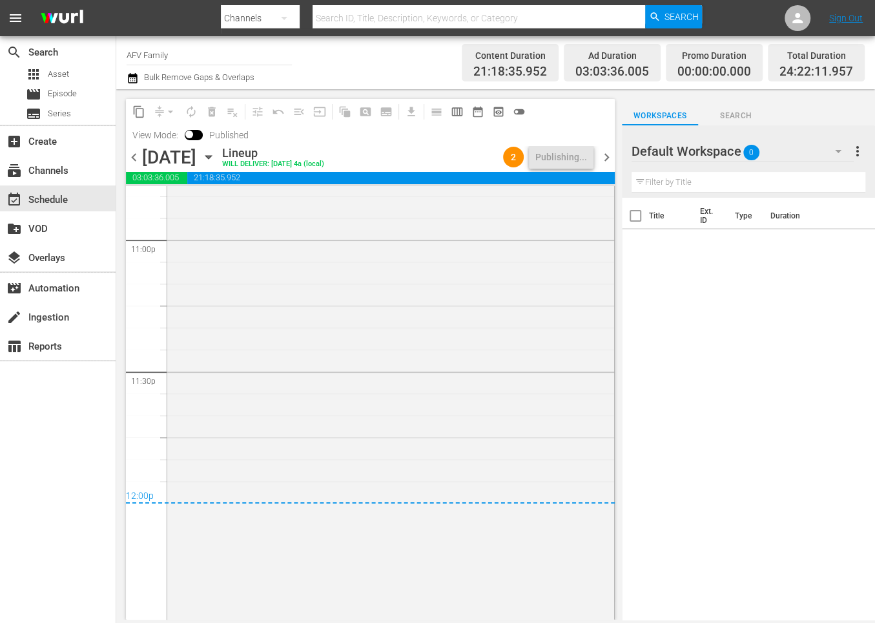
click at [216, 160] on icon "button" at bounding box center [209, 157] width 14 height 14
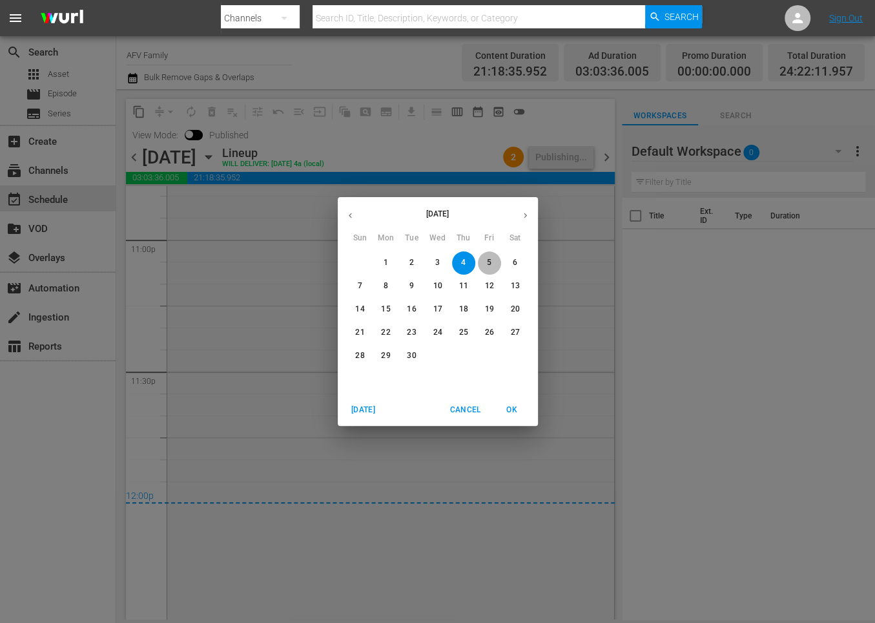
click at [496, 256] on button "5" at bounding box center [489, 262] width 23 height 23
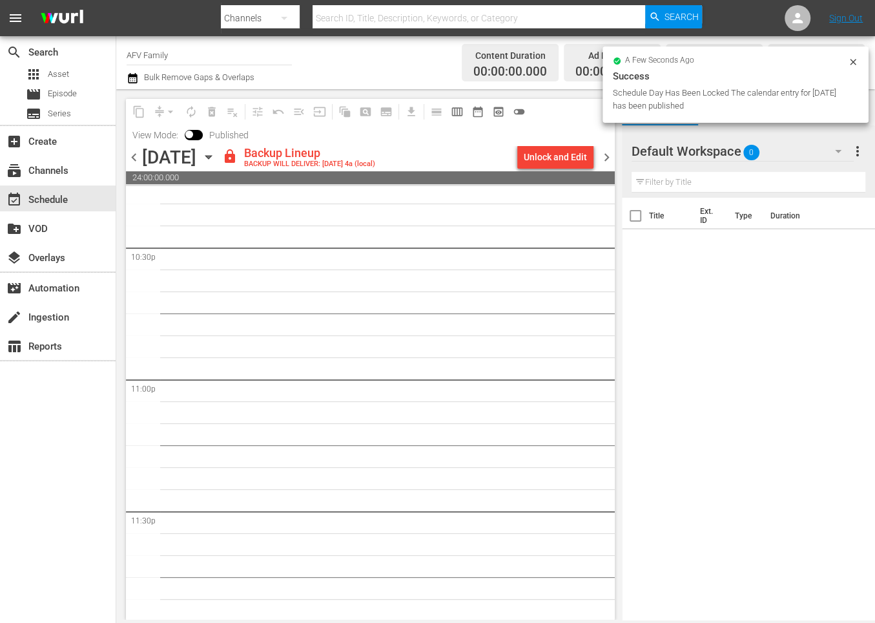
scroll to position [5847, 0]
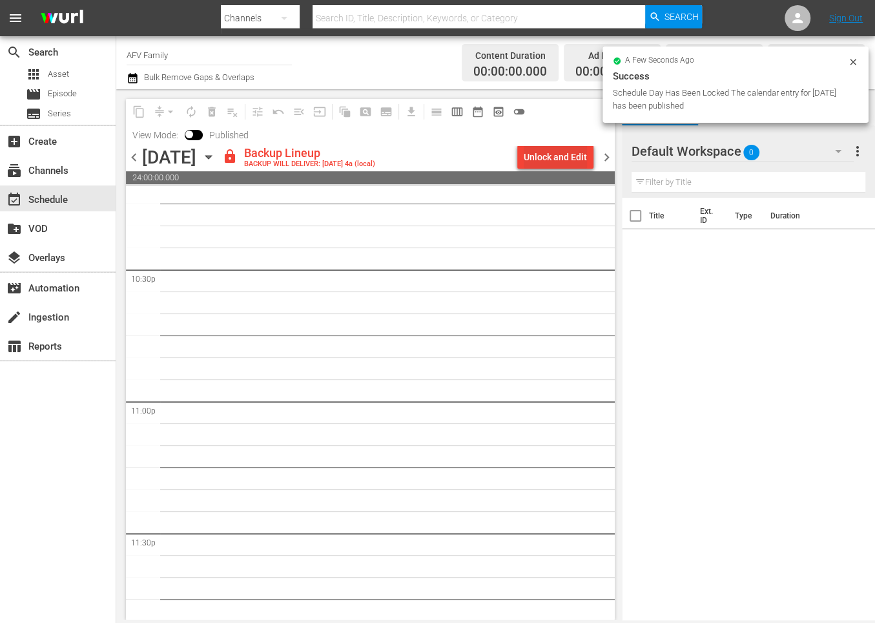
click at [561, 153] on div "Unlock and Edit" at bounding box center [555, 156] width 63 height 23
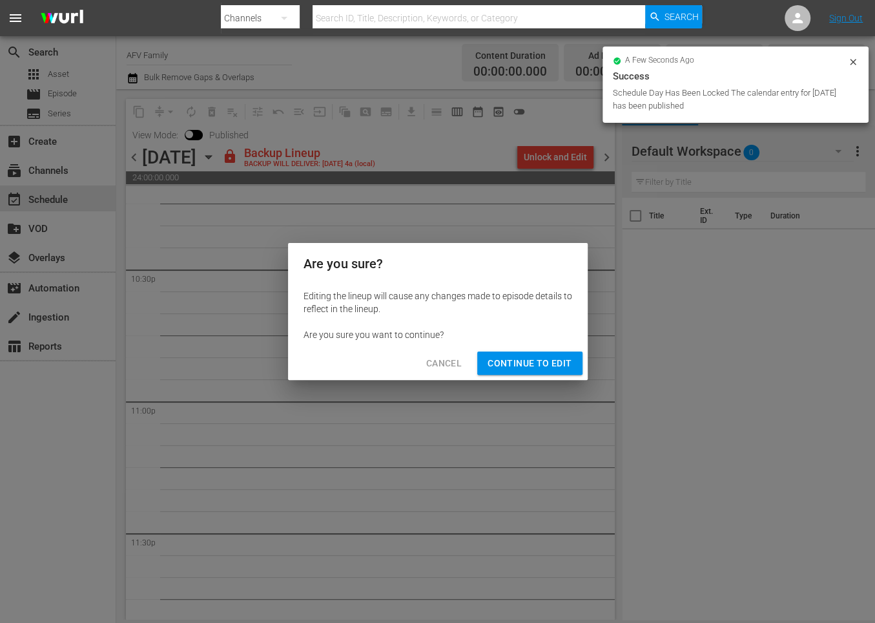
click at [528, 361] on span "Continue to Edit" at bounding box center [530, 363] width 84 height 16
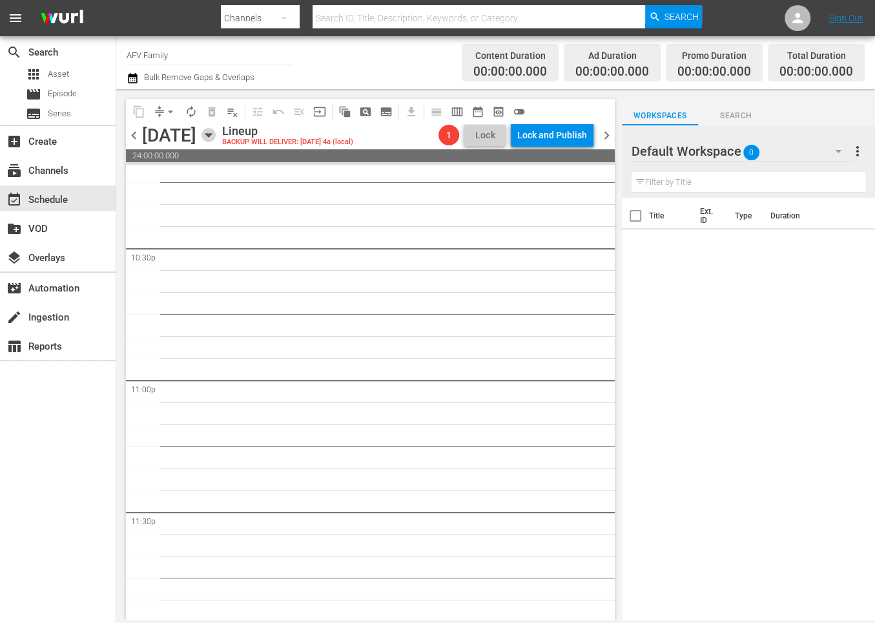
click at [216, 138] on icon "button" at bounding box center [209, 135] width 14 height 14
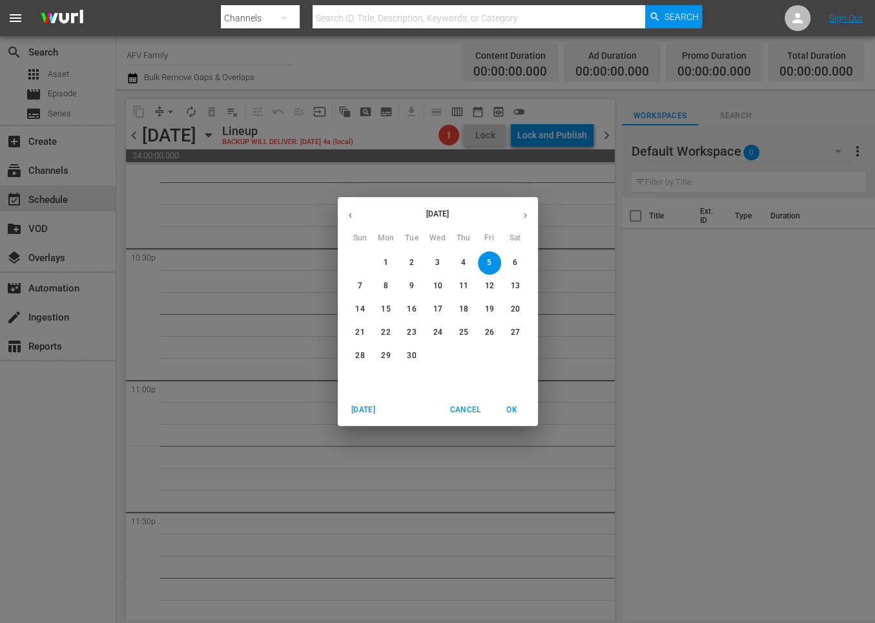
click at [344, 214] on button "button" at bounding box center [350, 215] width 25 height 25
click at [388, 351] on p "25" at bounding box center [385, 355] width 9 height 11
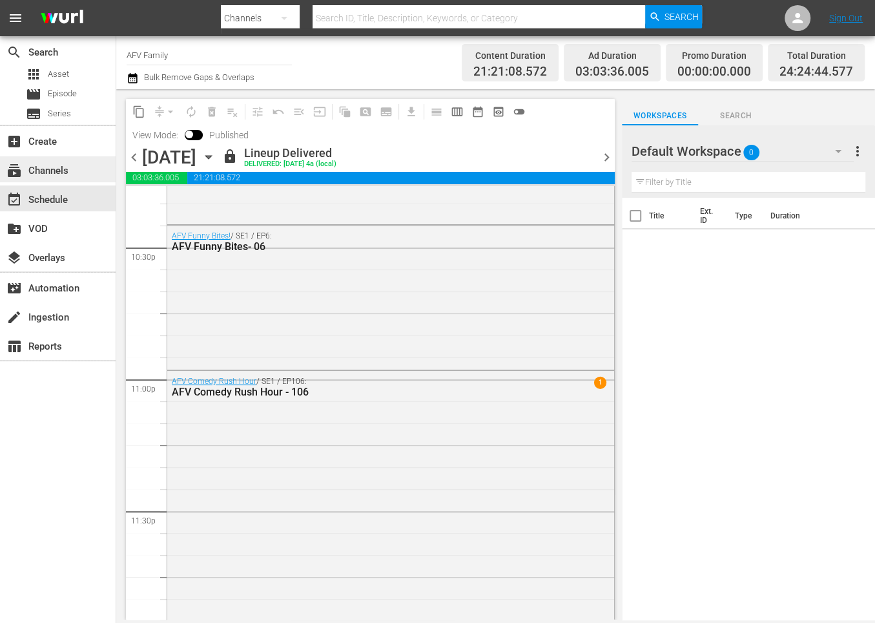
scroll to position [5364, 0]
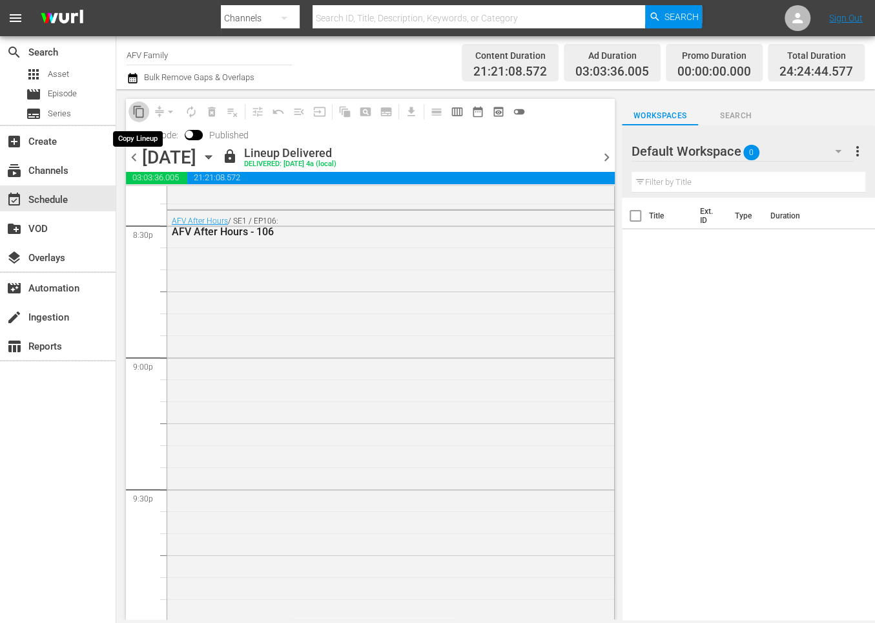
click at [139, 109] on span "content_copy" at bounding box center [138, 111] width 13 height 13
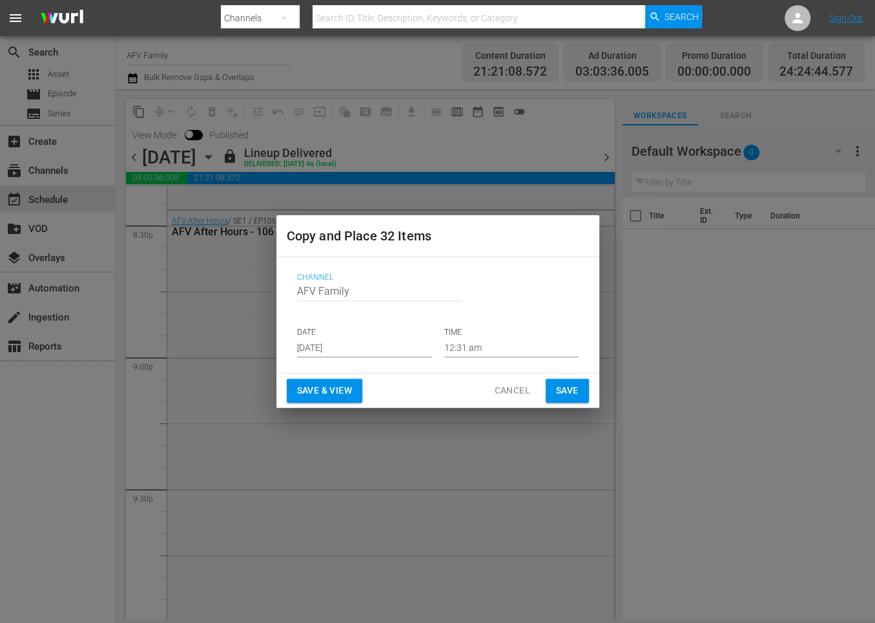
click at [385, 333] on p "DATE" at bounding box center [364, 332] width 134 height 11
click at [377, 346] on input "[DATE]" at bounding box center [364, 347] width 134 height 19
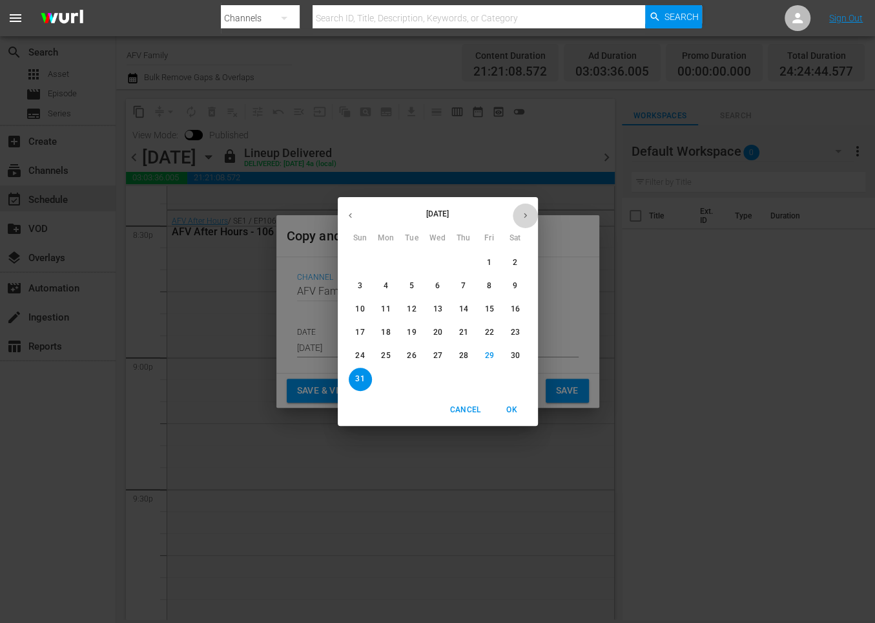
click at [528, 216] on icon "button" at bounding box center [526, 216] width 10 height 10
click at [482, 266] on span "5" at bounding box center [489, 262] width 23 height 11
type input "[DATE]"
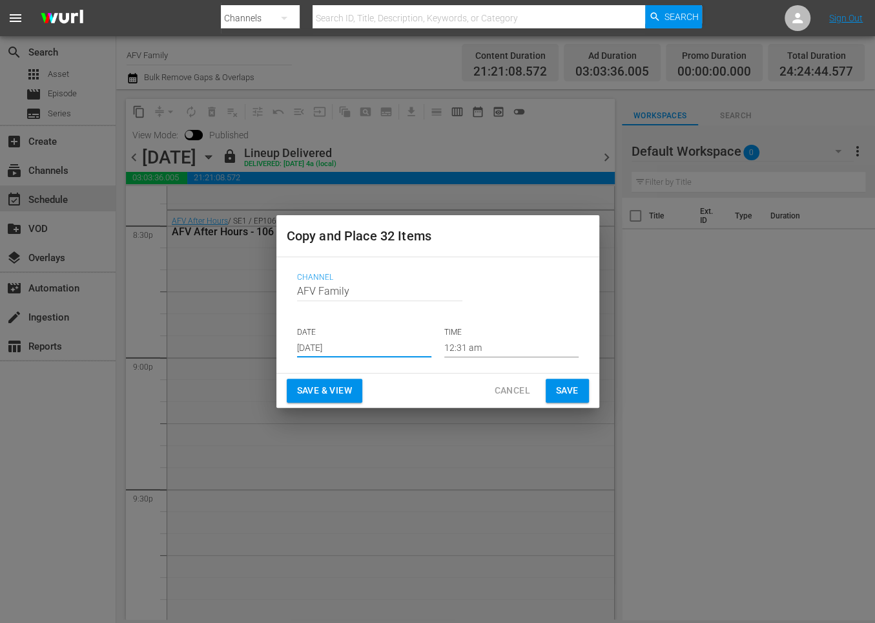
click at [328, 384] on span "Save & View" at bounding box center [324, 390] width 55 height 16
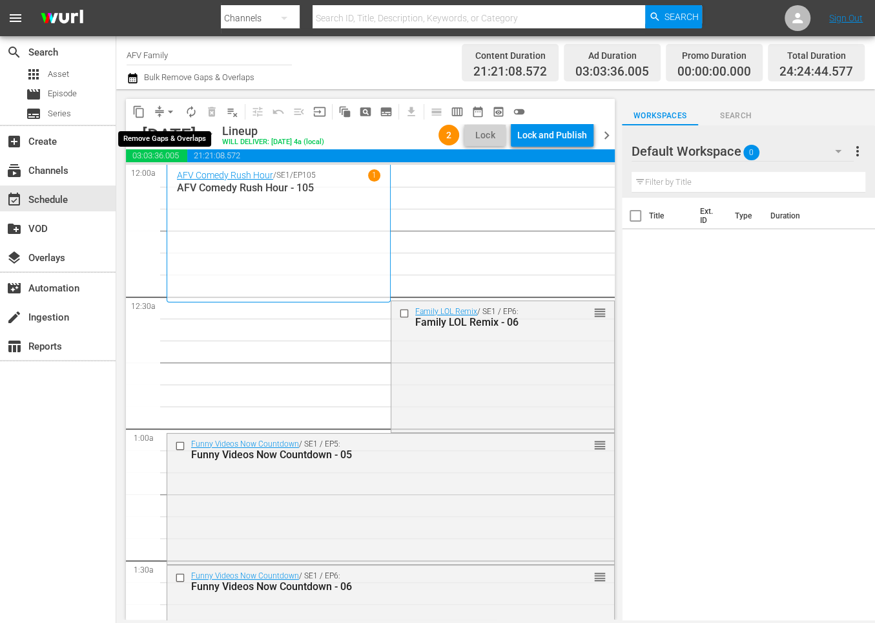
click at [169, 109] on span "arrow_drop_down" at bounding box center [170, 111] width 13 height 13
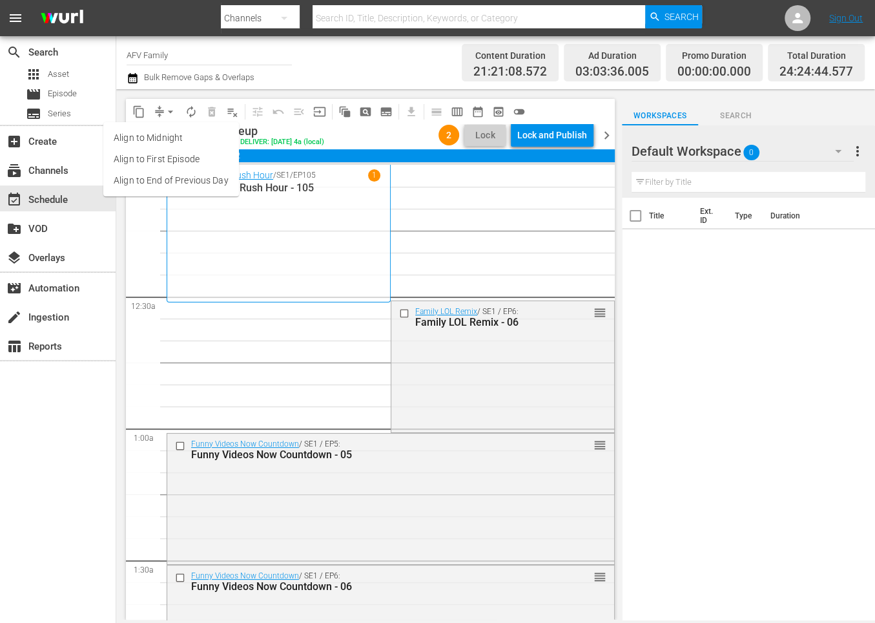
click at [172, 182] on li "Align to End of Previous Day" at bounding box center [171, 180] width 136 height 21
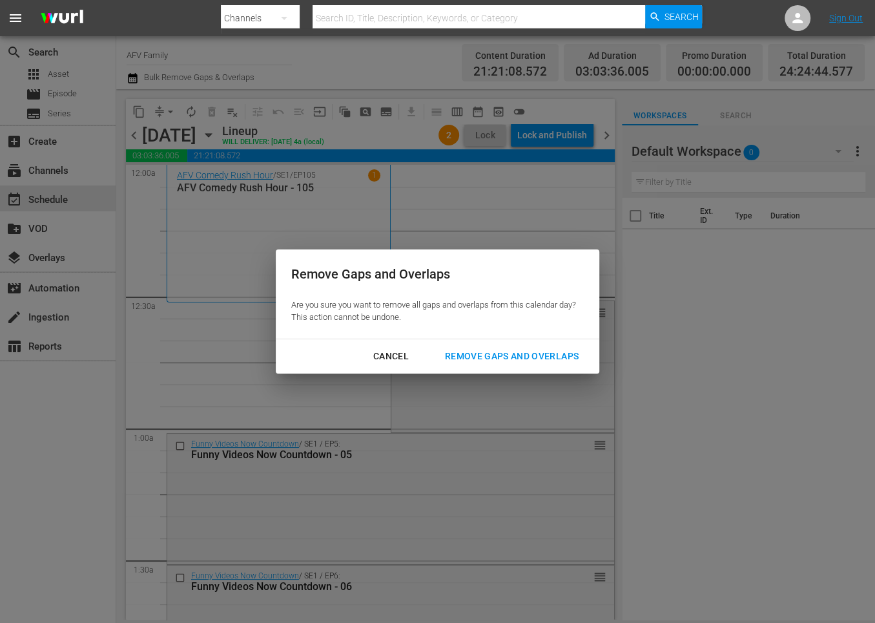
click at [521, 353] on div "Remove Gaps and Overlaps" at bounding box center [512, 356] width 154 height 16
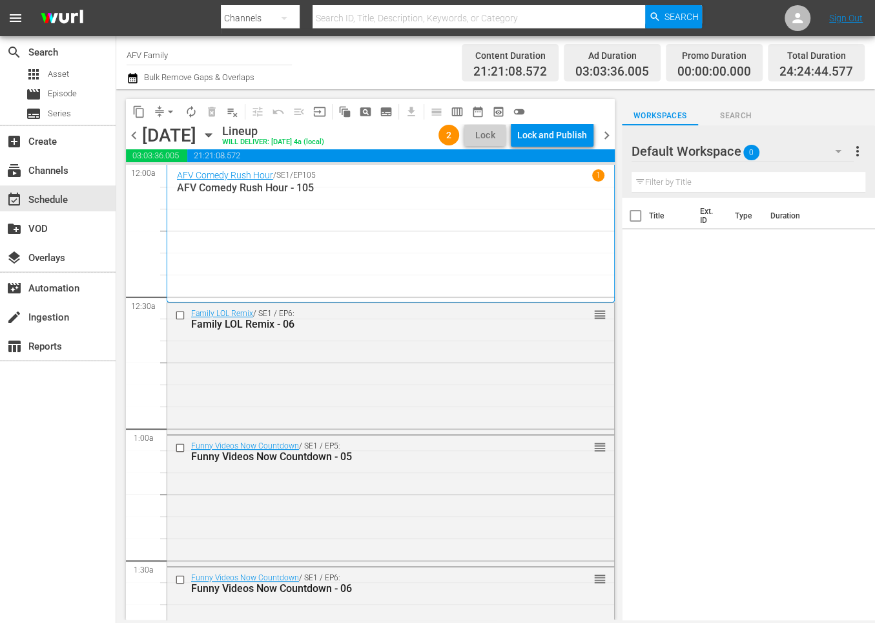
scroll to position [6117, 0]
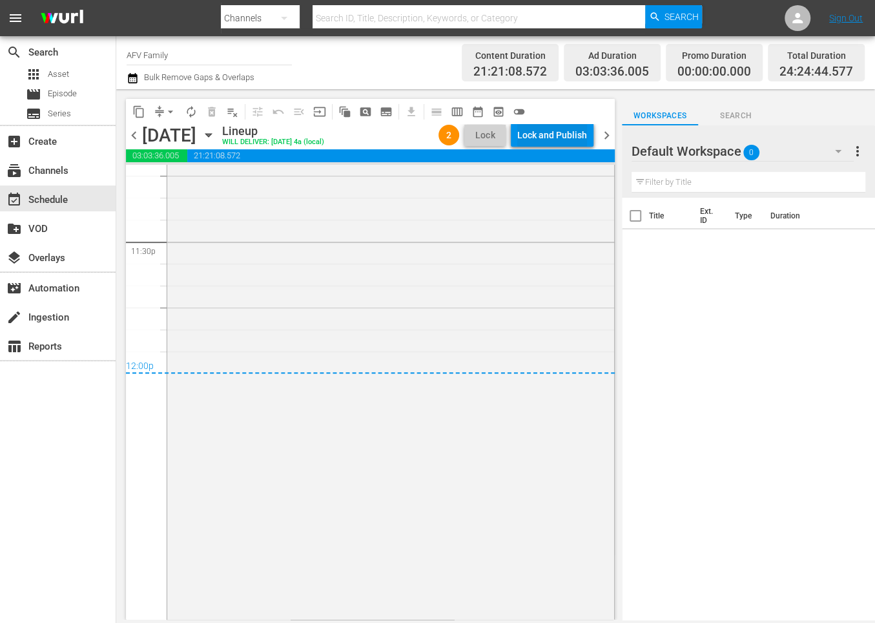
click at [554, 132] on div "Lock and Publish" at bounding box center [552, 134] width 70 height 23
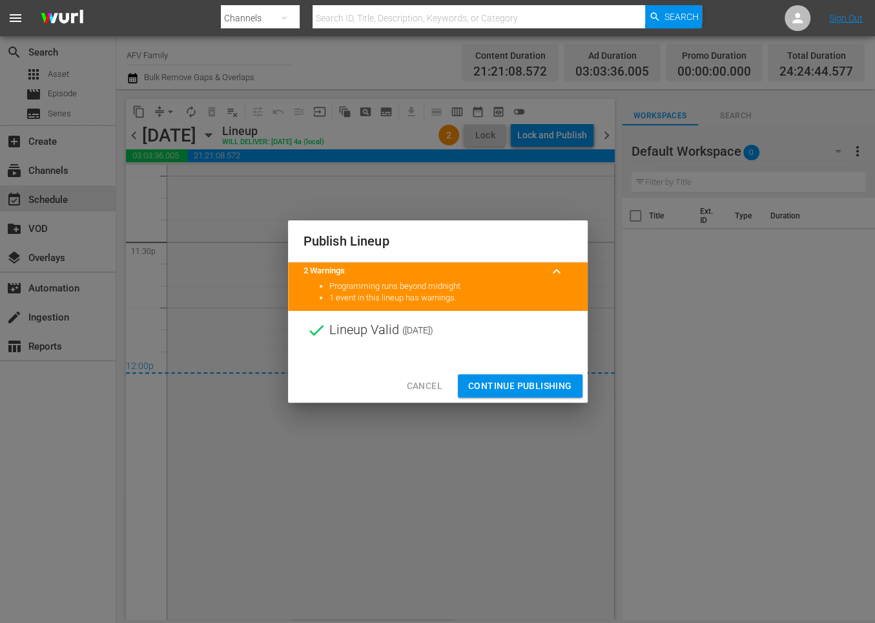
click at [527, 379] on span "Continue Publishing" at bounding box center [520, 386] width 104 height 16
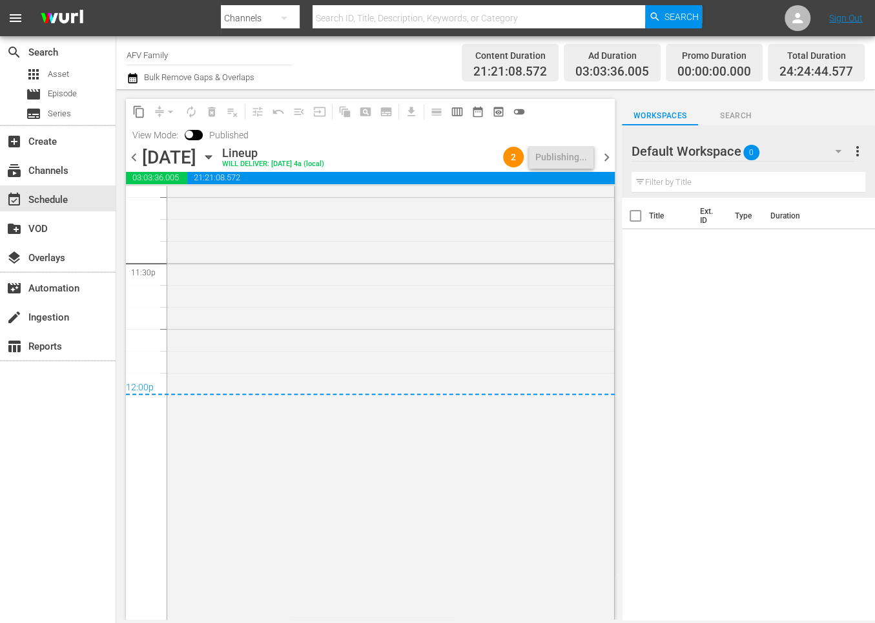
click at [216, 154] on icon "button" at bounding box center [209, 157] width 14 height 14
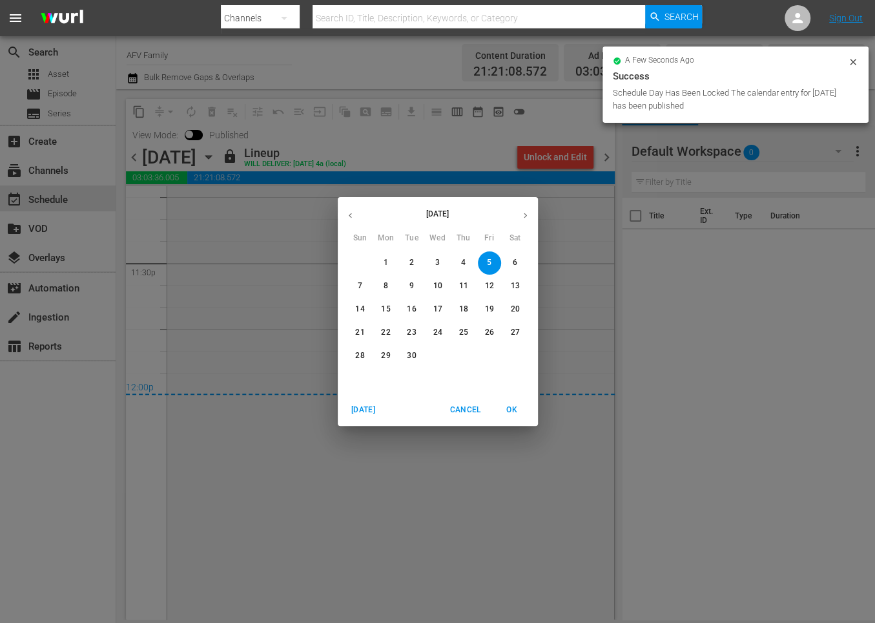
click at [514, 266] on p "6" at bounding box center [515, 262] width 5 height 11
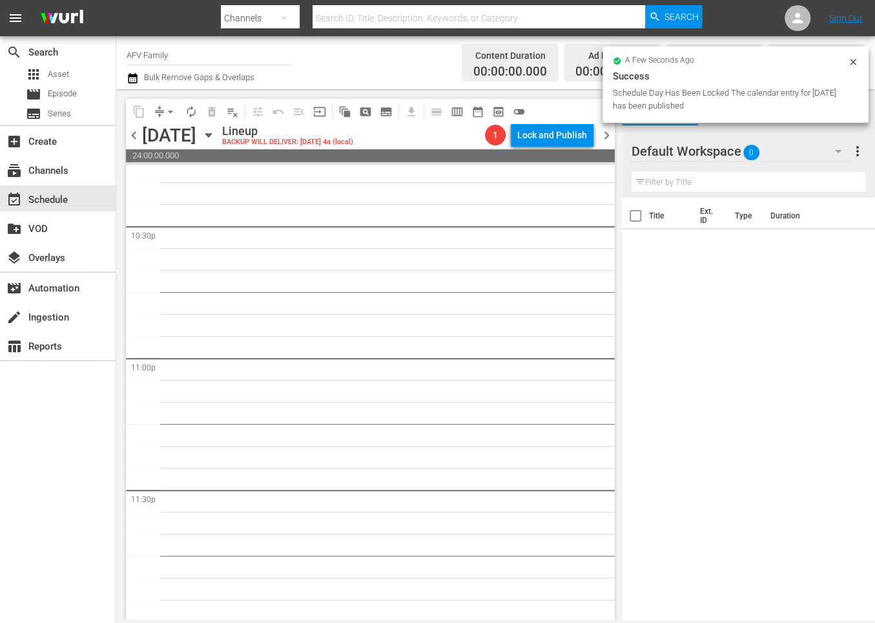
scroll to position [5847, 0]
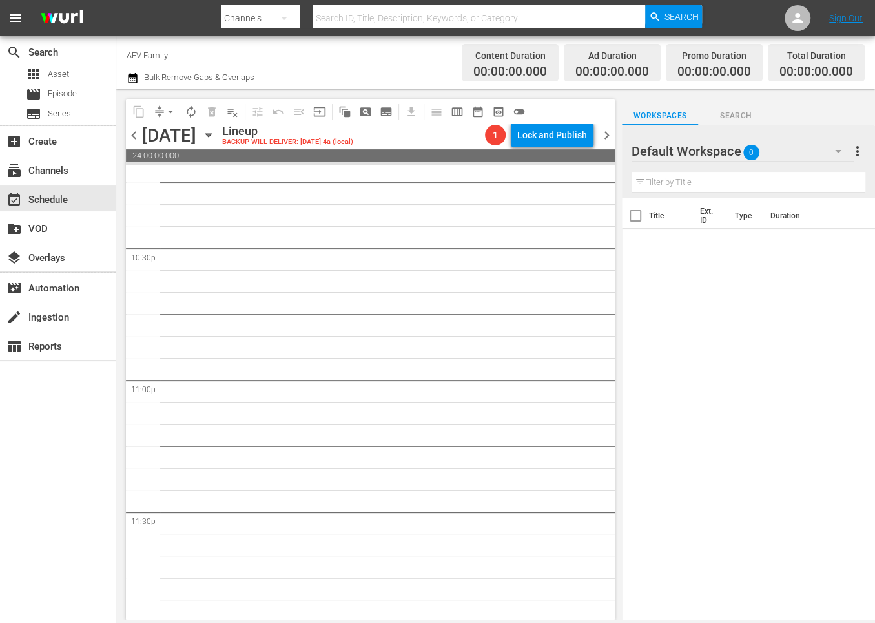
click at [216, 130] on icon "button" at bounding box center [209, 135] width 14 height 14
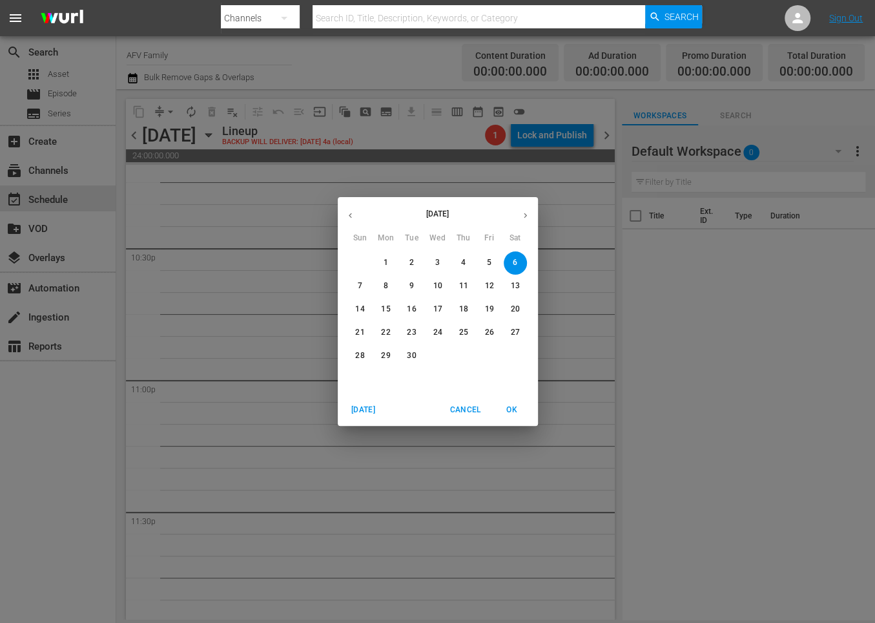
click at [339, 213] on button "button" at bounding box center [350, 215] width 25 height 25
click at [406, 356] on span "26" at bounding box center [412, 355] width 23 height 11
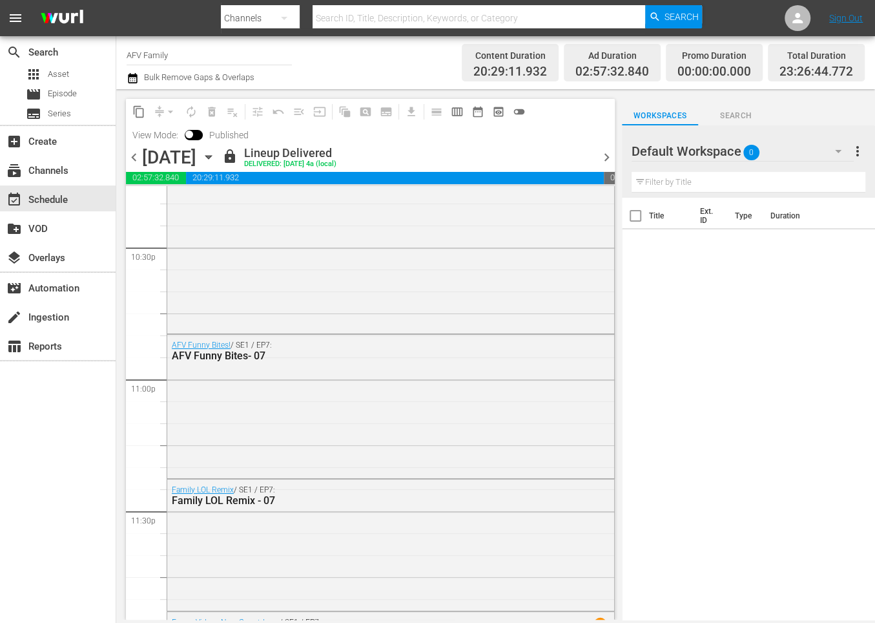
scroll to position [5408, 0]
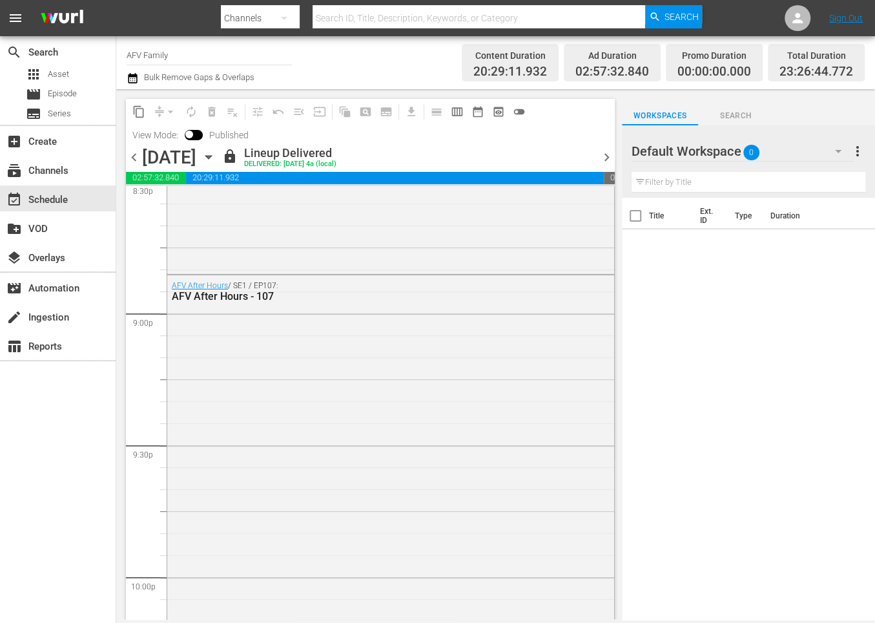
click at [142, 110] on span "content_copy" at bounding box center [138, 111] width 13 height 13
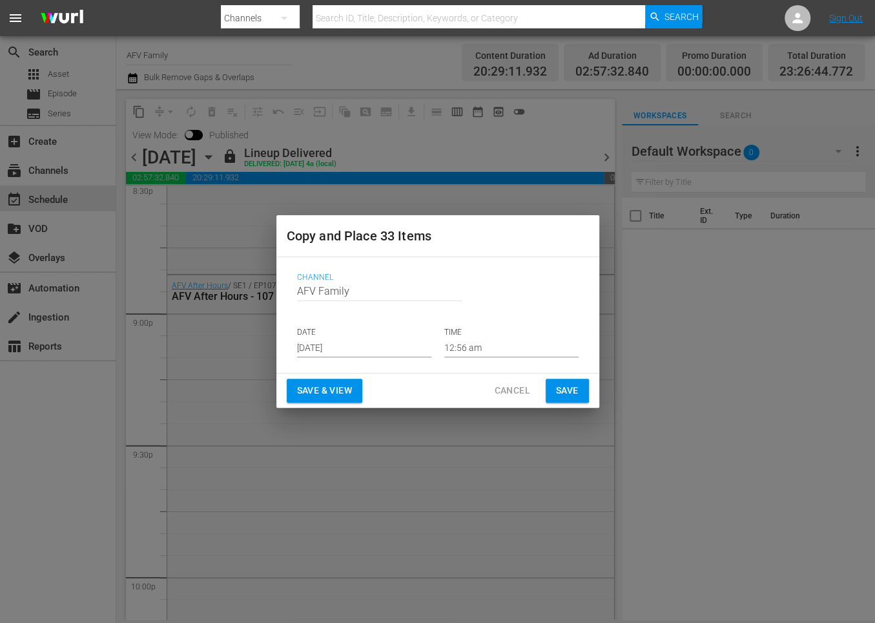
click at [344, 346] on input "[DATE]" at bounding box center [364, 347] width 134 height 19
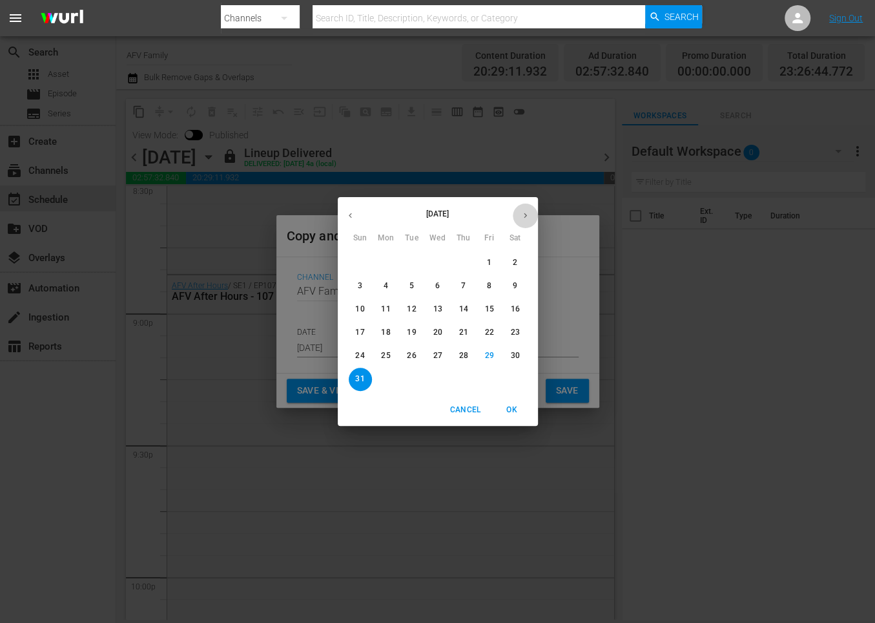
click at [525, 214] on icon "button" at bounding box center [525, 215] width 3 height 5
click at [523, 262] on span "6" at bounding box center [515, 262] width 23 height 11
type input "[DATE]"
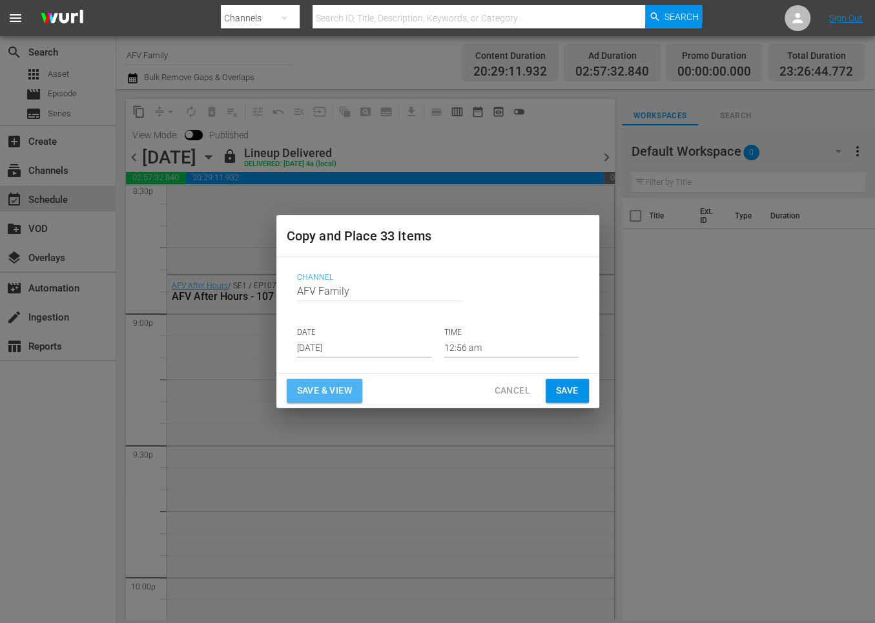
click at [352, 388] on span "Save & View" at bounding box center [324, 390] width 55 height 16
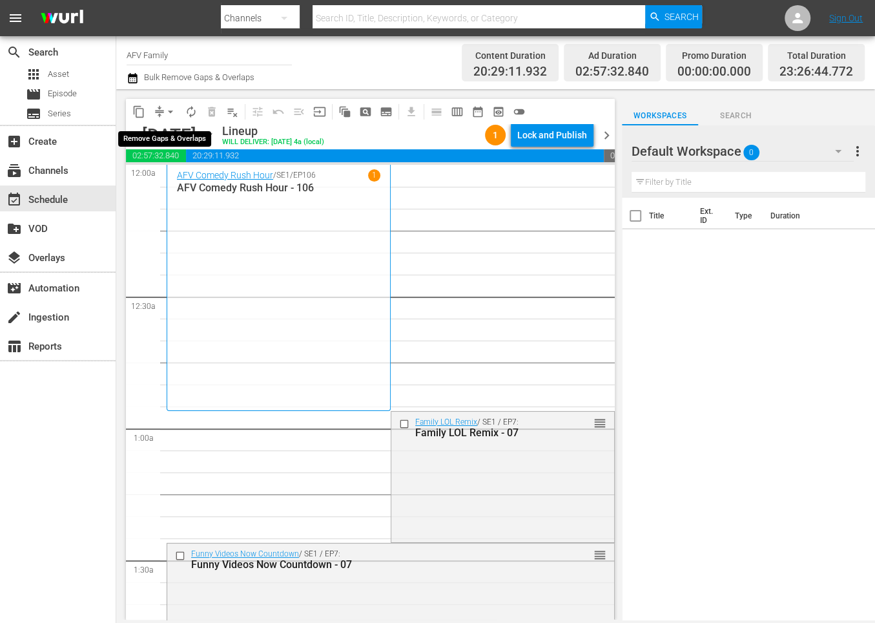
click at [158, 105] on span "compress" at bounding box center [159, 111] width 13 height 13
click at [167, 113] on span "arrow_drop_down" at bounding box center [170, 111] width 13 height 13
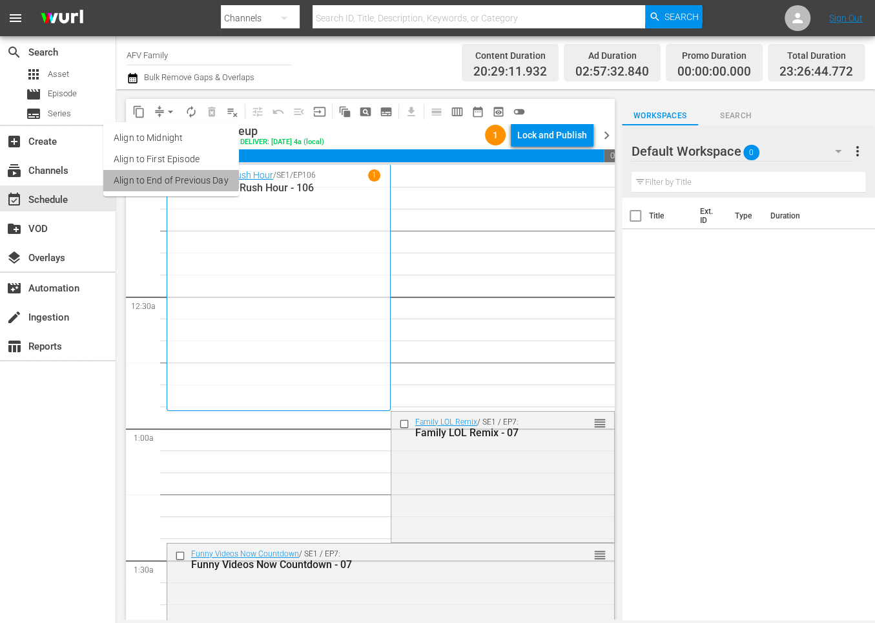
click at [160, 177] on li "Align to End of Previous Day" at bounding box center [171, 180] width 136 height 21
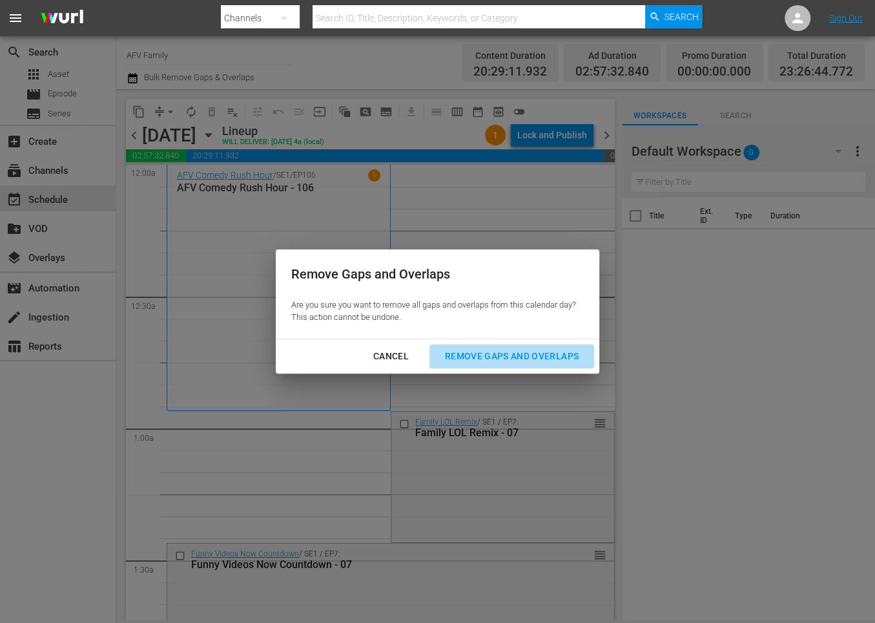
click at [469, 348] on button "Remove Gaps and Overlaps" at bounding box center [512, 356] width 165 height 24
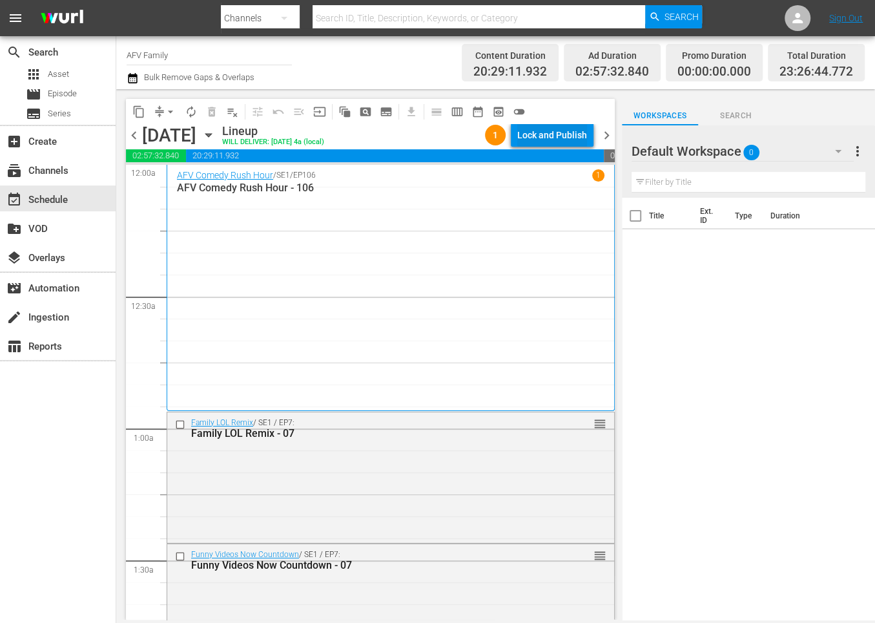
click at [565, 138] on div "Lock and Publish" at bounding box center [552, 134] width 70 height 23
click at [528, 140] on div "Lock and Publish" at bounding box center [552, 134] width 70 height 23
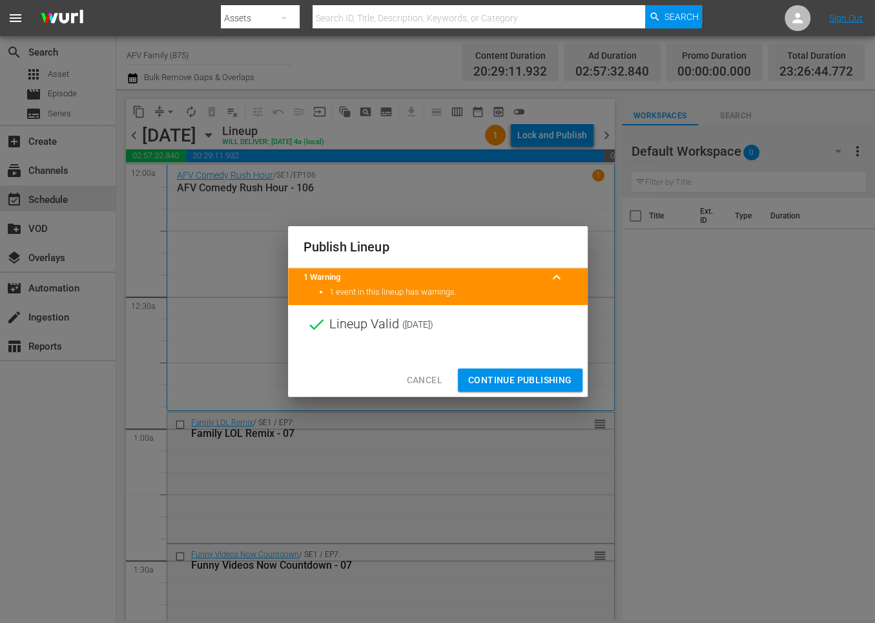
click at [503, 386] on span "Continue Publishing" at bounding box center [520, 380] width 104 height 16
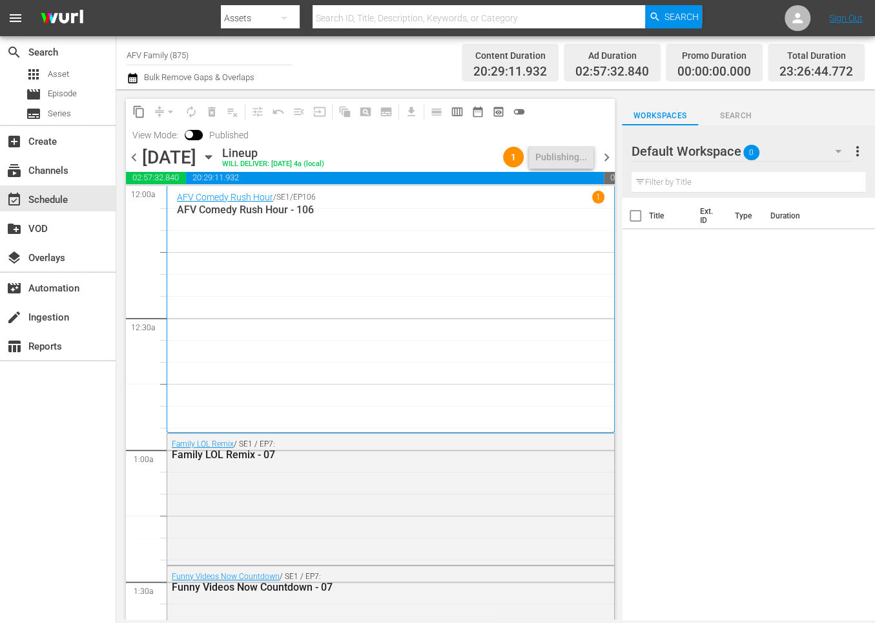
click at [216, 153] on icon "button" at bounding box center [209, 157] width 14 height 14
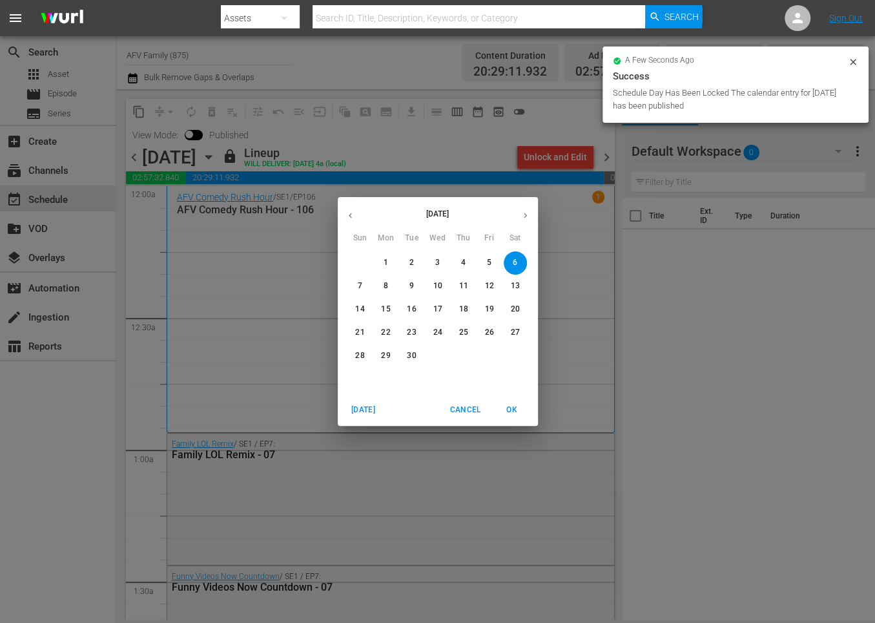
click at [357, 290] on span "7" at bounding box center [360, 285] width 23 height 11
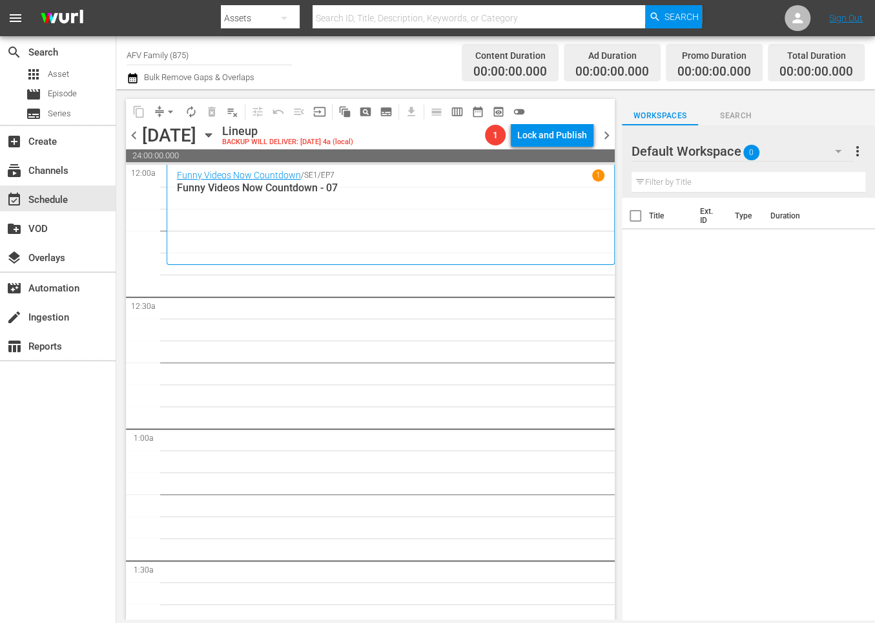
click at [216, 138] on icon "button" at bounding box center [209, 135] width 14 height 14
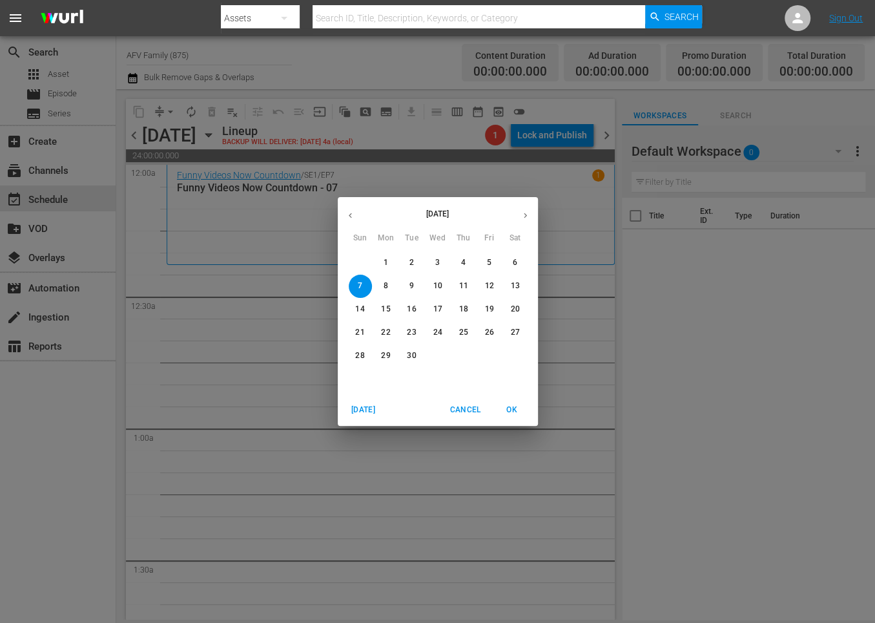
click at [350, 213] on icon "button" at bounding box center [351, 216] width 10 height 10
click at [439, 357] on p "27" at bounding box center [437, 355] width 9 height 11
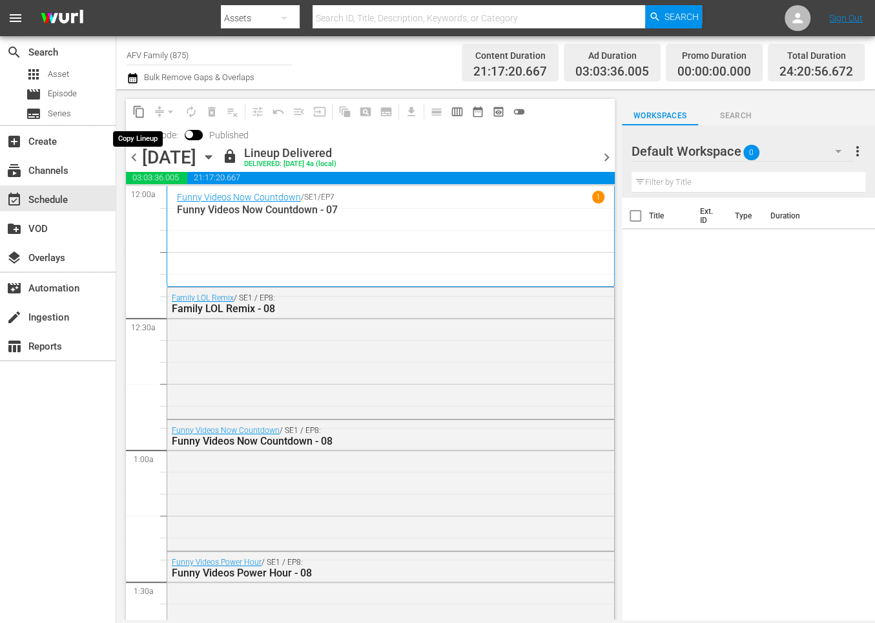
click at [135, 110] on span "content_copy" at bounding box center [138, 111] width 13 height 13
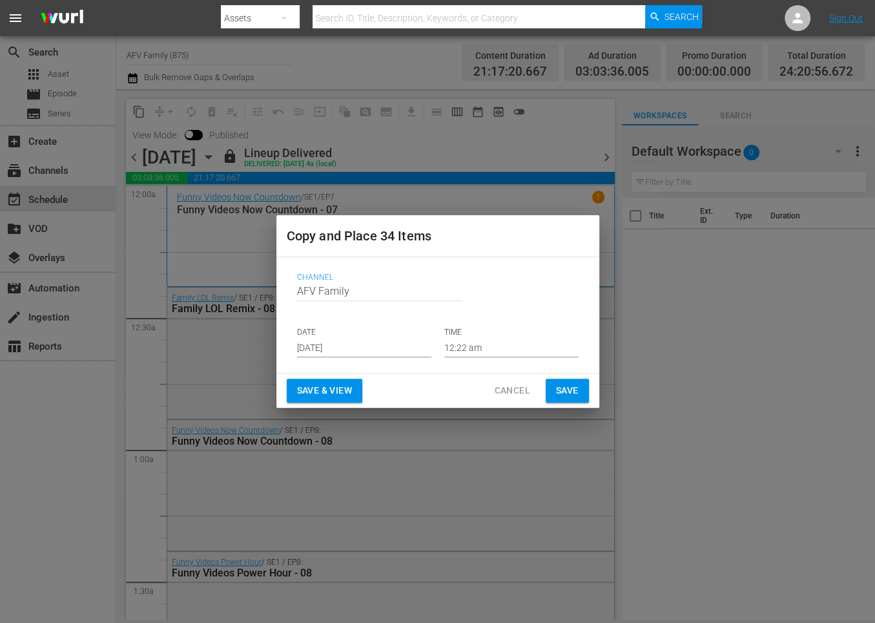
click at [378, 351] on input "[DATE]" at bounding box center [364, 347] width 134 height 19
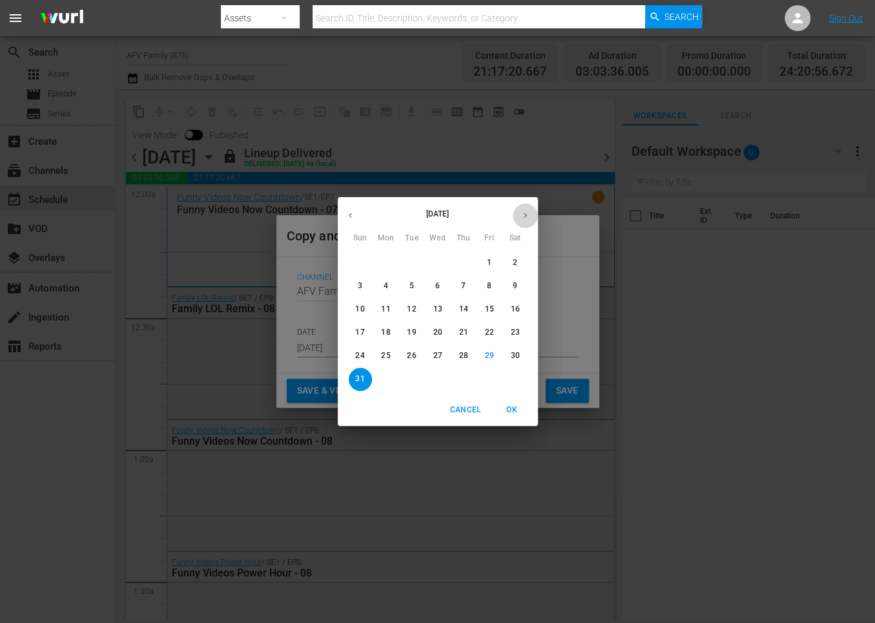
click at [523, 216] on icon "button" at bounding box center [526, 216] width 10 height 10
click at [355, 292] on button "7" at bounding box center [360, 286] width 23 height 23
type input "Sep 7th 2025"
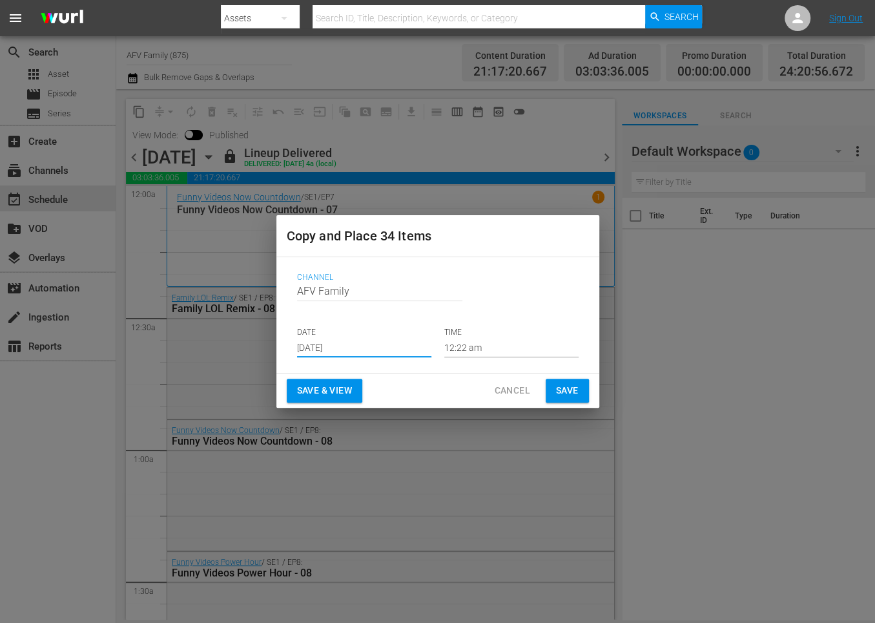
click at [327, 385] on span "Save & View" at bounding box center [324, 390] width 55 height 16
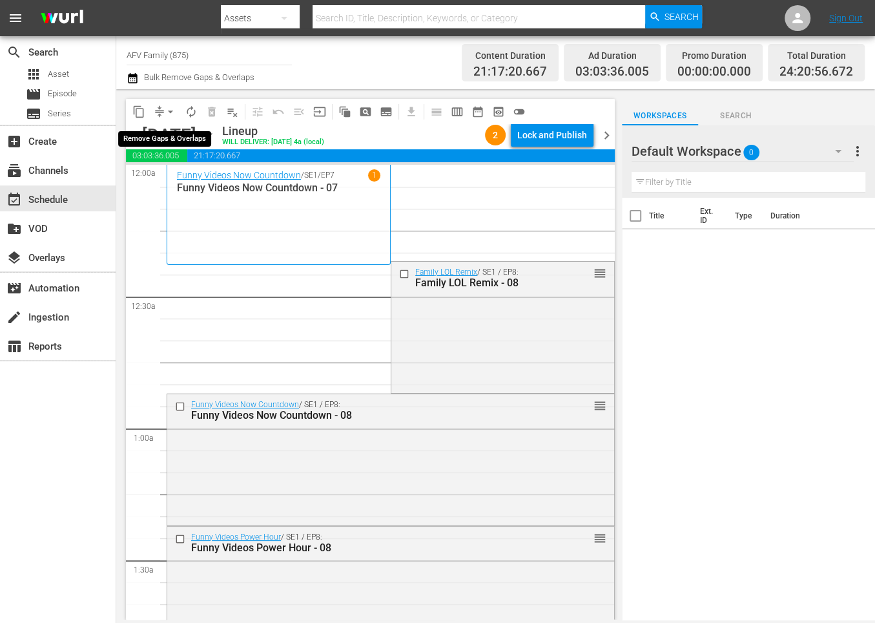
click at [165, 109] on span "arrow_drop_down" at bounding box center [170, 111] width 13 height 13
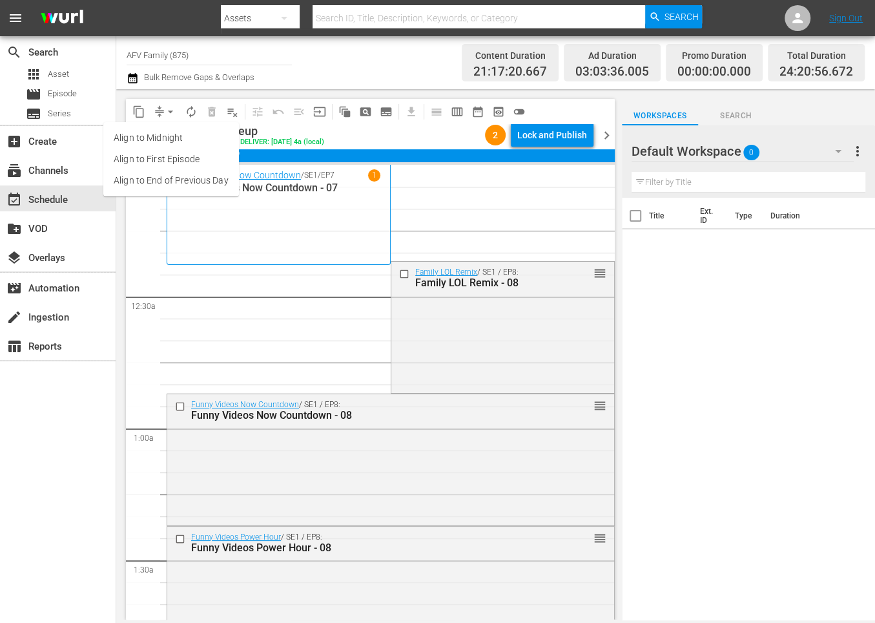
click at [169, 172] on li "Align to End of Previous Day" at bounding box center [171, 180] width 136 height 21
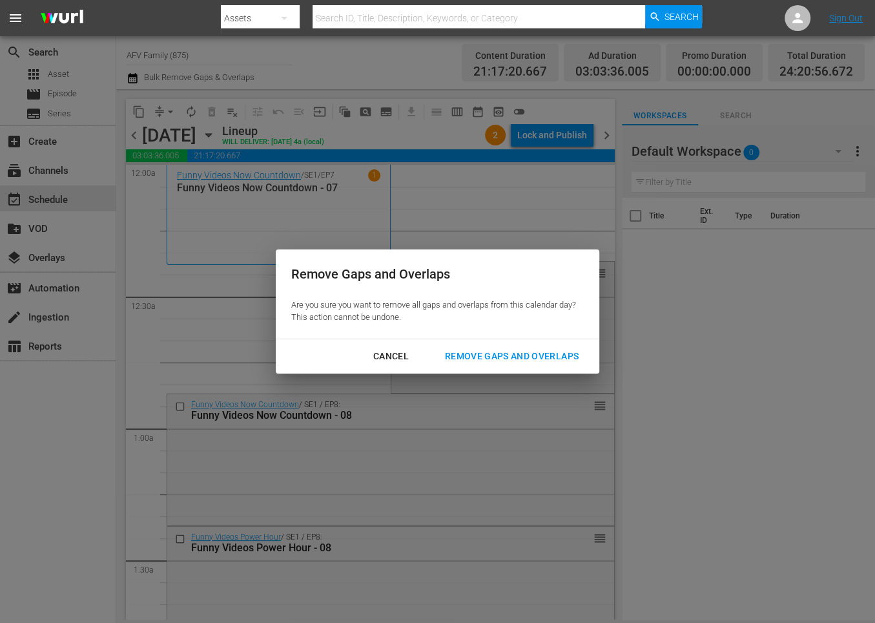
click at [508, 350] on div "Remove Gaps and Overlaps" at bounding box center [512, 356] width 154 height 16
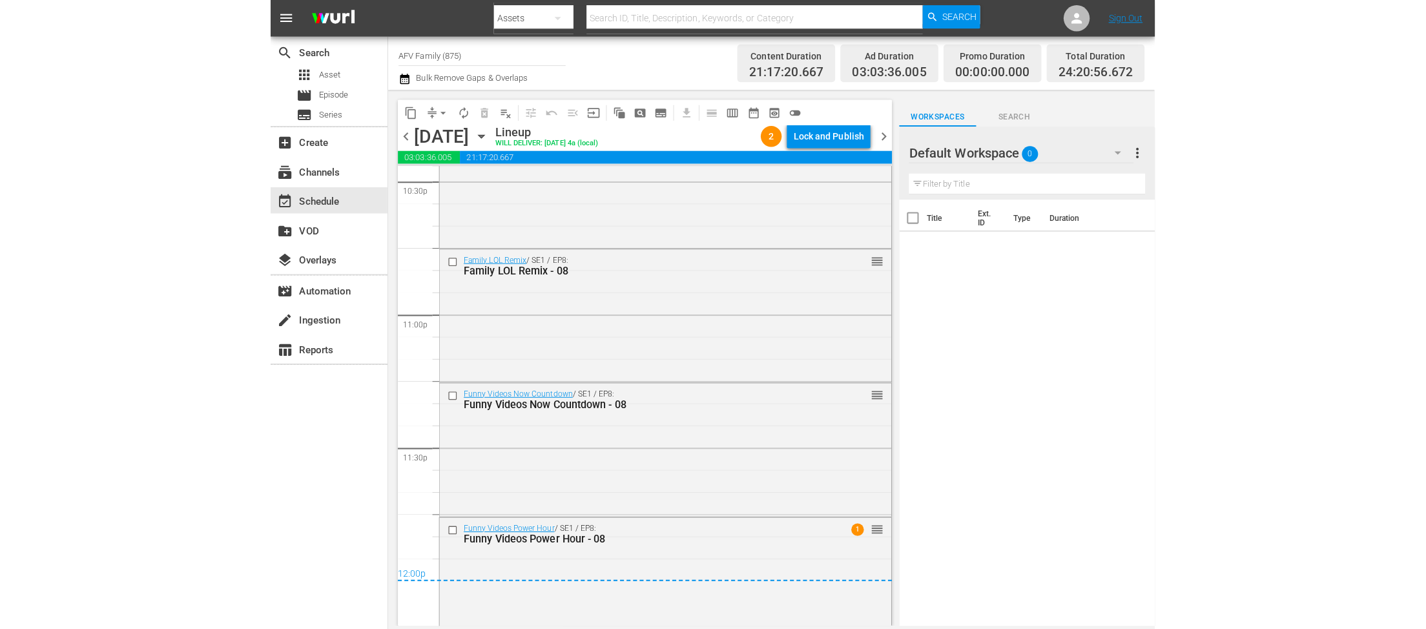
scroll to position [6063, 0]
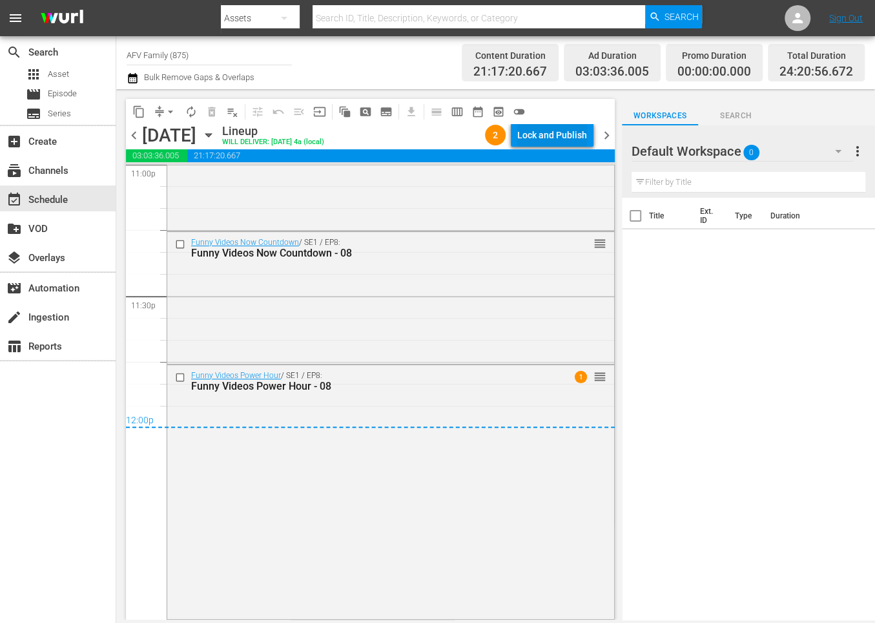
click at [564, 138] on div "Lock and Publish" at bounding box center [552, 134] width 70 height 23
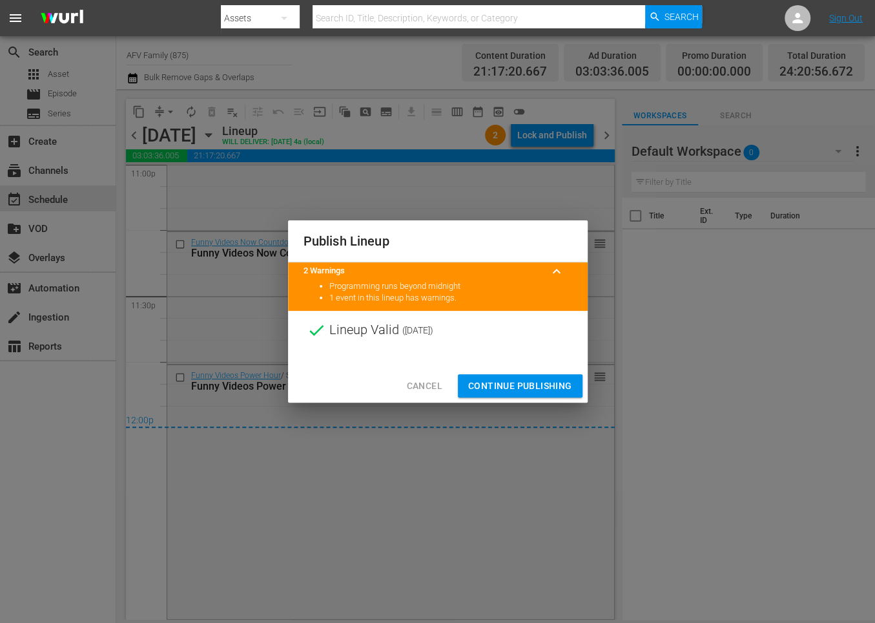
click at [501, 375] on button "Continue Publishing" at bounding box center [520, 386] width 125 height 24
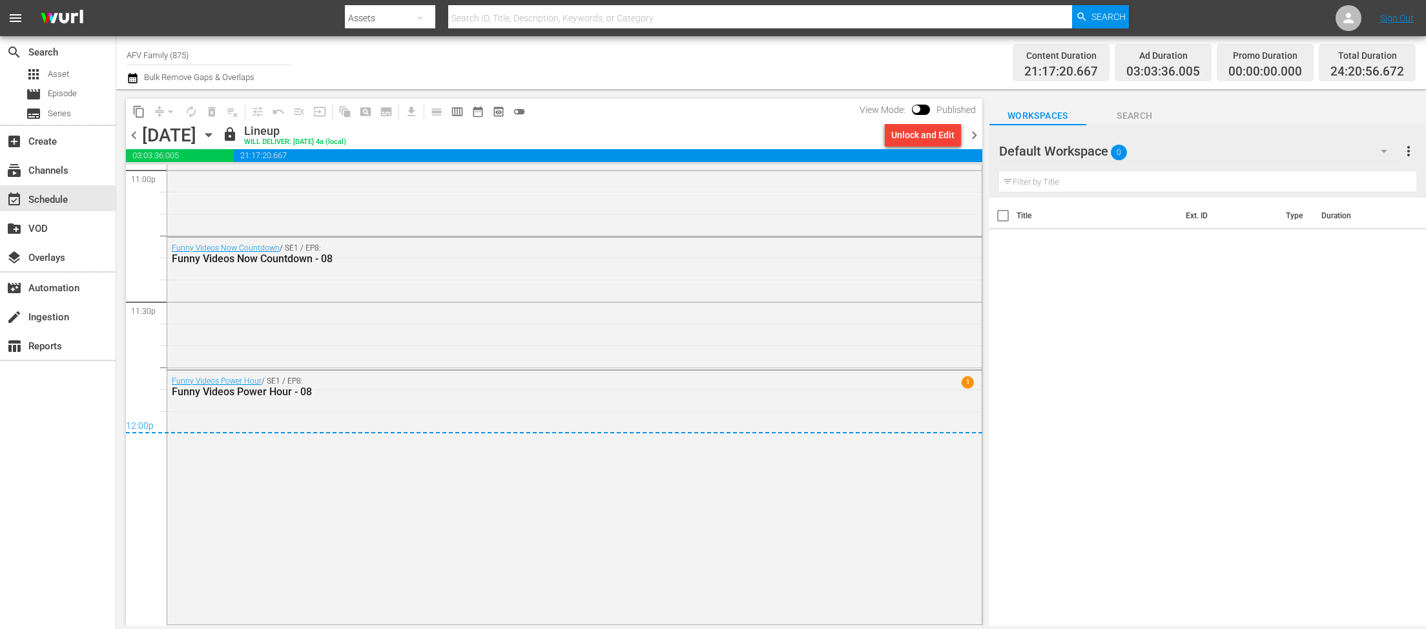
scroll to position [6056, 0]
